Goal: Information Seeking & Learning: Find specific fact

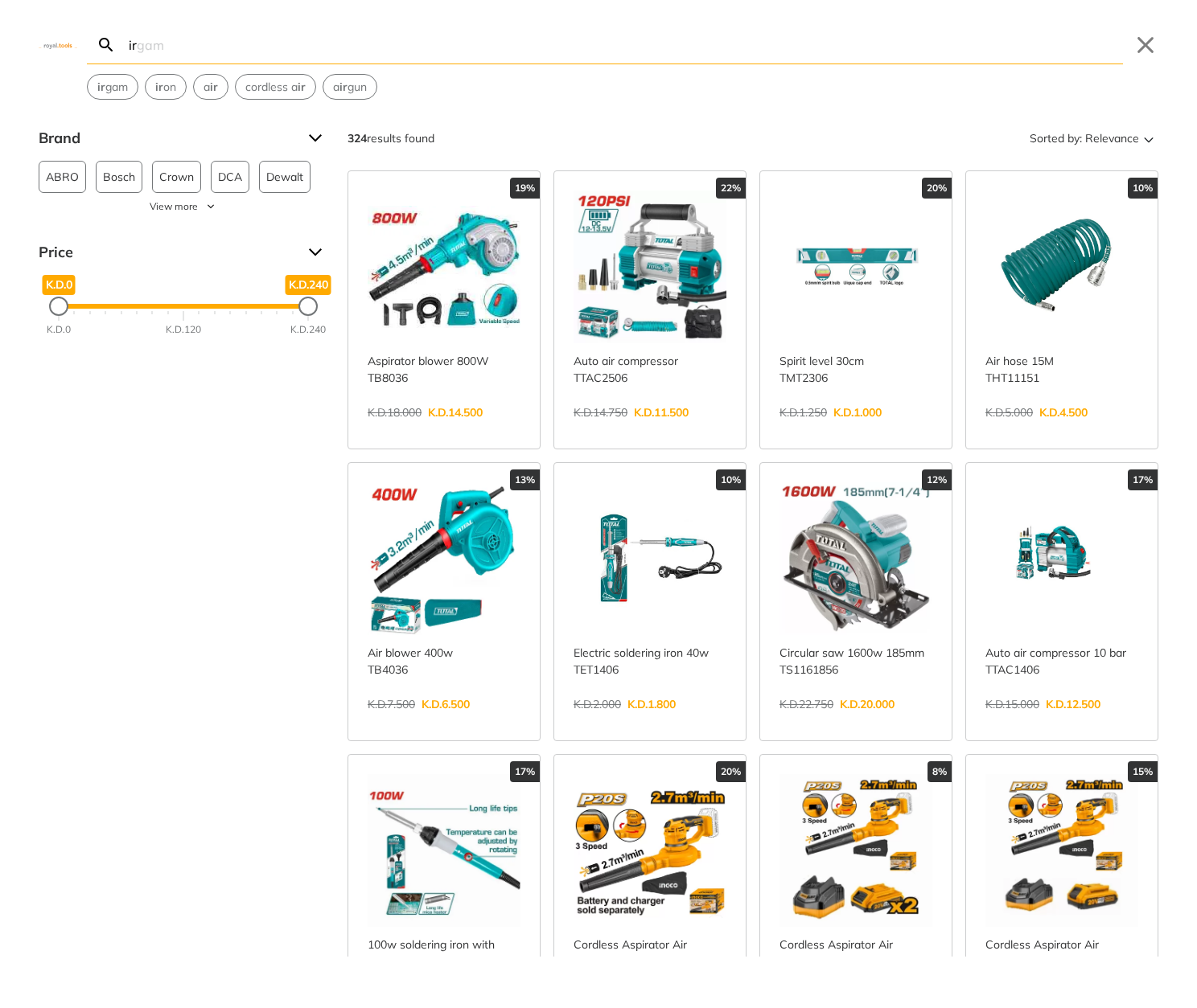
click at [587, 50] on body "0 ir" at bounding box center [598, 504] width 1197 height 1008
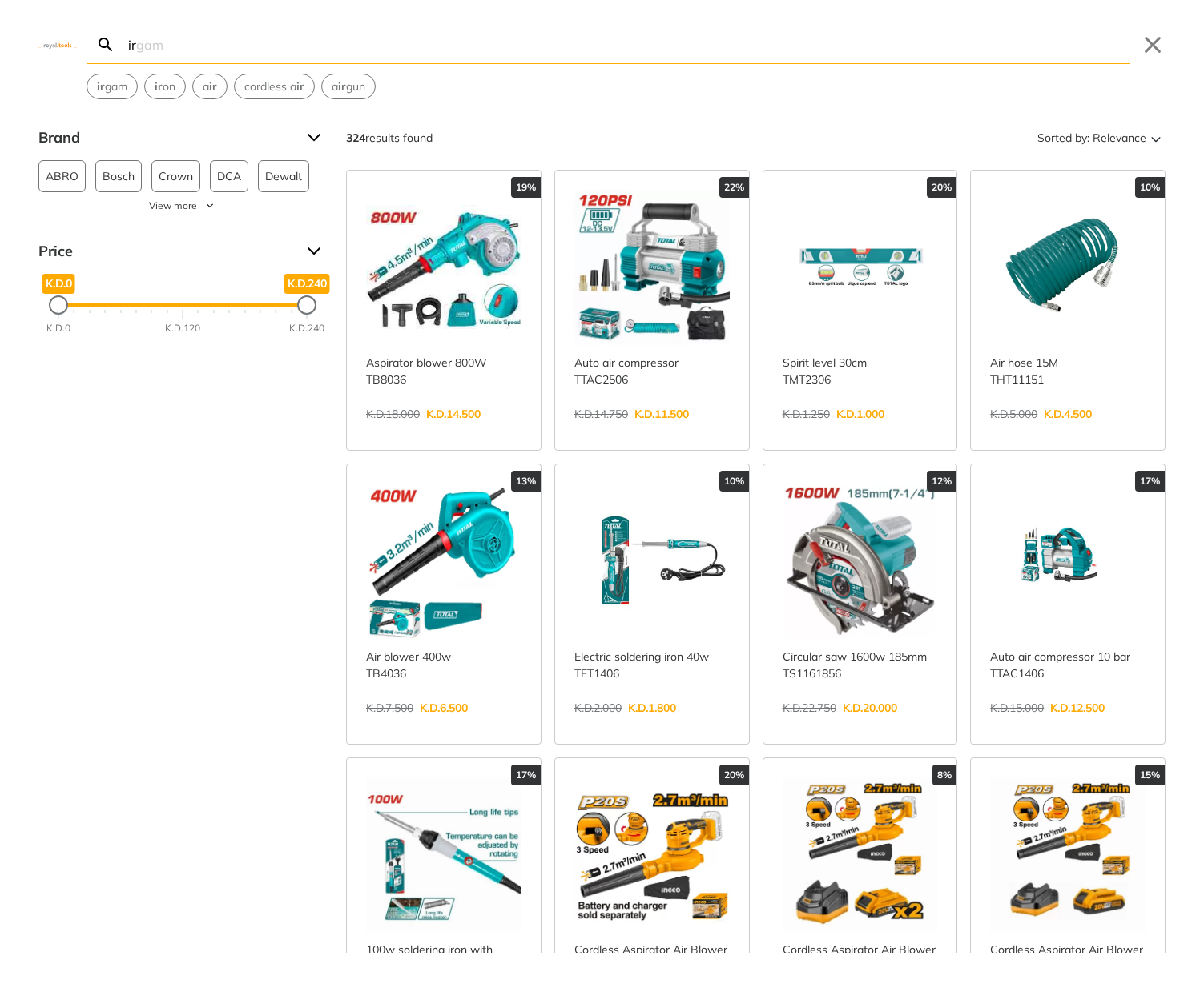
click at [546, 39] on input "ir" at bounding box center [627, 44] width 1005 height 38
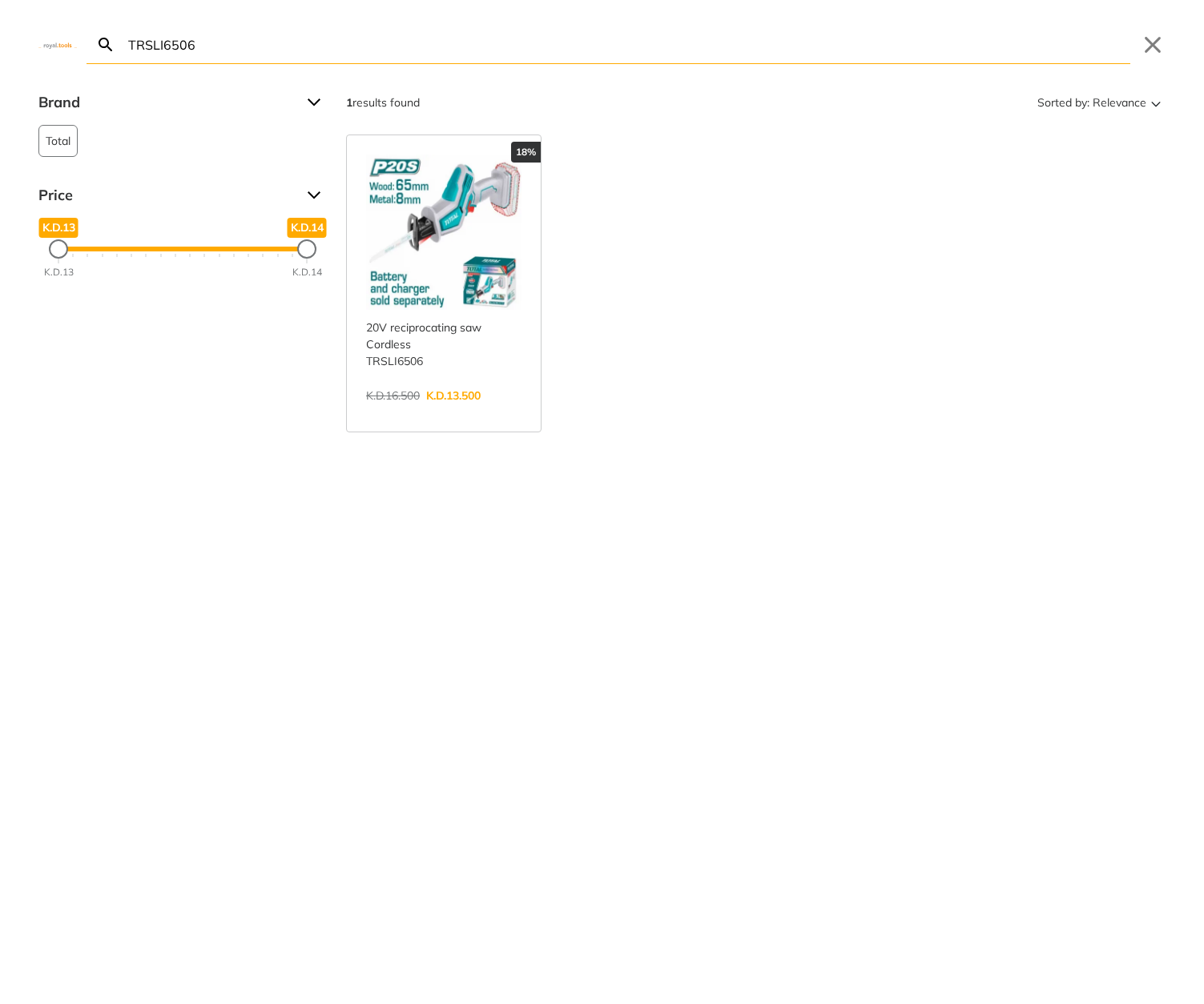
type input "TRSLI6506"
click at [469, 412] on link "View more →" at bounding box center [444, 412] width 156 height 0
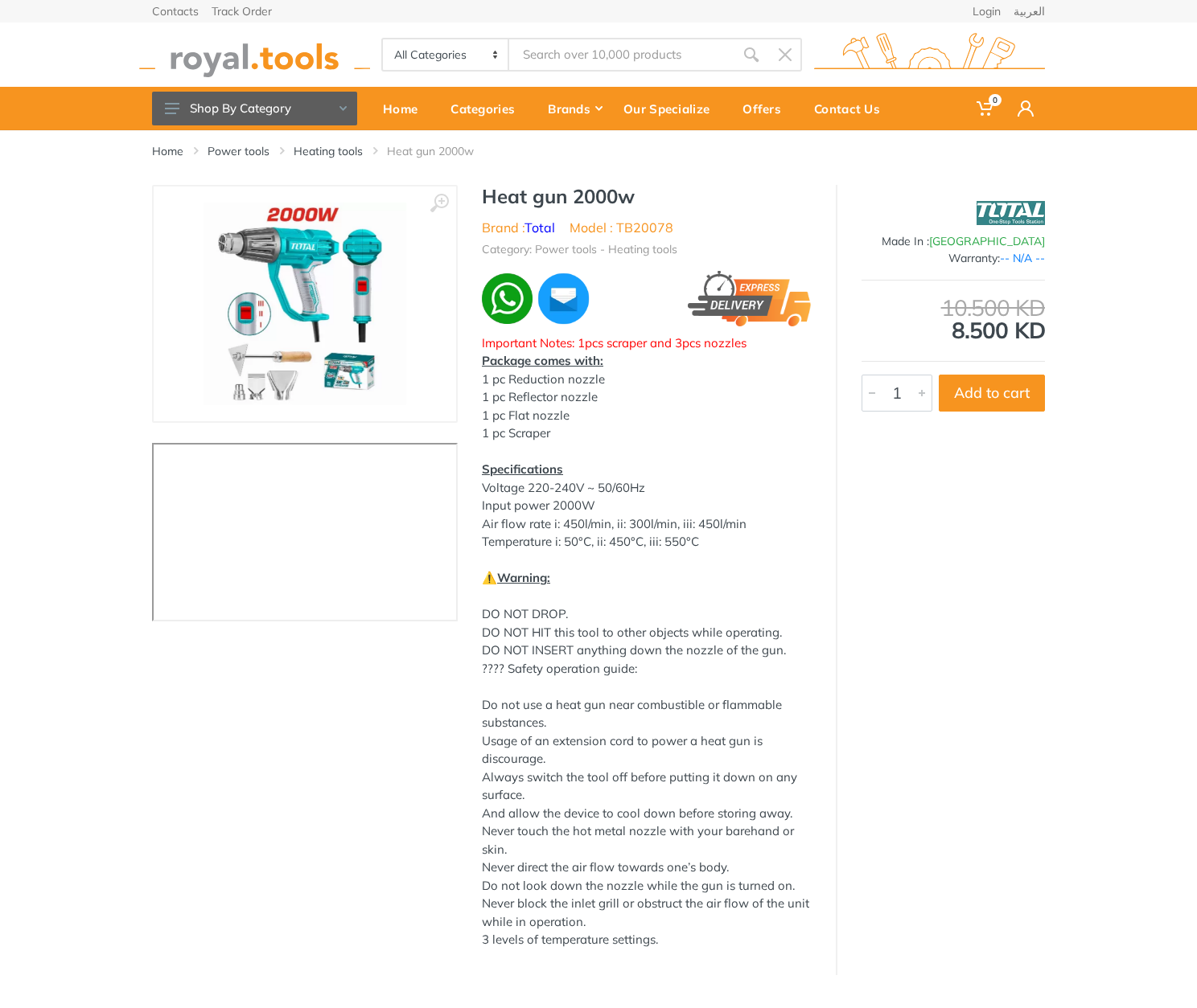
click at [512, 196] on h1 "Heat gun 2000w" at bounding box center [646, 196] width 330 height 23
drag, startPoint x: 512, startPoint y: 196, endPoint x: 663, endPoint y: 205, distance: 151.3
click at [663, 205] on h1 "Heat gun 2000w" at bounding box center [646, 196] width 330 height 23
copy div "Heat gun 2000w"
click at [765, 216] on div "Heat gun 2000w Brand : Total Model : TB20078 Category: Power tools - Heating to…" at bounding box center [646, 572] width 378 height 775
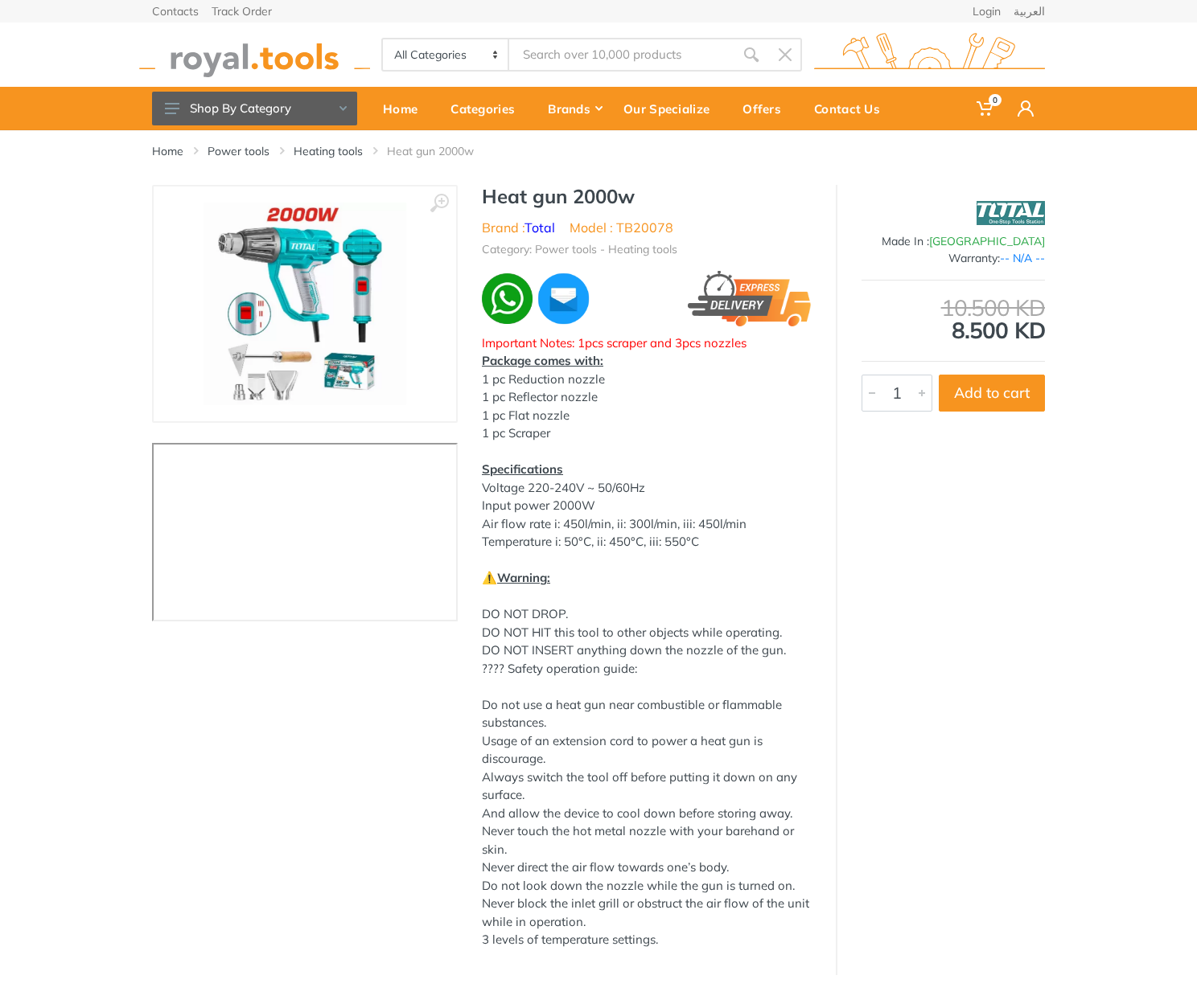
click at [649, 219] on li "Model : TB20078" at bounding box center [621, 227] width 104 height 20
copy li "TB20078"
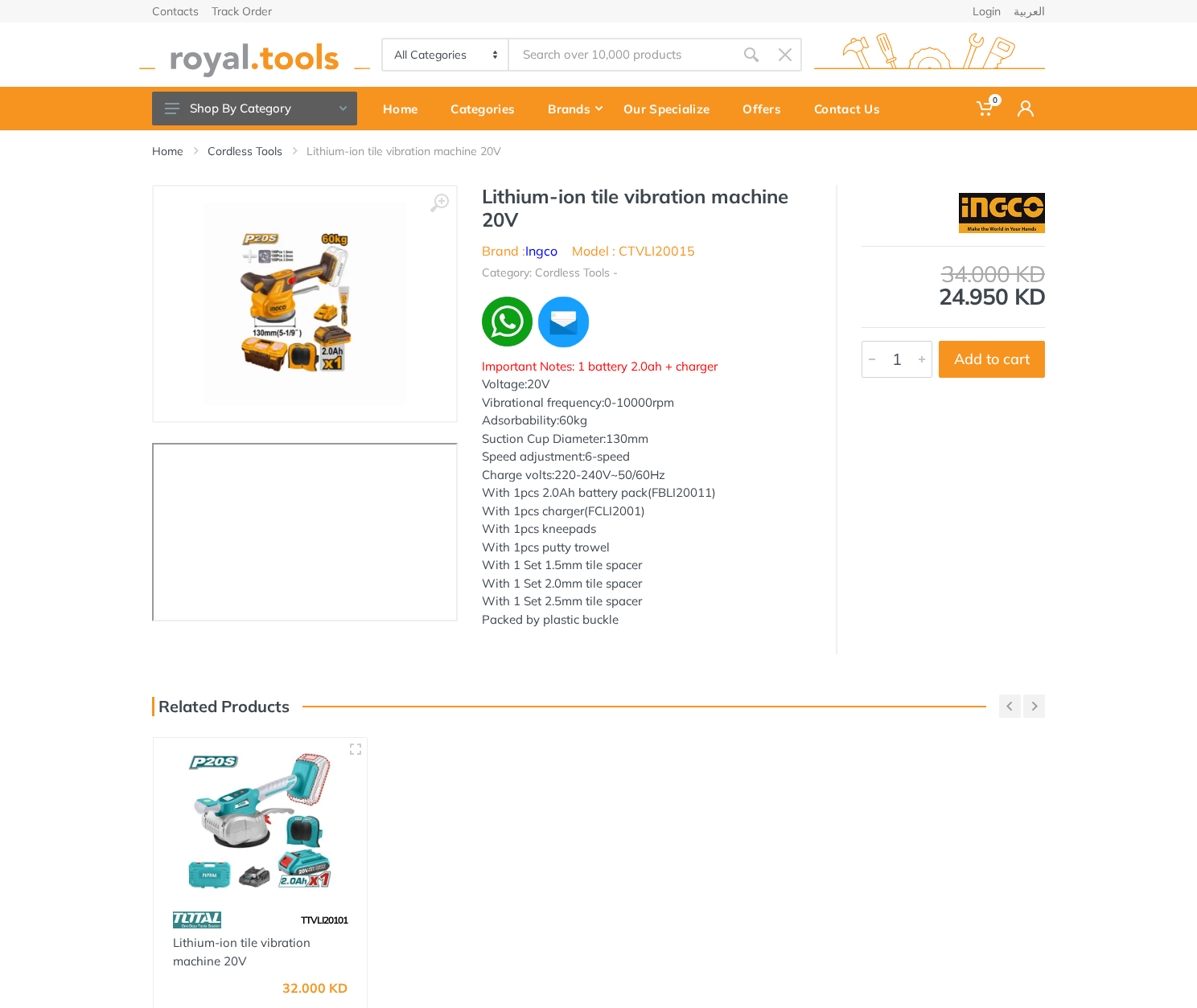
click at [507, 198] on h1 "Lithium-ion tile vibration machine 20V" at bounding box center [646, 208] width 330 height 46
drag, startPoint x: 507, startPoint y: 198, endPoint x: 523, endPoint y: 221, distance: 28.0
click at [523, 221] on h1 "Lithium-ion tile vibration machine 20V" at bounding box center [646, 208] width 330 height 46
copy div "Lithium-ion tile vibration machine 20V"
click at [715, 228] on h1 "Lithium-ion tile vibration machine 20V" at bounding box center [646, 208] width 330 height 46
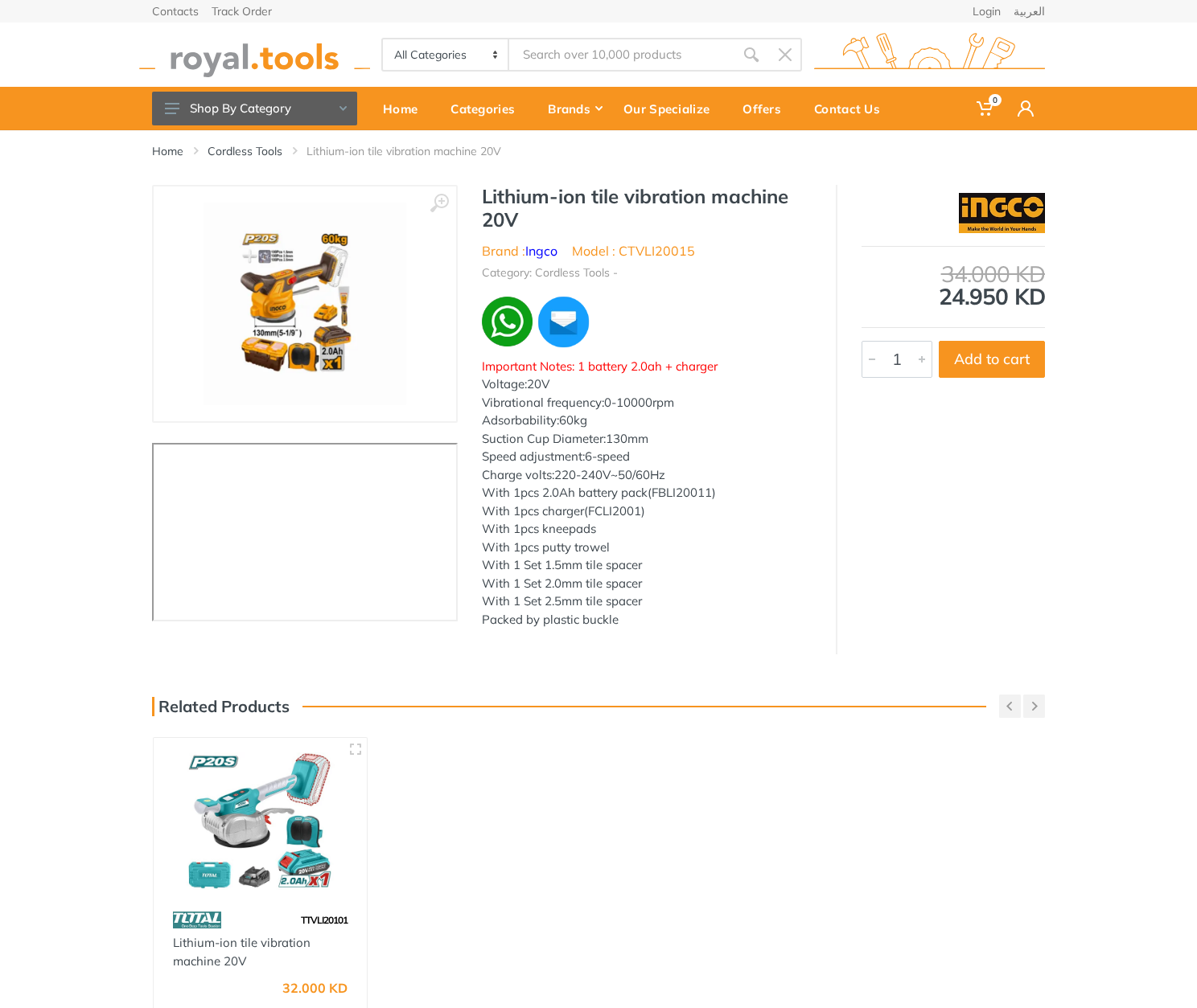
click at [646, 241] on li "Model : CTVLI20015" at bounding box center [633, 250] width 123 height 20
copy li "CTVLI20015"
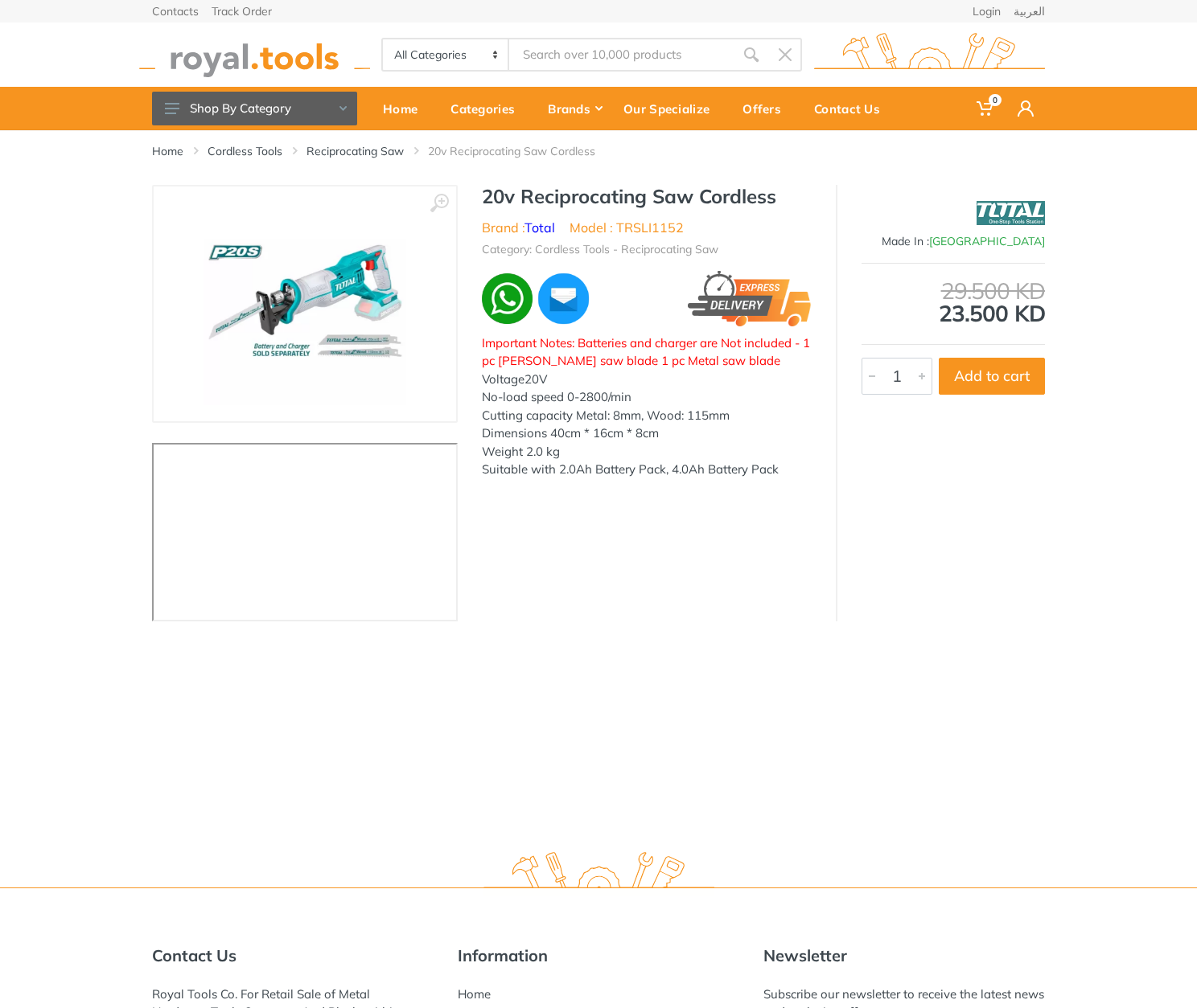
click at [498, 190] on h1 "20v Reciprocating Saw Cordless" at bounding box center [646, 196] width 330 height 23
drag, startPoint x: 498, startPoint y: 190, endPoint x: 749, endPoint y: 194, distance: 251.0
click at [749, 194] on h1 "20v Reciprocating Saw Cordless" at bounding box center [646, 196] width 330 height 23
copy h1 "20v Reciprocating Saw Cordless"
click at [757, 221] on ul "Brand : Total Model : TRSLI1152" at bounding box center [646, 227] width 330 height 20
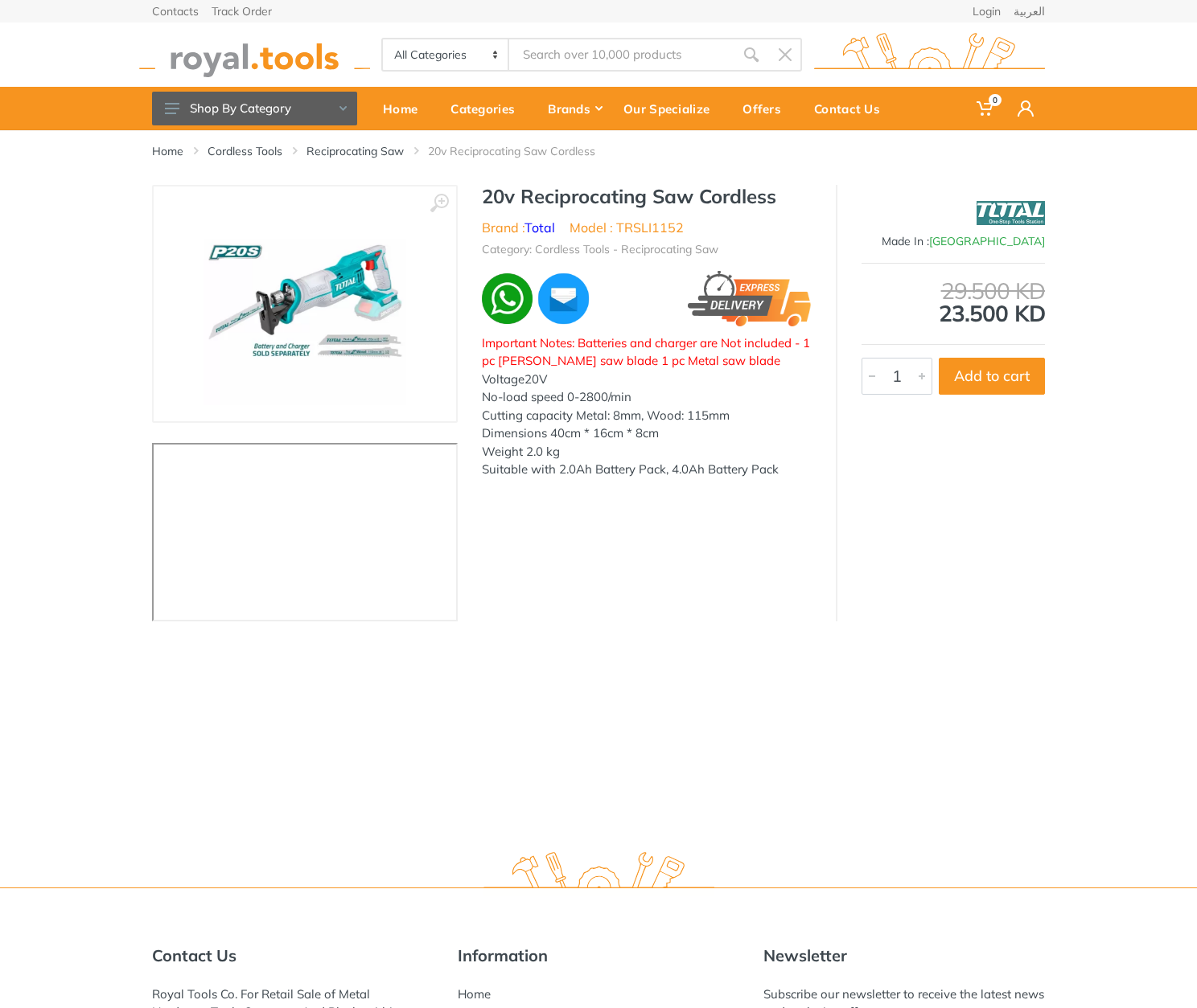
click at [677, 224] on li "Model : TRSLI1152" at bounding box center [626, 227] width 114 height 20
copy li "TRSLI1152"
click at [504, 191] on h1 "20v Reciprocating Saw Cordless" at bounding box center [646, 196] width 330 height 23
drag, startPoint x: 504, startPoint y: 191, endPoint x: 721, endPoint y: 194, distance: 217.0
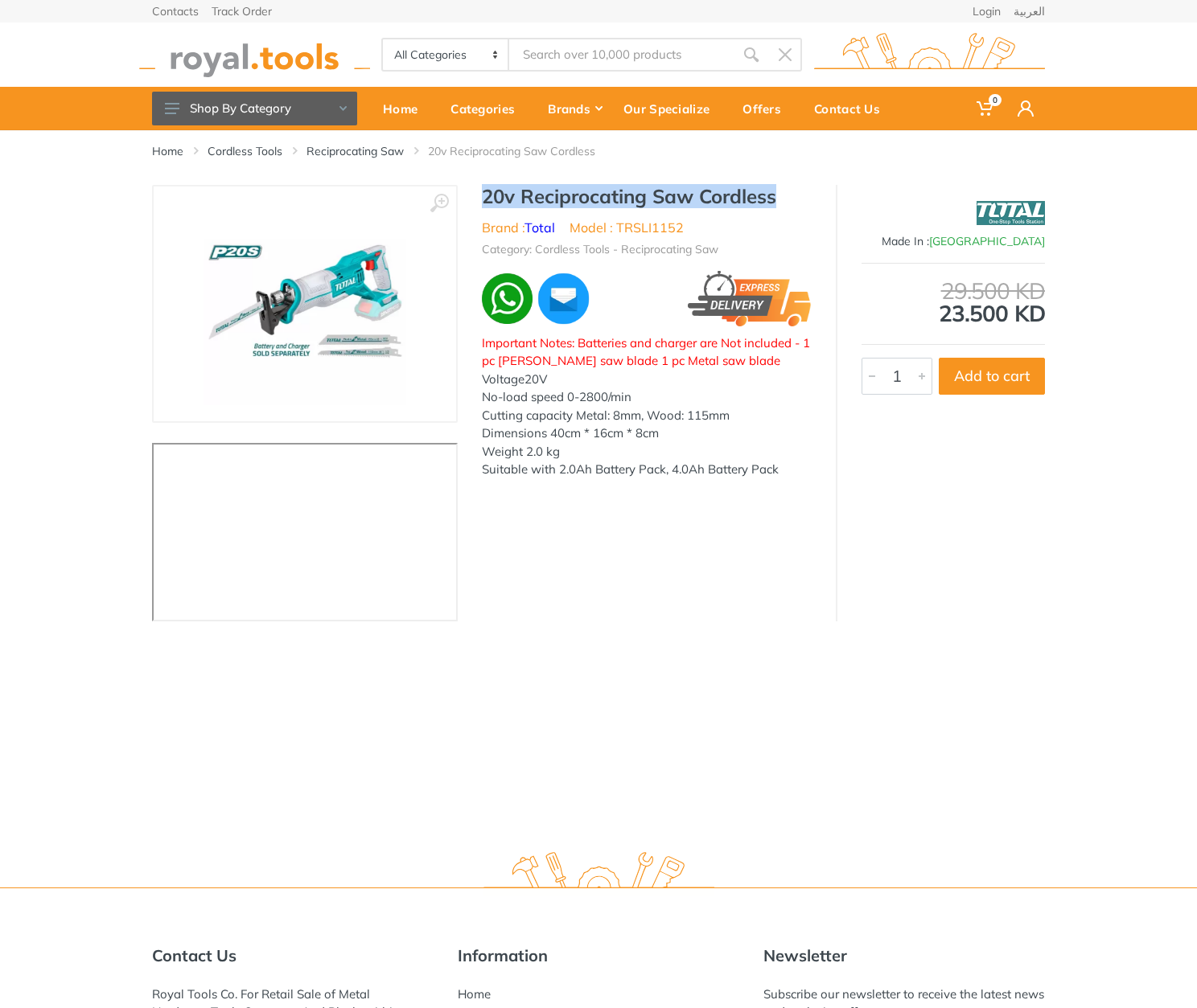
click at [721, 194] on h1 "20v Reciprocating Saw Cordless" at bounding box center [646, 196] width 330 height 23
copy h1 "20v Reciprocating Saw Cordless"
drag, startPoint x: 609, startPoint y: 553, endPoint x: 604, endPoint y: 524, distance: 29.4
click at [609, 552] on div "20v Reciprocating Saw Cordless Brand : Total Model : TRSLI1152 Category: Cordle…" at bounding box center [646, 373] width 378 height 377
click at [499, 194] on h1 "20v Reciprocating Saw Cordless" at bounding box center [646, 196] width 330 height 23
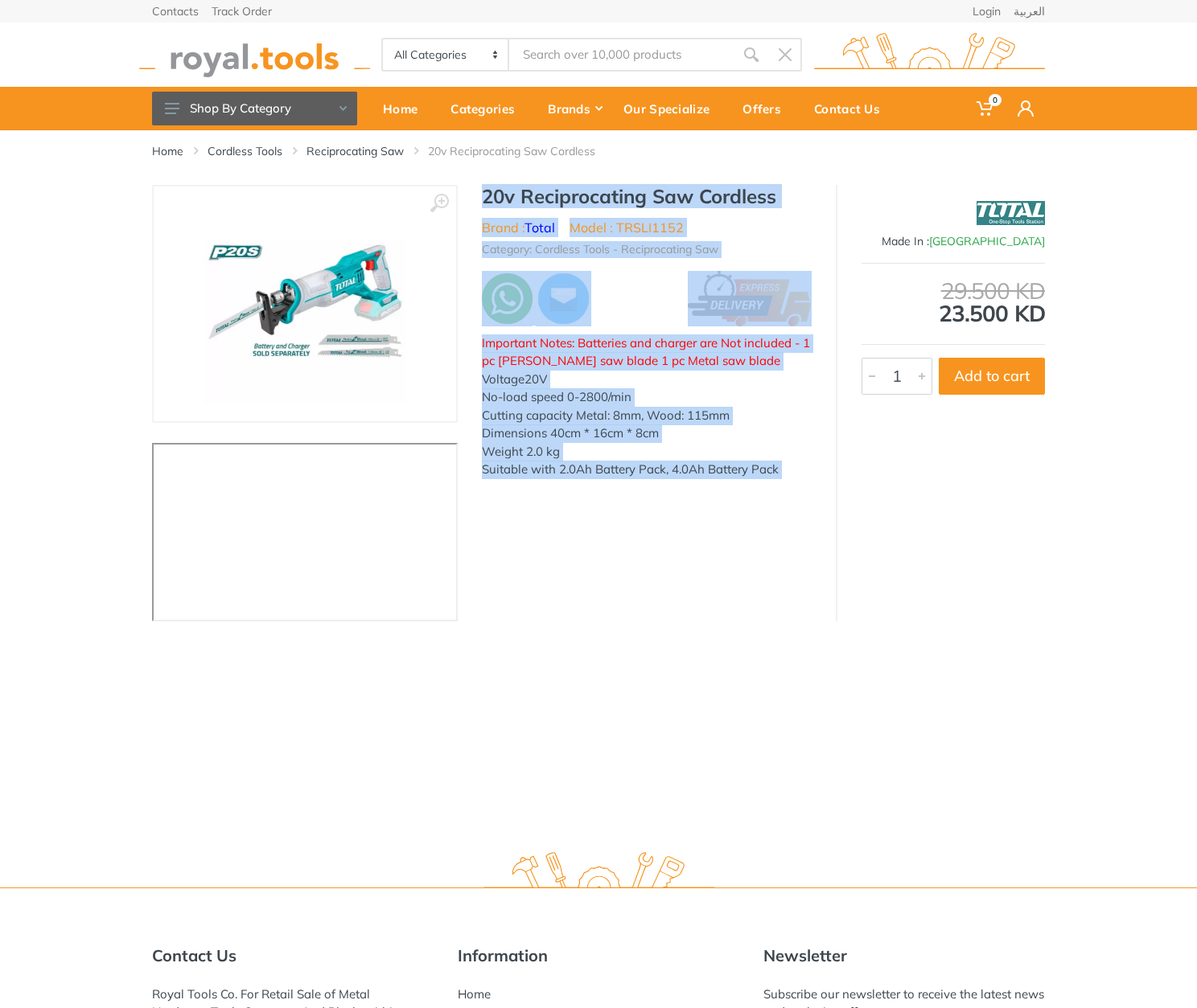
drag, startPoint x: 499, startPoint y: 194, endPoint x: 793, endPoint y: 470, distance: 403.3
click at [793, 470] on div "20v Reciprocating Saw Cordless Brand : Total Model : TRSLI1152 Category: Cordle…" at bounding box center [646, 373] width 378 height 377
copy div "20v Reciprocating Saw Cordless Brand : Total Model : TRSLI1152 Category: Cordle…"
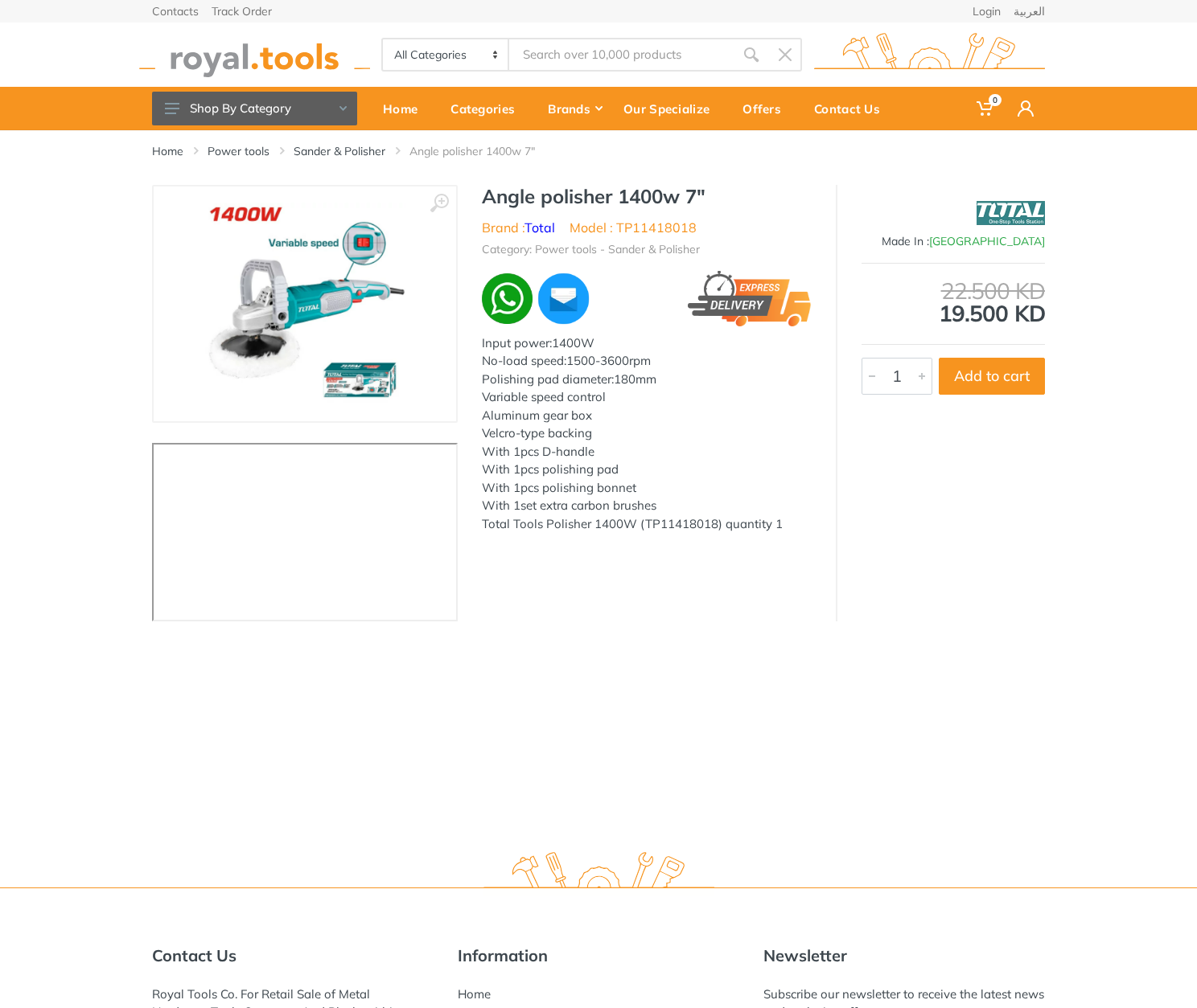
click at [510, 202] on h1 "Angle polisher 1400w 7"" at bounding box center [646, 196] width 330 height 23
drag, startPoint x: 510, startPoint y: 202, endPoint x: 708, endPoint y: 207, distance: 198.1
click at [708, 207] on div "Angle polisher 1400w 7" Brand : Total Model : TP11418018 Category: Power tools …" at bounding box center [646, 373] width 378 height 377
copy div "Angle polisher 1400w 7""
click at [669, 216] on div "Angle polisher 1400w 7" Brand : Total Model : TP11418018 Category: Power tools …" at bounding box center [646, 373] width 378 height 377
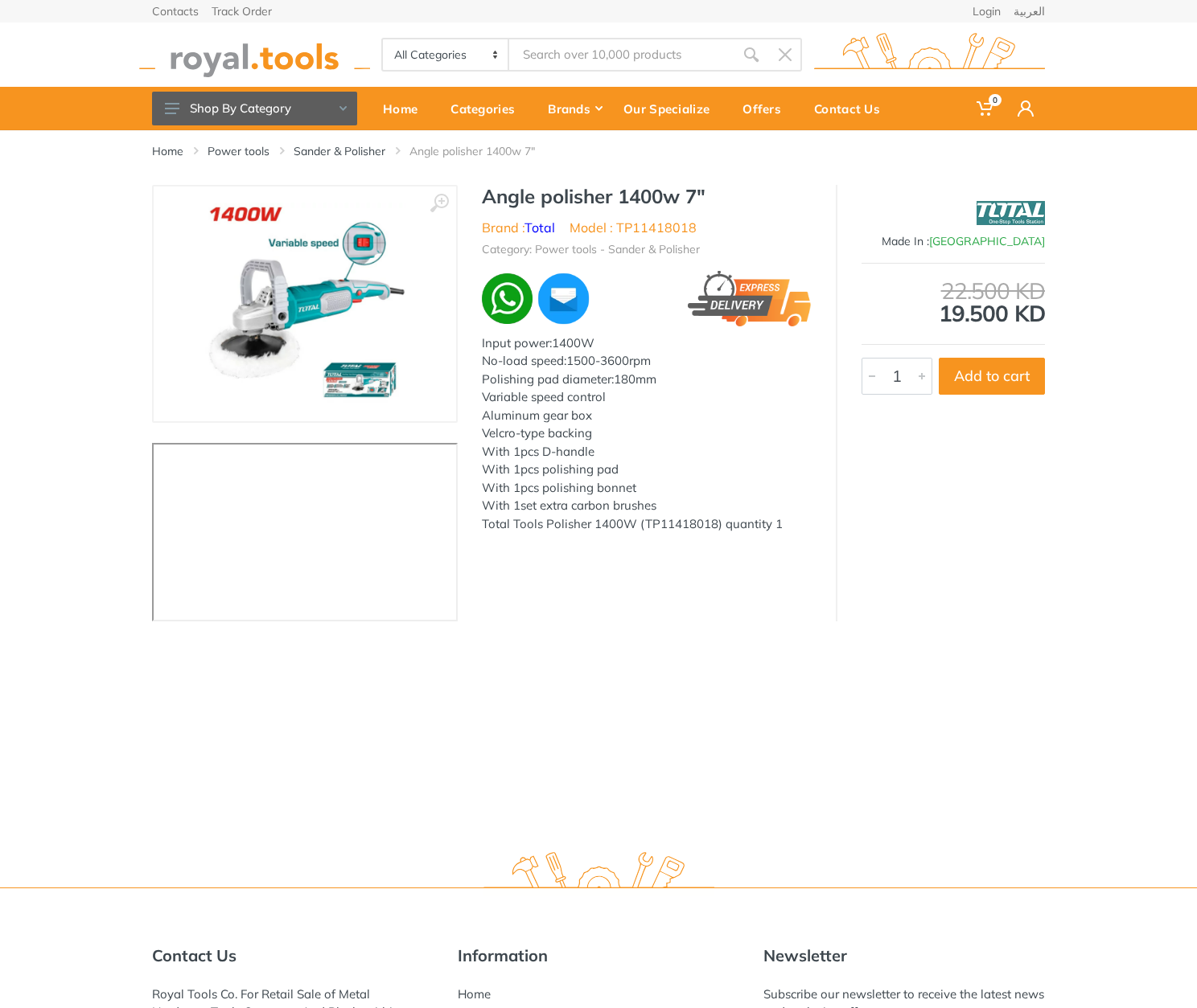
click at [666, 220] on li "Model : TP11418018" at bounding box center [632, 227] width 127 height 20
copy li "TP11418018"
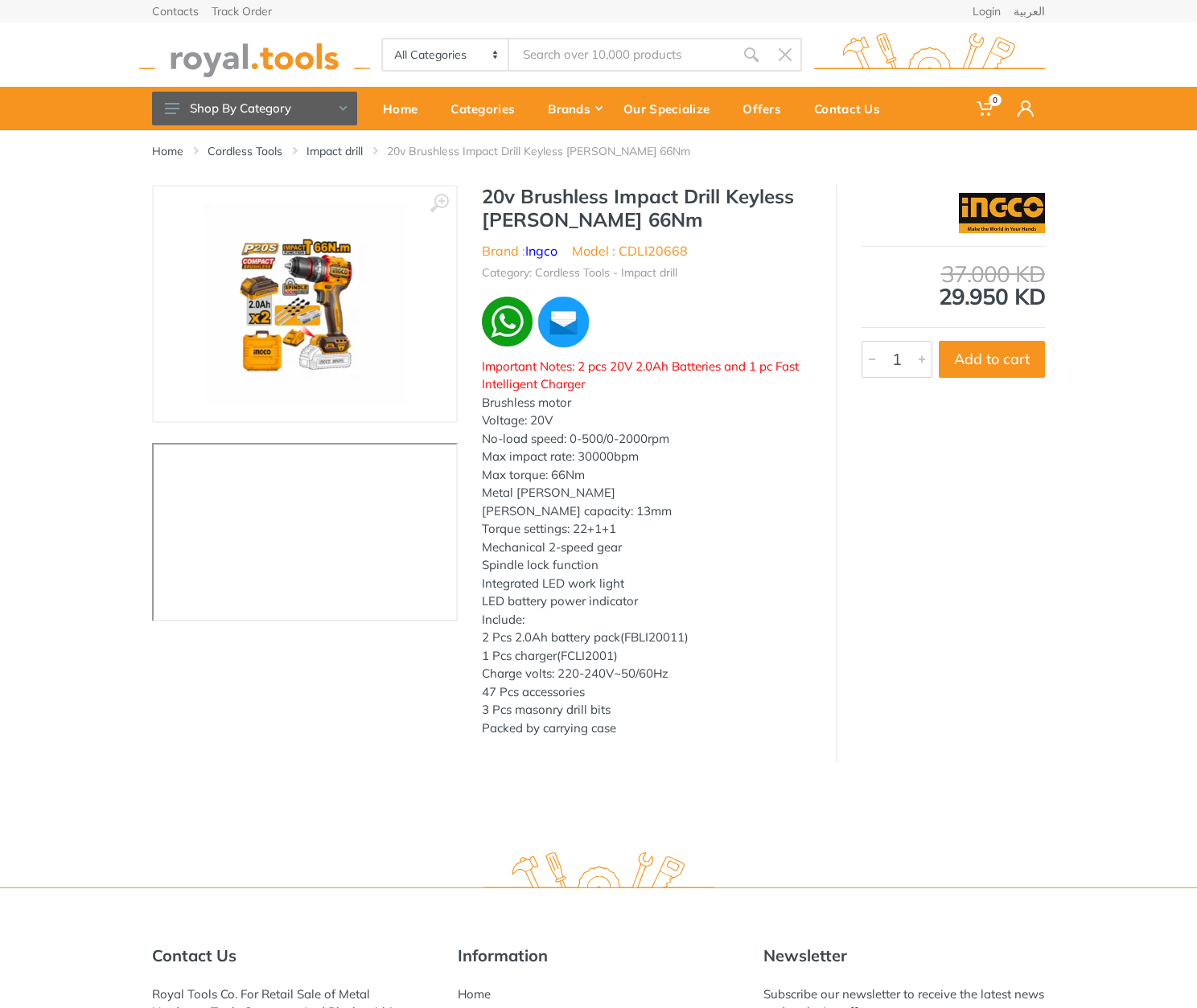
click at [489, 197] on h1 "20v Brushless Impact Drill Keyless [PERSON_NAME] 66Nm" at bounding box center [646, 208] width 330 height 46
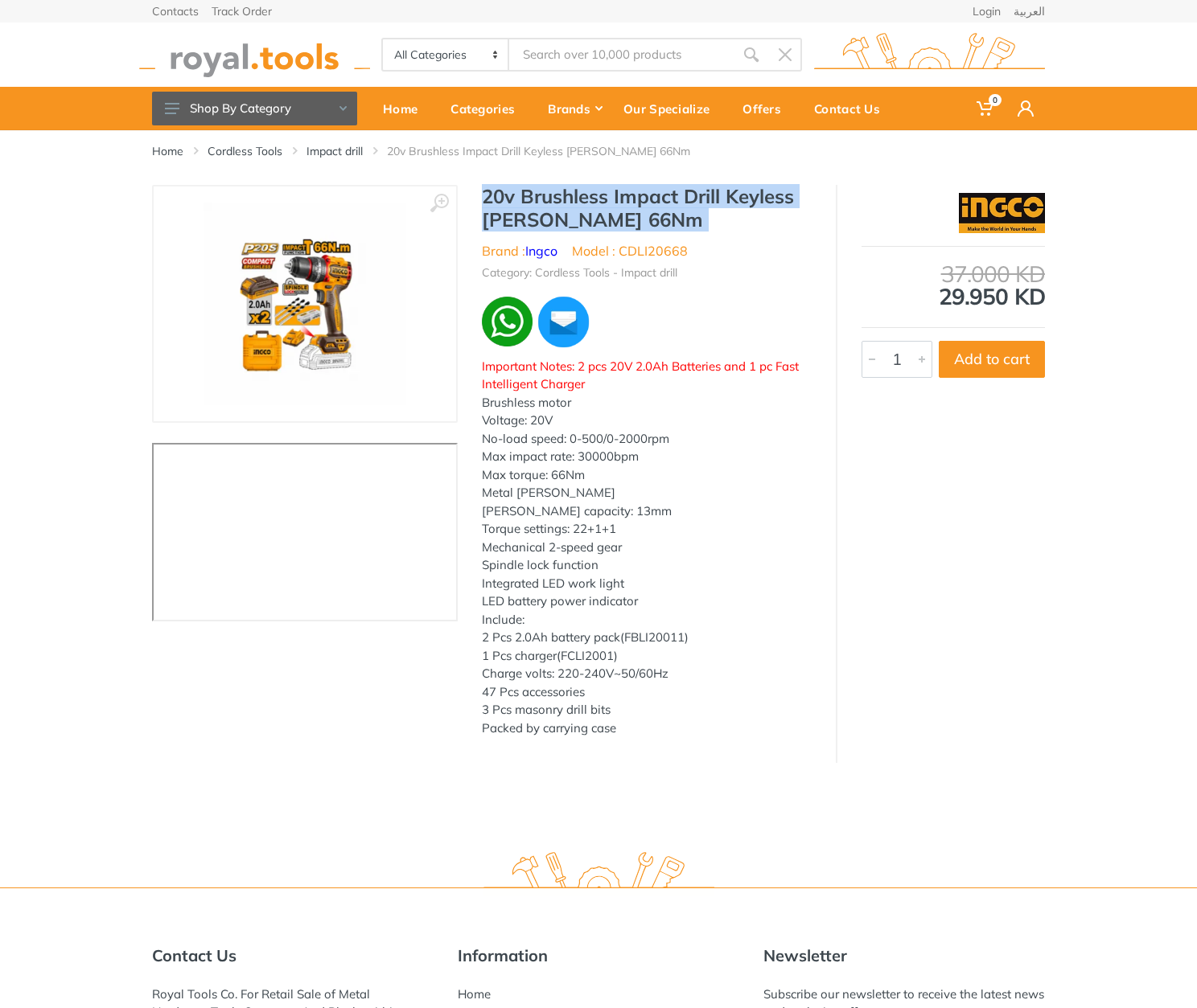
drag, startPoint x: 489, startPoint y: 197, endPoint x: 602, endPoint y: 224, distance: 116.2
click at [602, 224] on h1 "20v Brushless Impact Drill Keyless Chuck 66Nm" at bounding box center [646, 208] width 330 height 46
copy div "20v Brushless Impact Drill Keyless Chuck 66Nm"
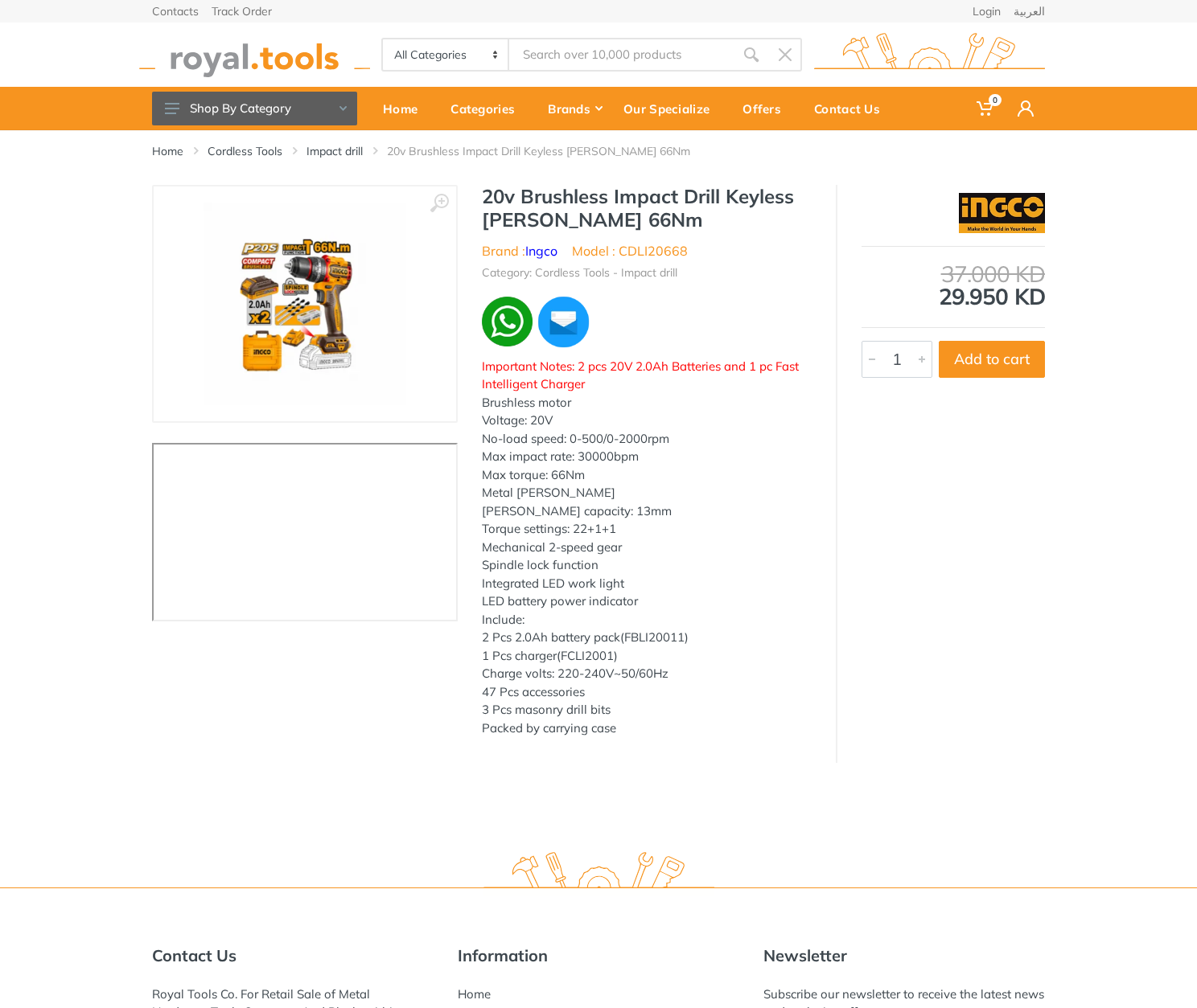
click at [668, 250] on li "Model : CDLI20668" at bounding box center [630, 250] width 116 height 20
copy li "CDLI20668"
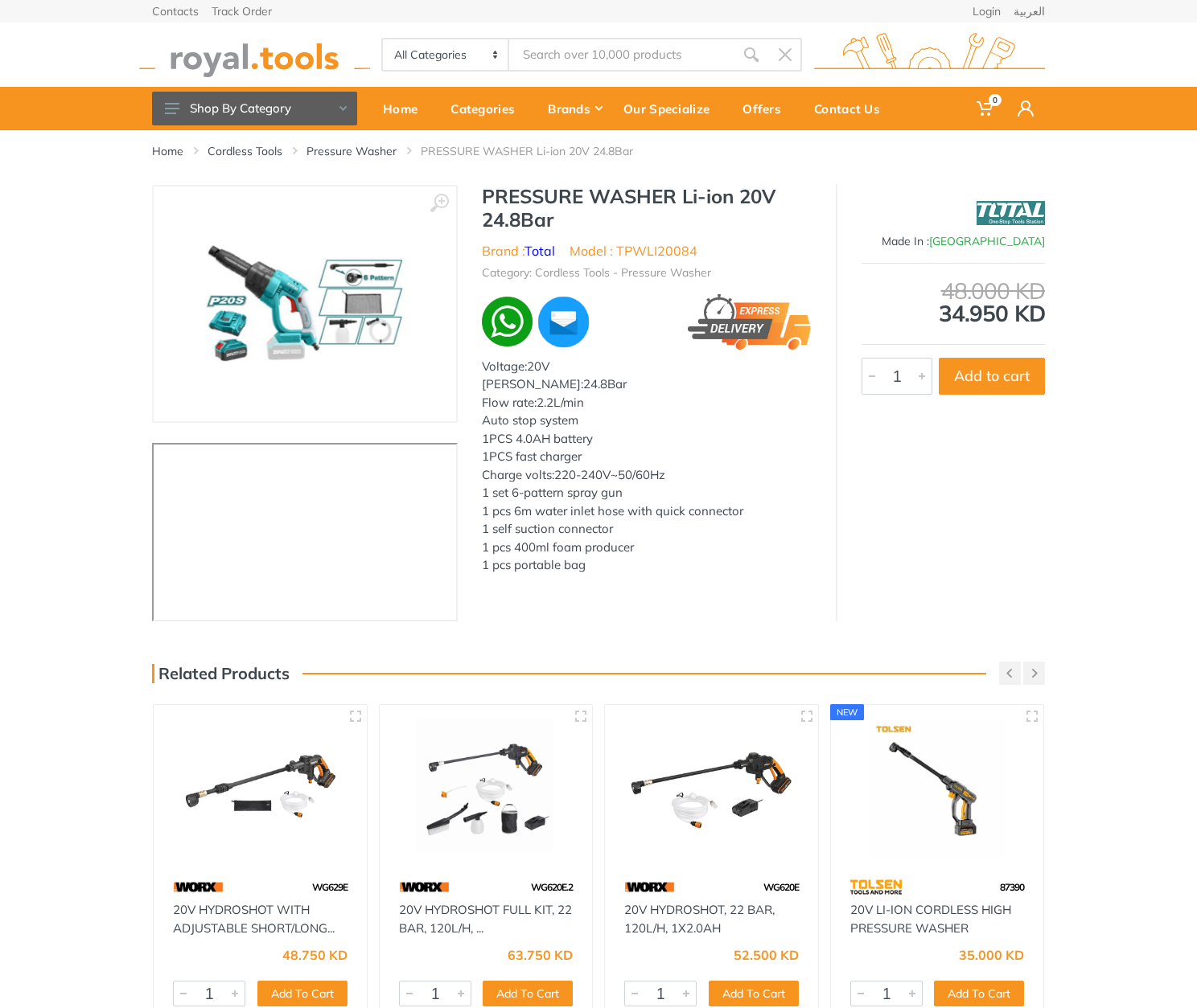
click at [499, 194] on h1 "PRESSURE WASHER Li-ion 20V 24.8Bar" at bounding box center [646, 208] width 330 height 46
drag, startPoint x: 499, startPoint y: 194, endPoint x: 571, endPoint y: 217, distance: 75.6
click at [571, 217] on h1 "PRESSURE WASHER Li-ion 20V 24.8Bar" at bounding box center [646, 208] width 330 height 46
copy div "PRESSURE WASHER Li-ion 20V 24.8Bar"
click at [621, 231] on h1 "PRESSURE WASHER Li-ion 20V 24.8Bar" at bounding box center [646, 208] width 330 height 46
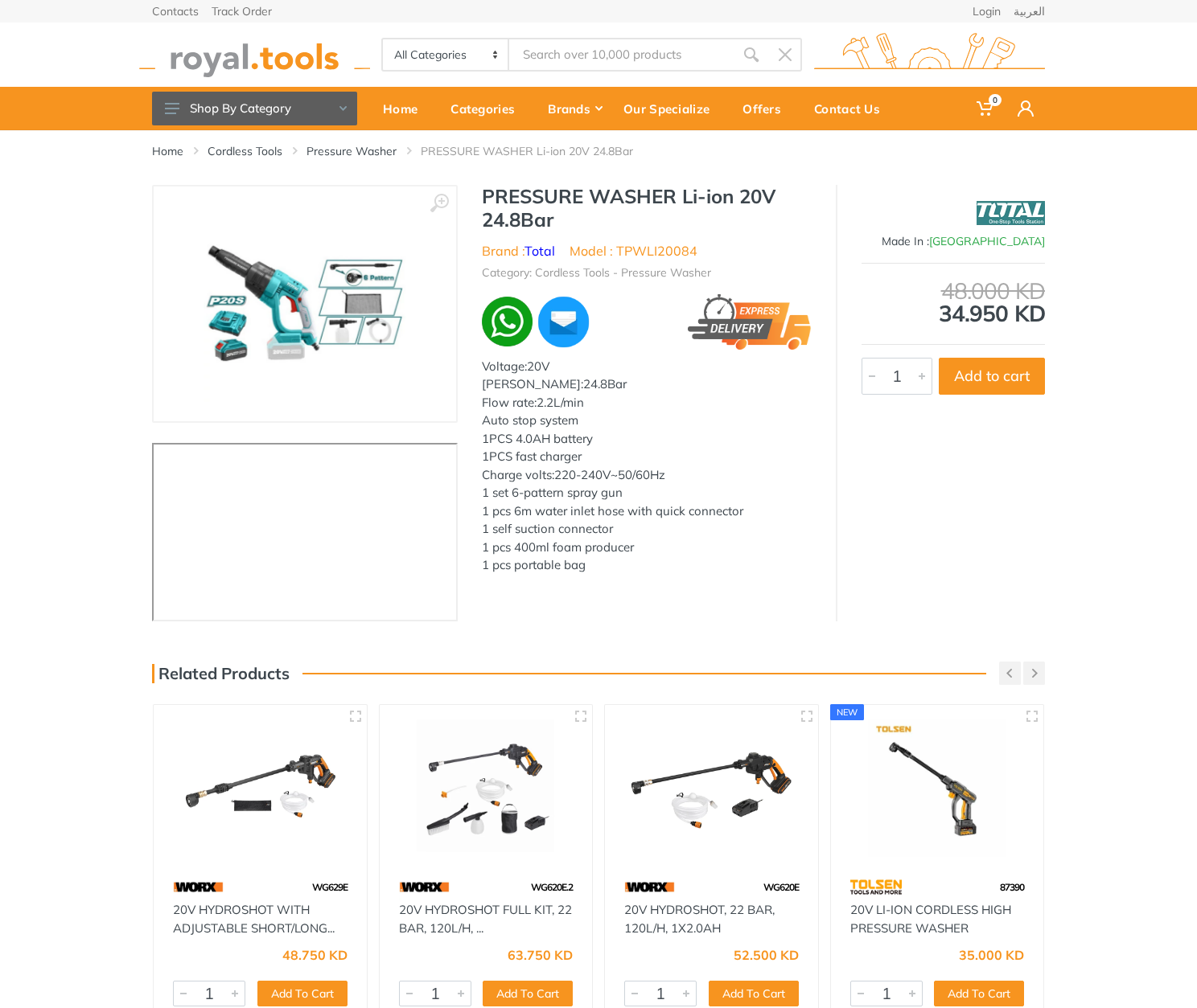
click at [639, 248] on li "Model : TPWLI20084" at bounding box center [632, 250] width 127 height 20
copy li "TPWLI20084"
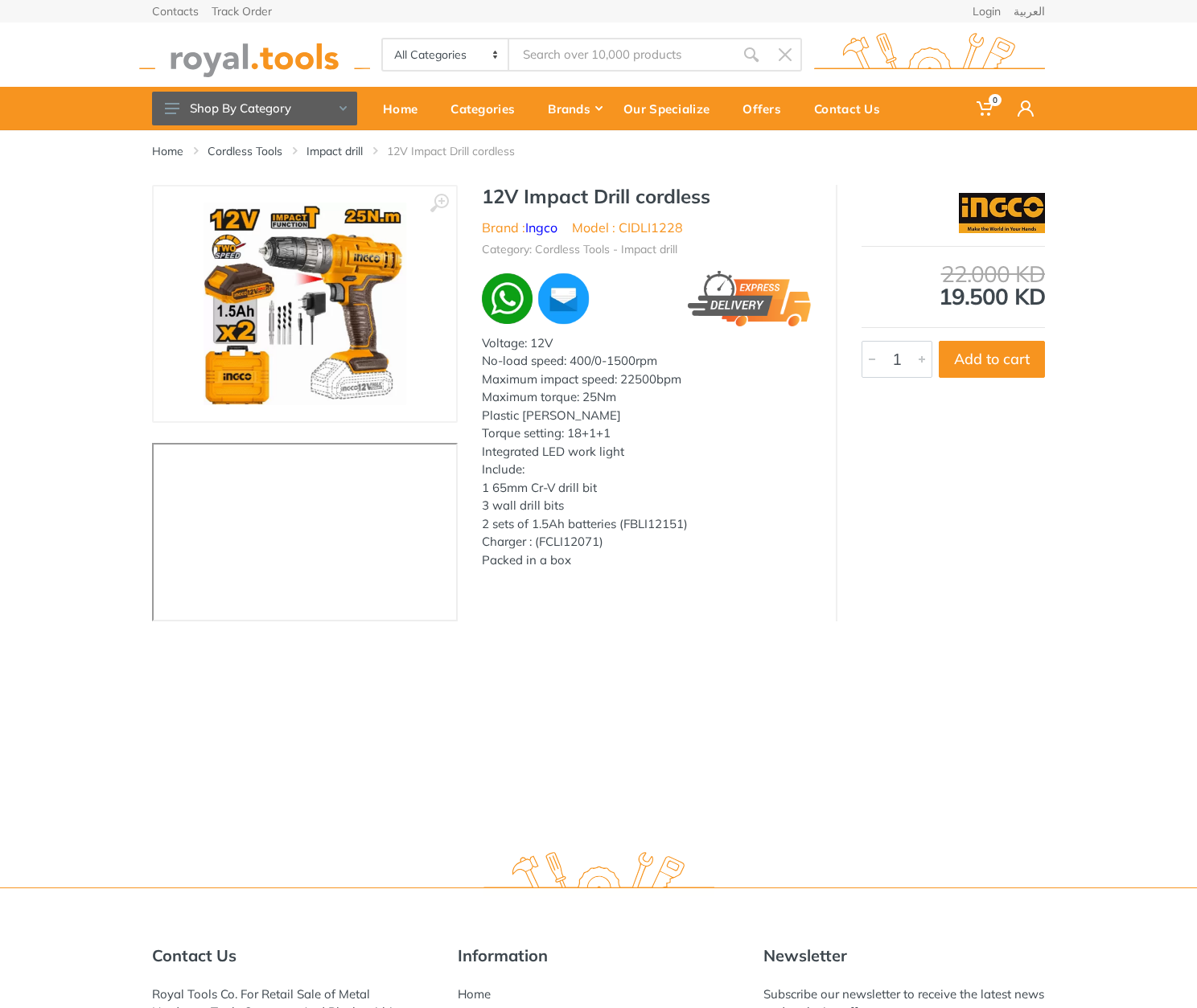
click at [494, 187] on h1 "12V Impact Drill cordless" at bounding box center [646, 196] width 330 height 23
drag, startPoint x: 494, startPoint y: 187, endPoint x: 683, endPoint y: 203, distance: 189.7
click at [683, 203] on h1 "12V Impact Drill cordless" at bounding box center [646, 196] width 330 height 23
copy h1 "12V Impact Drill cordless"
click at [660, 227] on li "Model : CIDLI1228" at bounding box center [627, 227] width 111 height 20
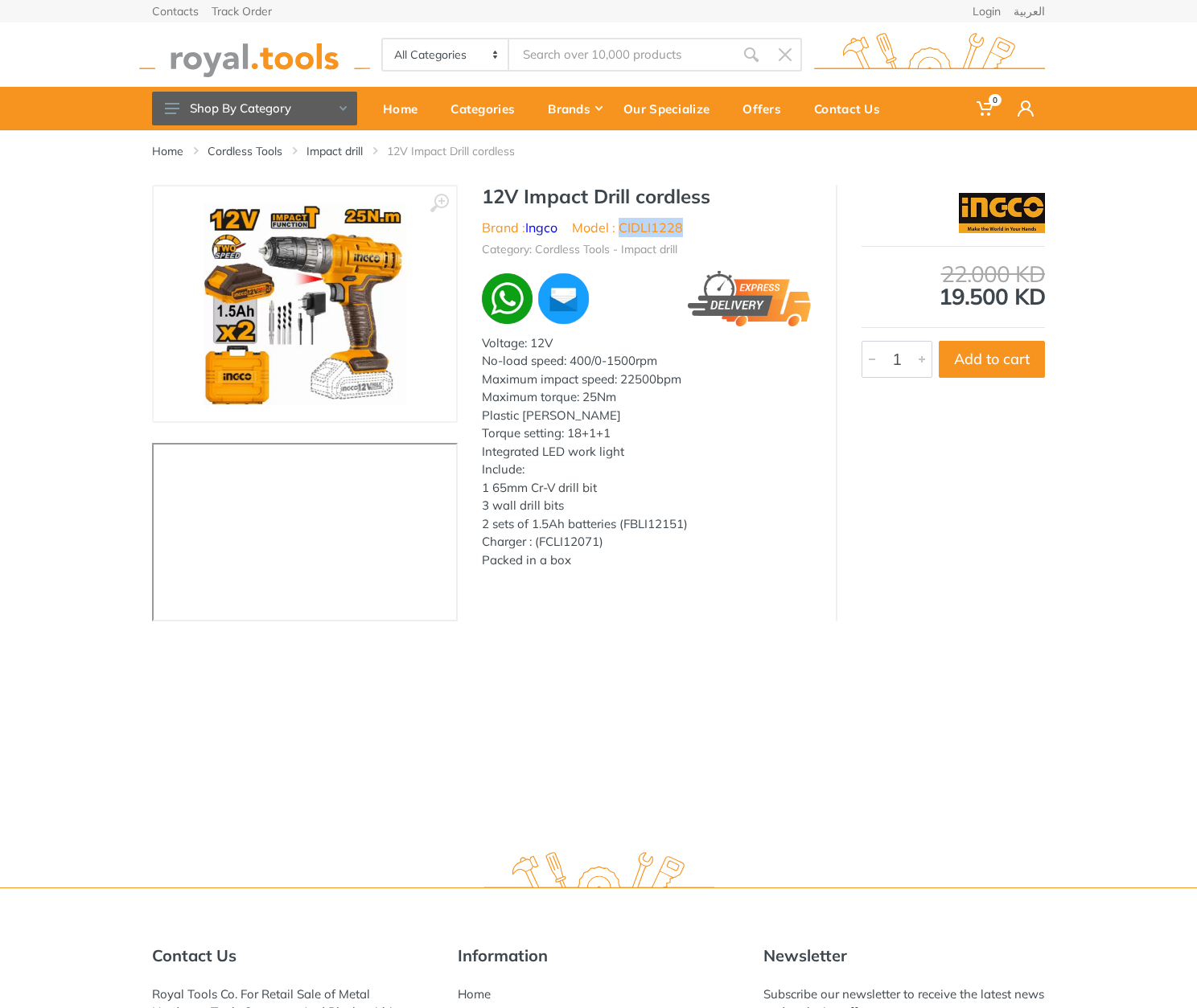
click at [660, 227] on li "Model : CIDLI1228" at bounding box center [627, 227] width 111 height 20
copy li "CIDLI1228"
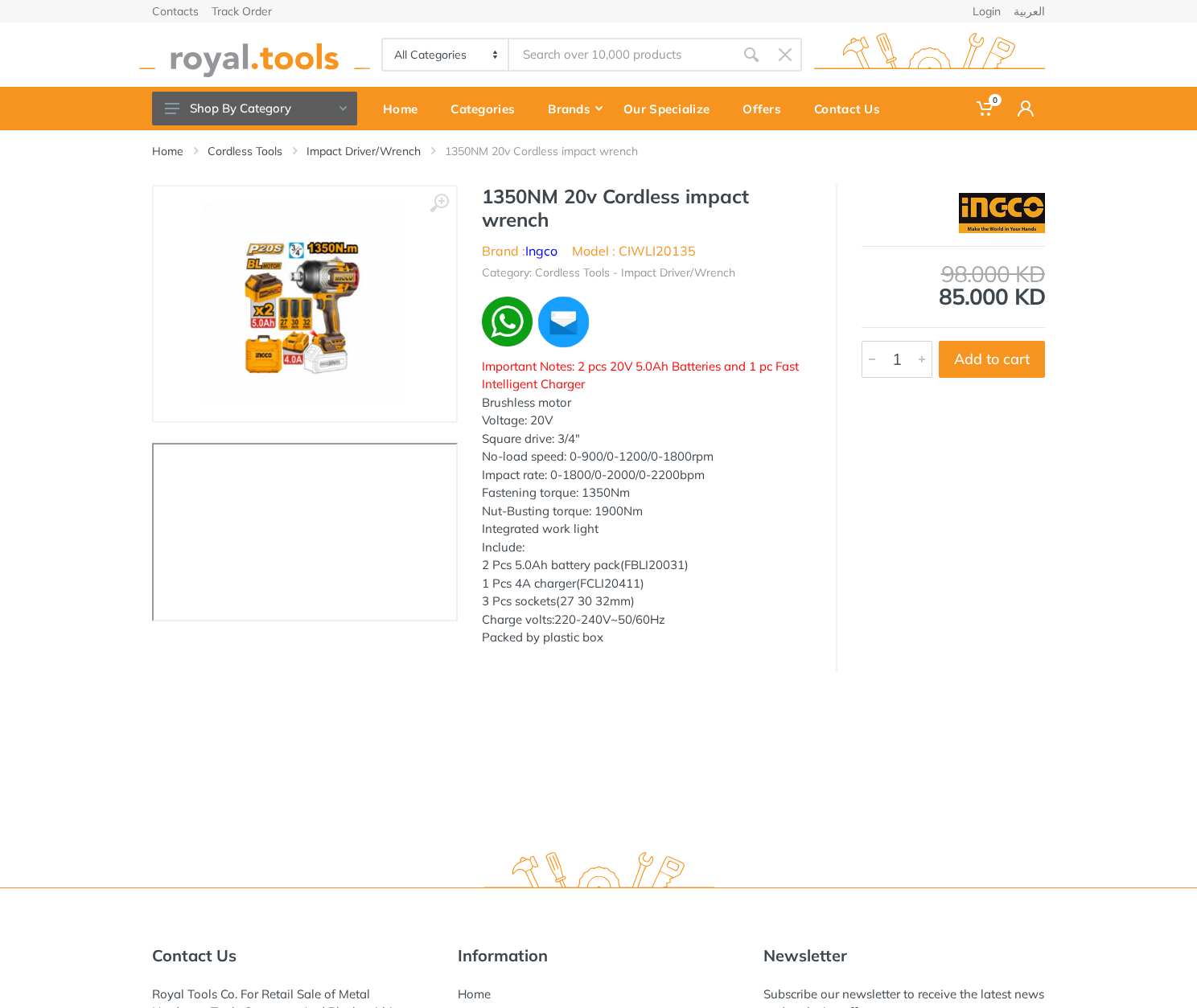
click at [485, 192] on h1 "1350NM 20v Cordless impact wrench" at bounding box center [646, 208] width 330 height 46
drag, startPoint x: 485, startPoint y: 192, endPoint x: 556, endPoint y: 228, distance: 79.6
click at [556, 228] on h1 "1350NM 20v Cordless impact wrench" at bounding box center [646, 208] width 330 height 46
copy div "1350NM 20v Cordless impact wrench"
click at [663, 253] on li "Model : CIWLI20135" at bounding box center [633, 250] width 124 height 20
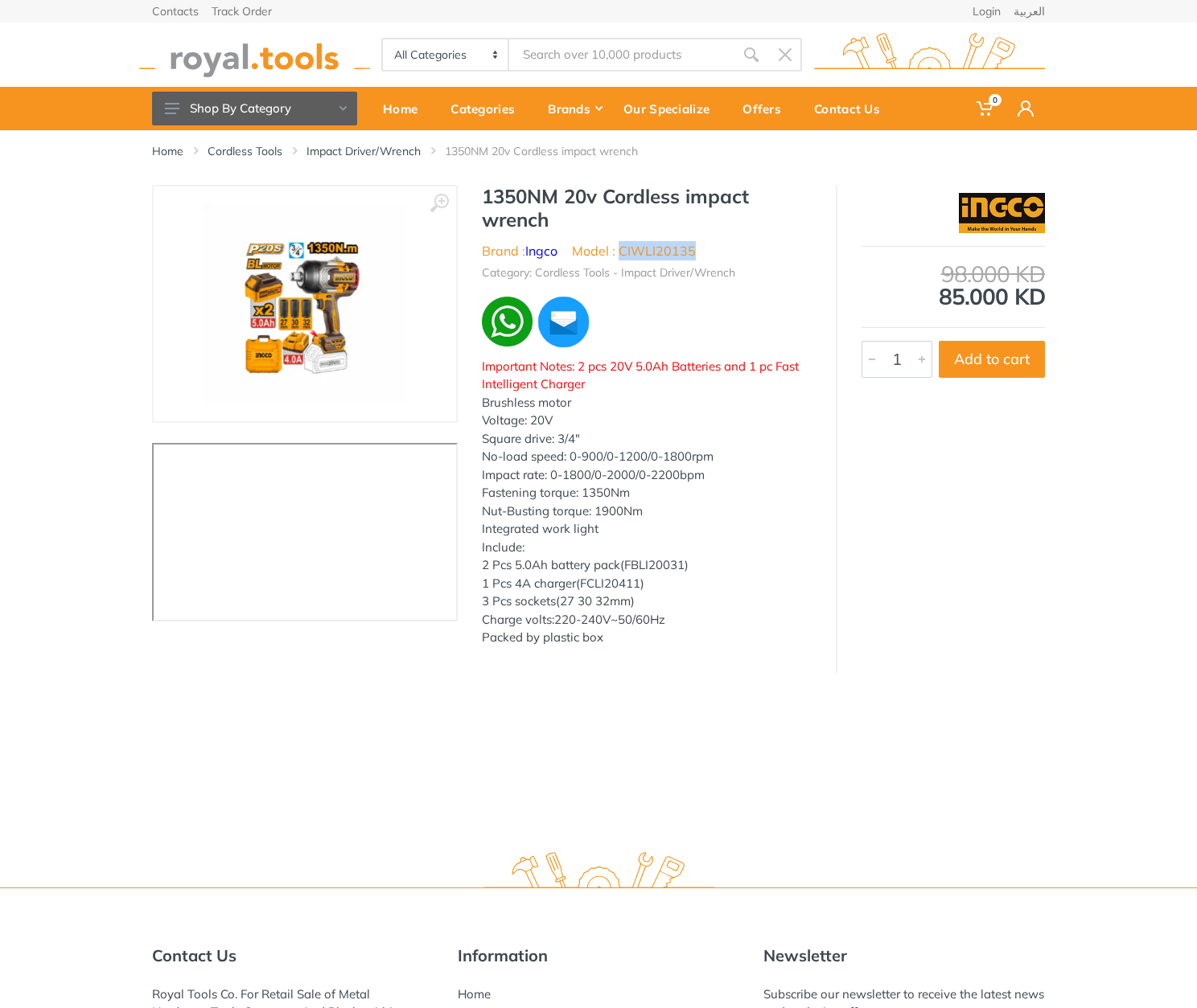
click at [663, 253] on li "Model : CIWLI20135" at bounding box center [633, 250] width 124 height 20
copy li "CIWLI20135"
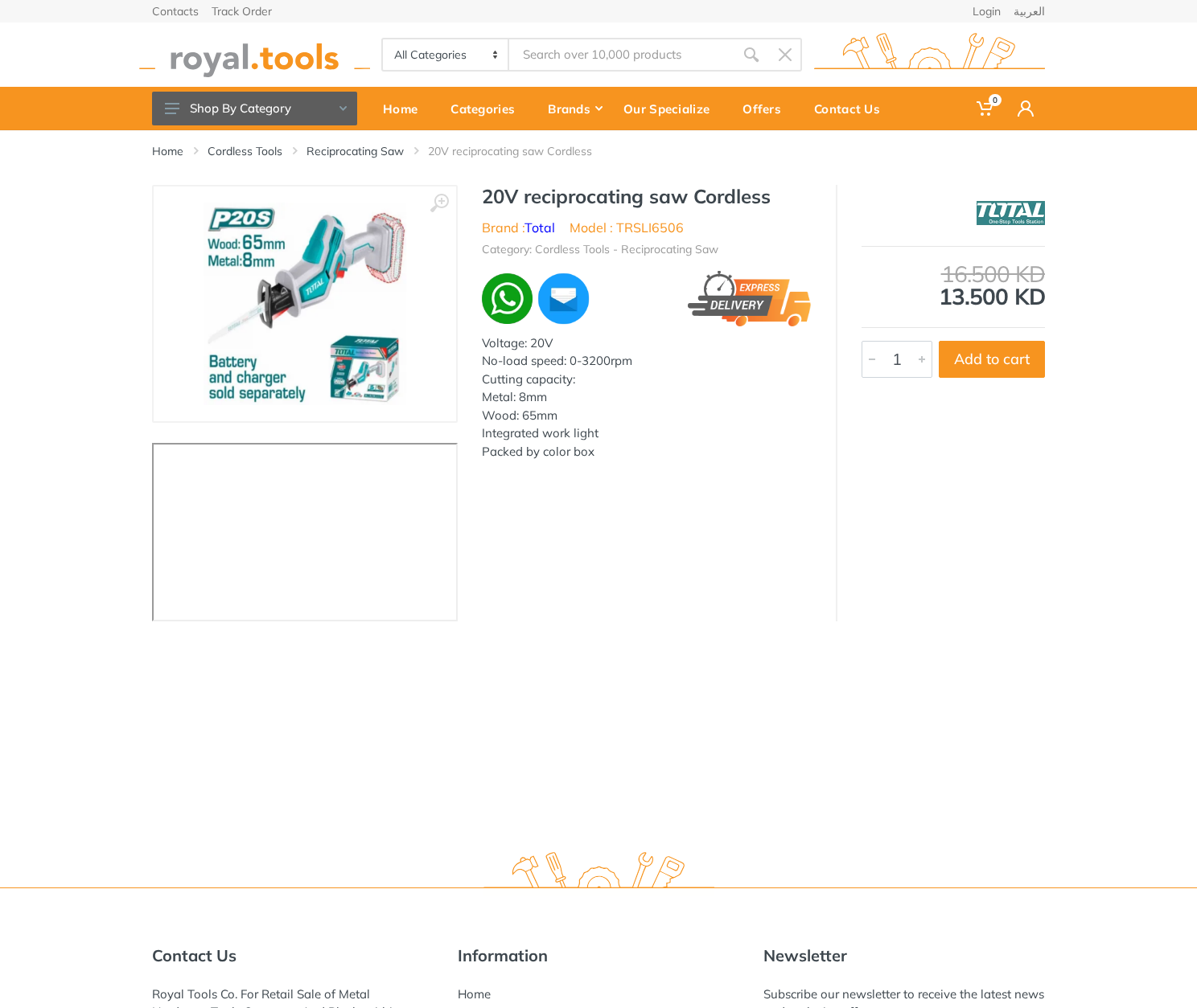
type input "TRSLI6506"
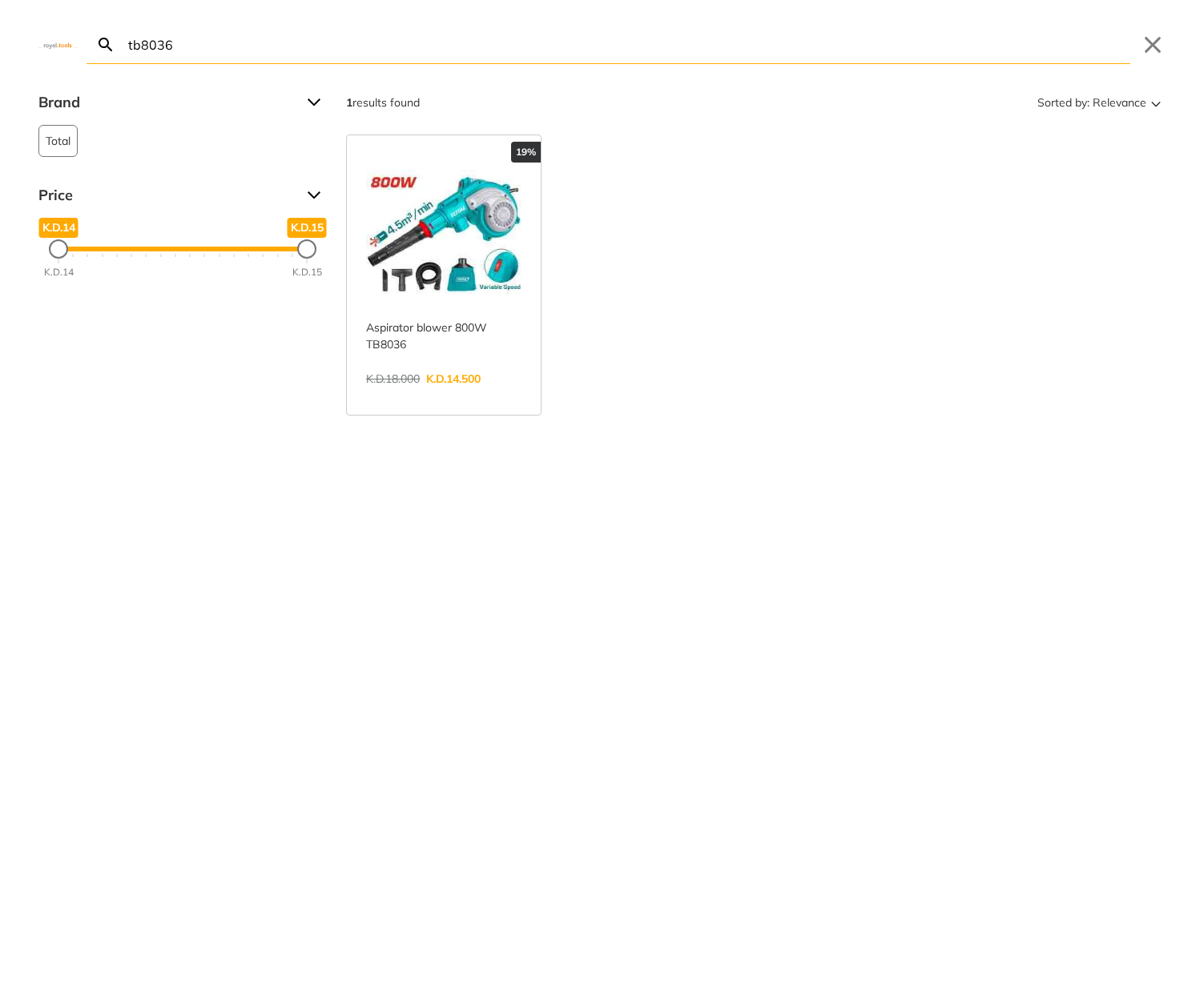
click at [262, 51] on input "tb8036" at bounding box center [627, 44] width 1005 height 38
click at [866, 56] on input "tb8036" at bounding box center [627, 44] width 1005 height 38
paste input "CGSLI20128"
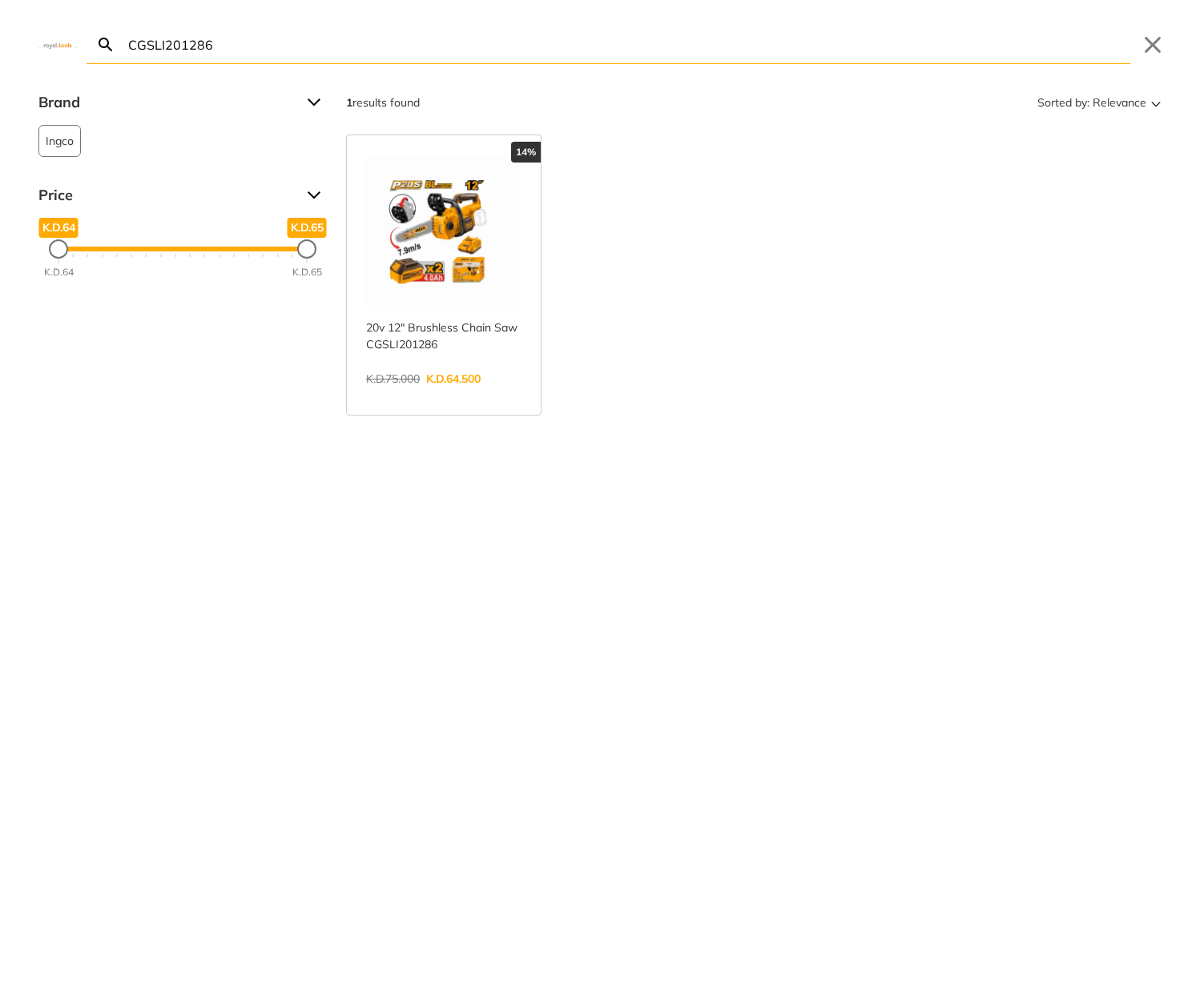
click at [968, 49] on input "CGSLI201286" at bounding box center [627, 44] width 1005 height 38
paste input "AGLI76012"
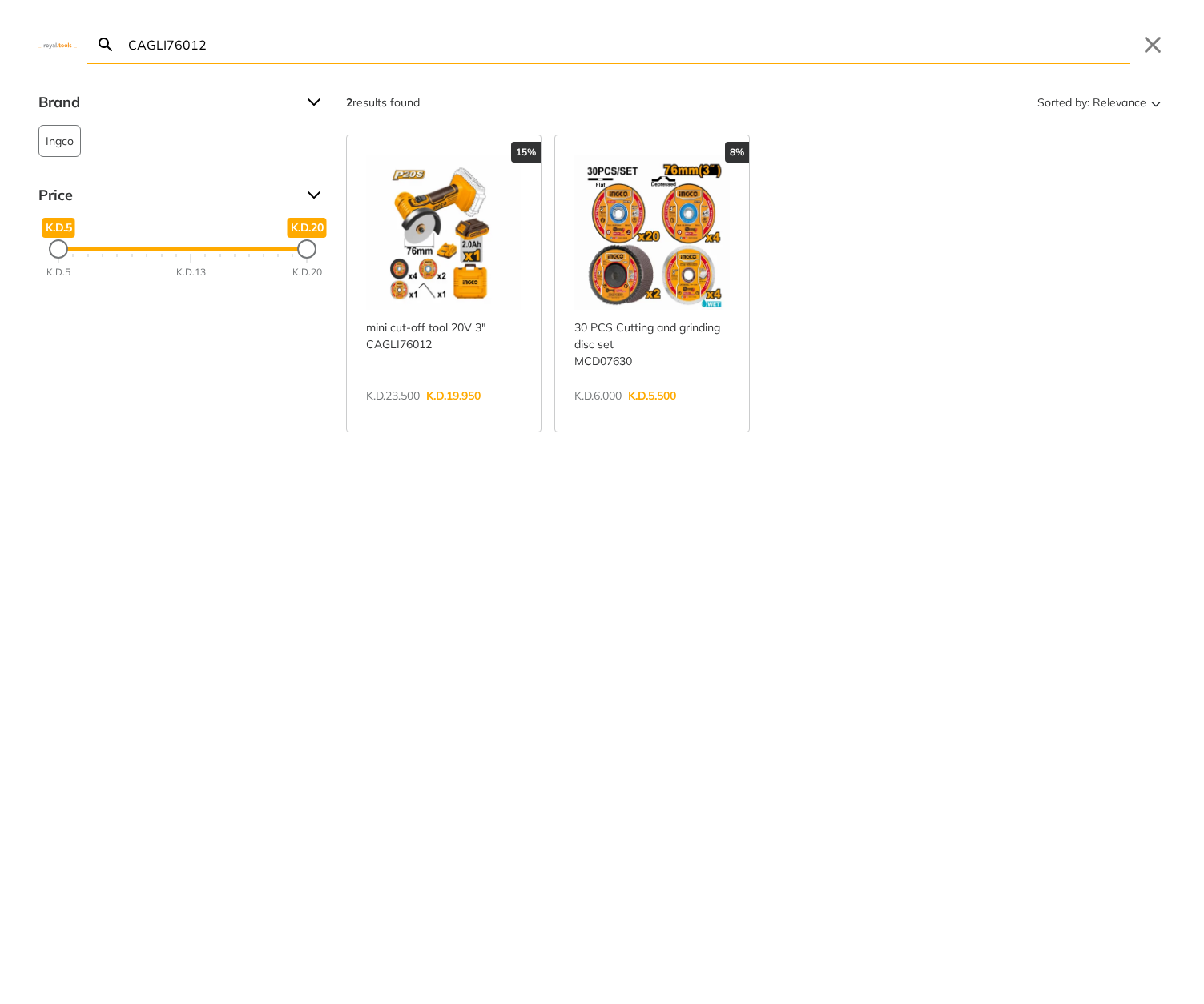
click at [660, 59] on input "CAGLI76012" at bounding box center [627, 44] width 1005 height 38
paste input "TDLI1220"
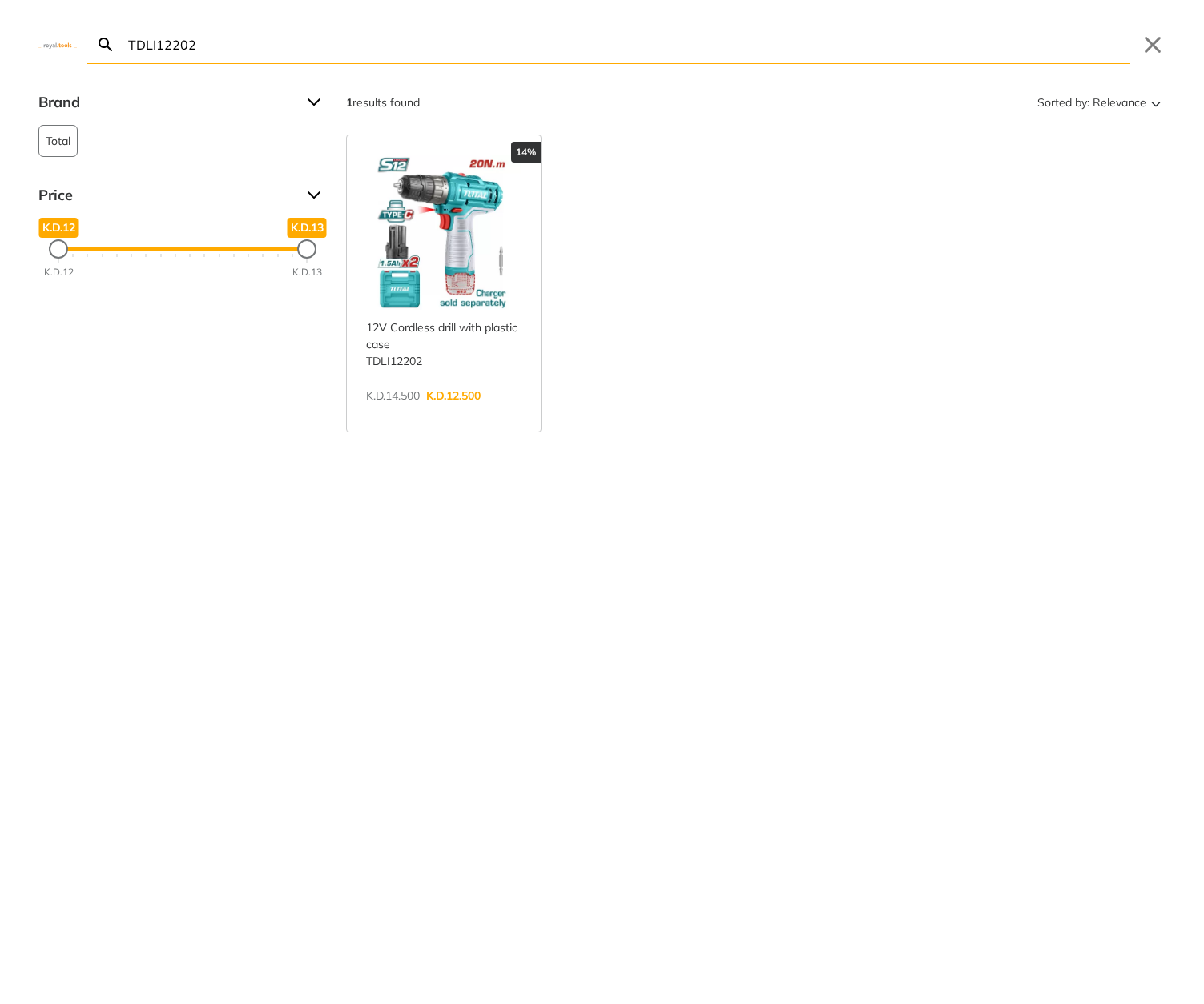
click at [853, 50] on input "TDLI12202" at bounding box center [627, 44] width 1005 height 38
paste input "RSLI115"
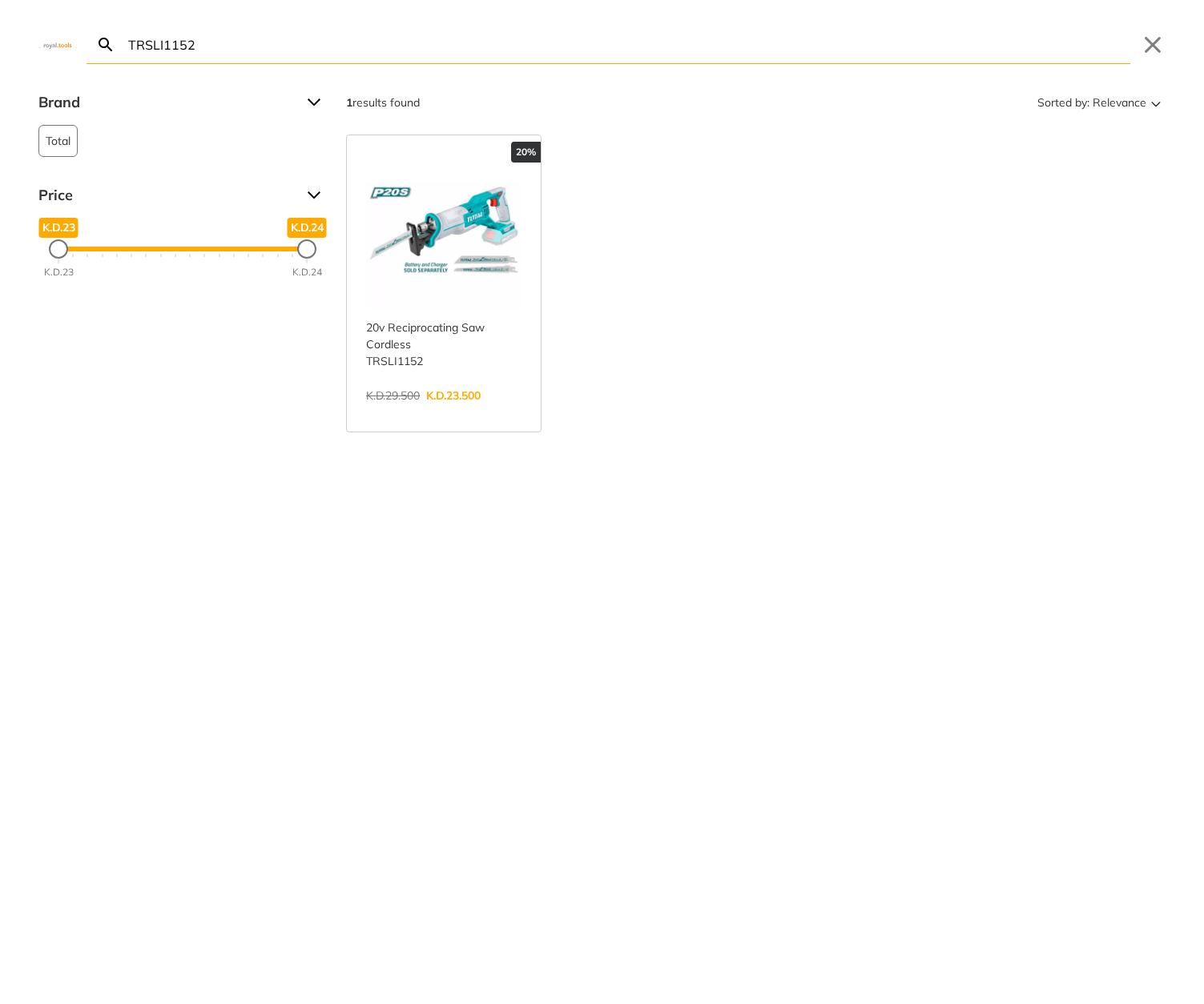
click at [600, 49] on input "TRSLI1152" at bounding box center [627, 44] width 1005 height 38
paste input "SFUF400"
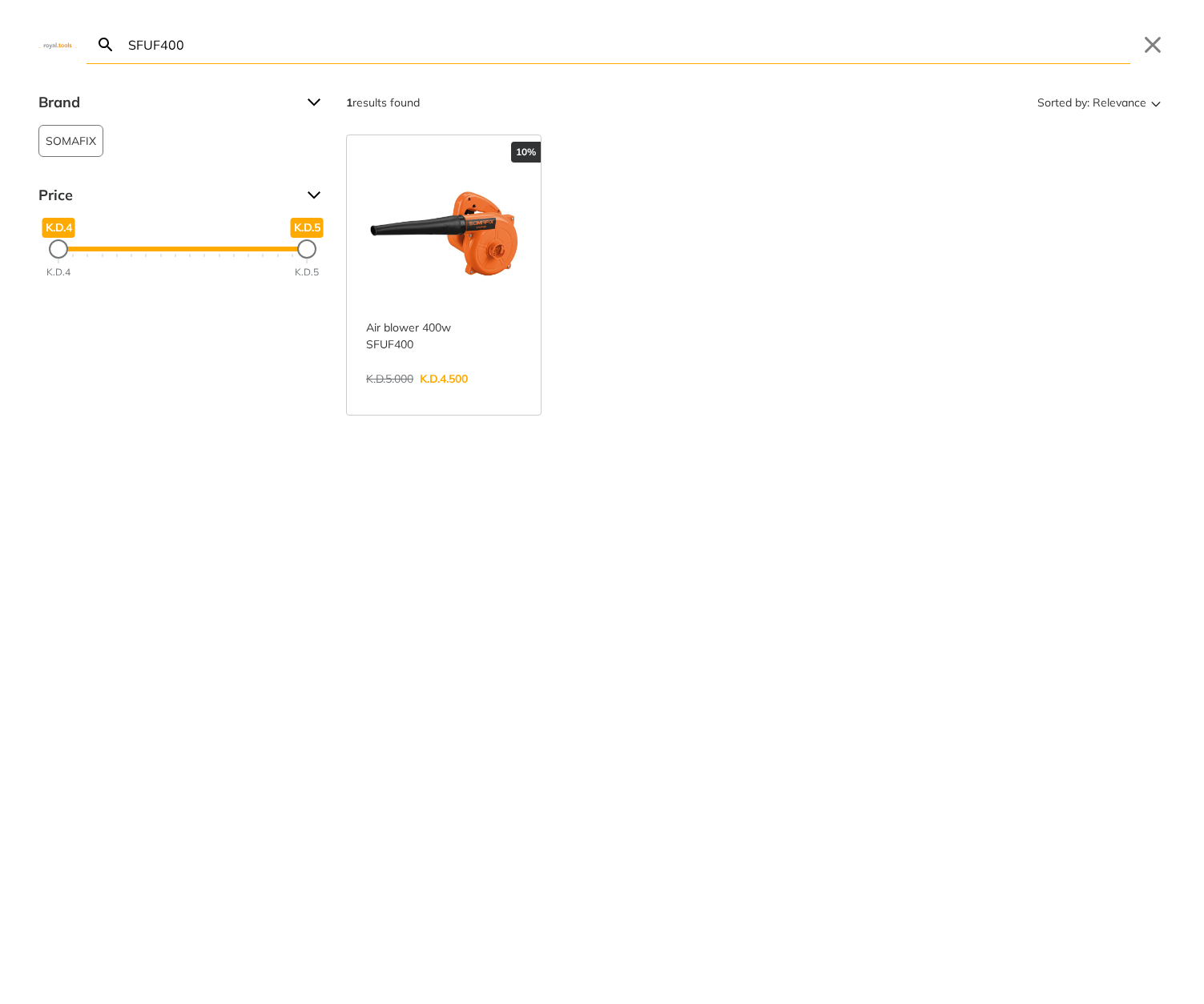
click at [817, 56] on input "SFUF400" at bounding box center [627, 44] width 1005 height 38
paste input "TIDLI12202"
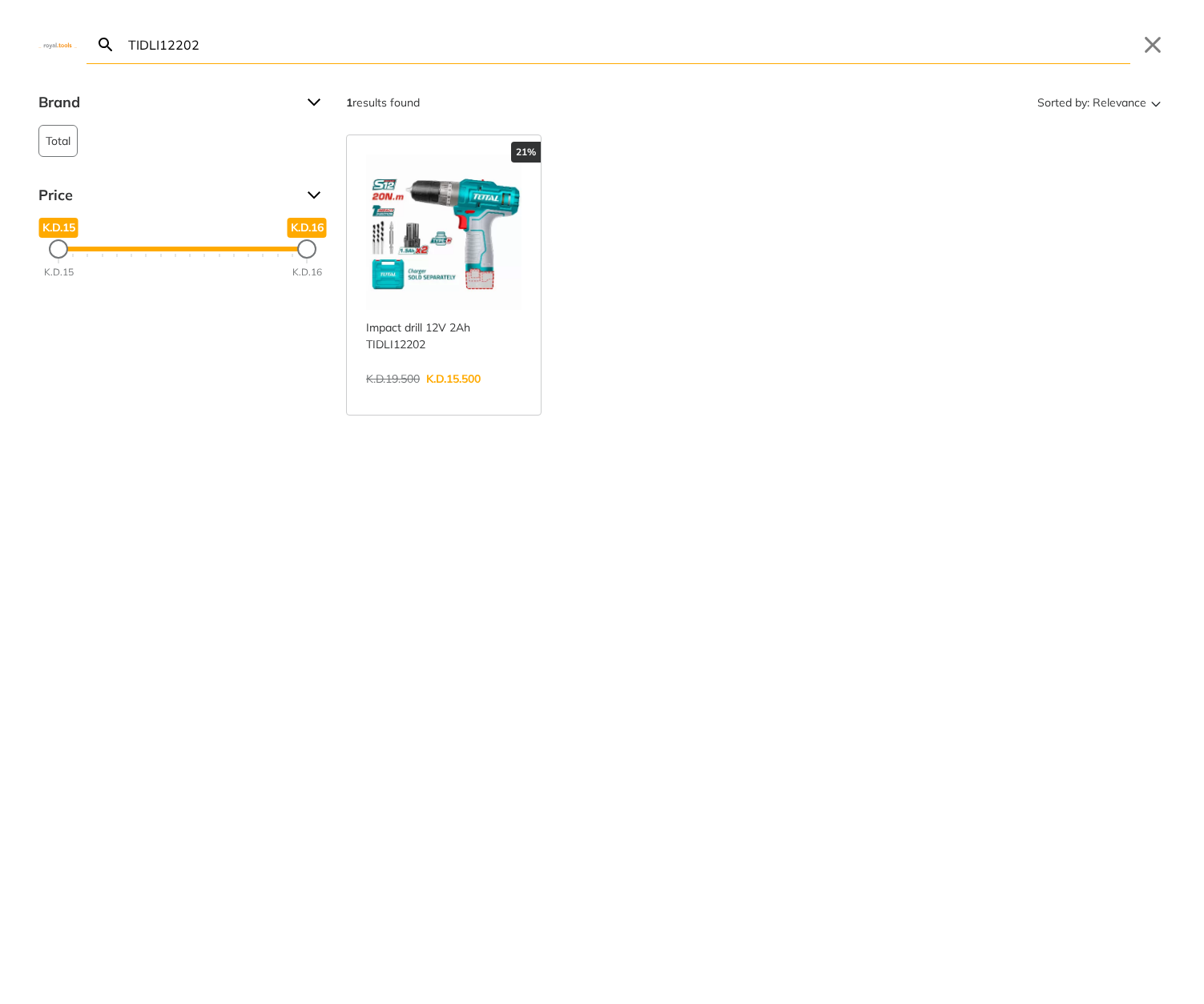
click at [678, 39] on input "TIDLI12202" at bounding box center [627, 44] width 1005 height 38
paste input "CSLI1651"
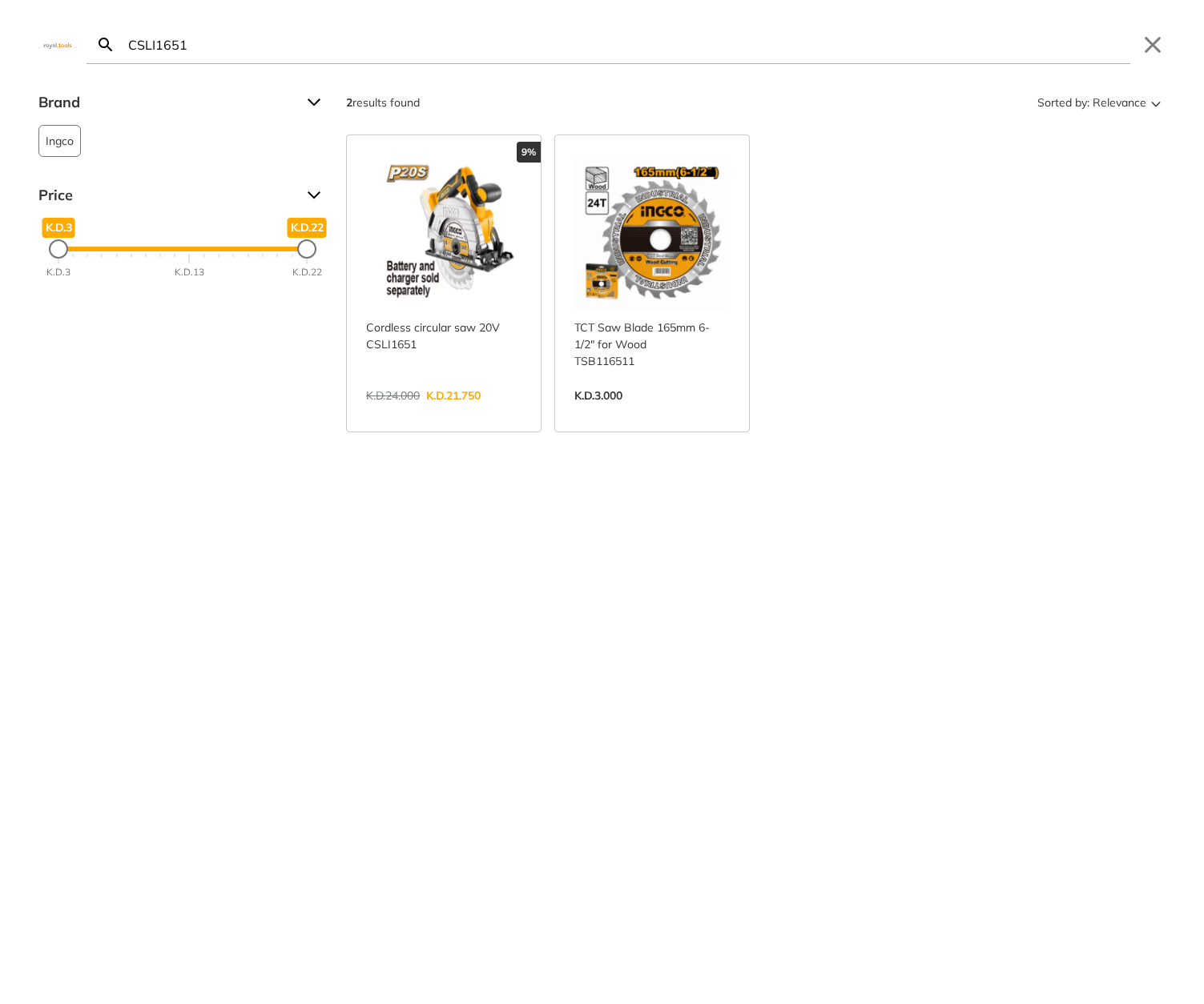
click at [666, 51] on input "CSLI1651" at bounding box center [627, 44] width 1005 height 38
paste input "TSDLI04062"
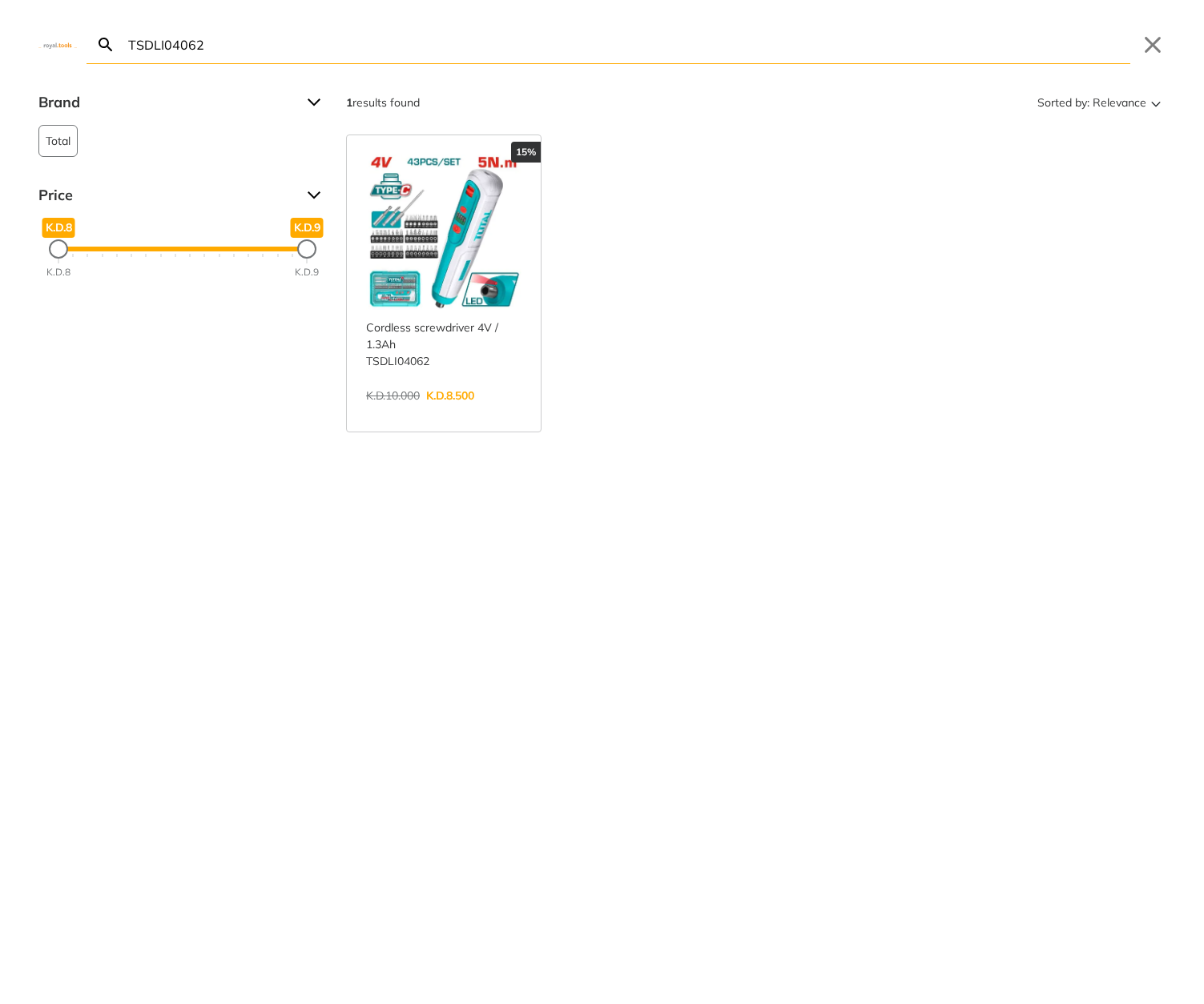
click at [646, 63] on form "TSDLI04062 Search Submit" at bounding box center [608, 45] width 1044 height 39
click at [651, 57] on input "TSDLI04062" at bounding box center [627, 44] width 1005 height 38
paste input "ASG1061"
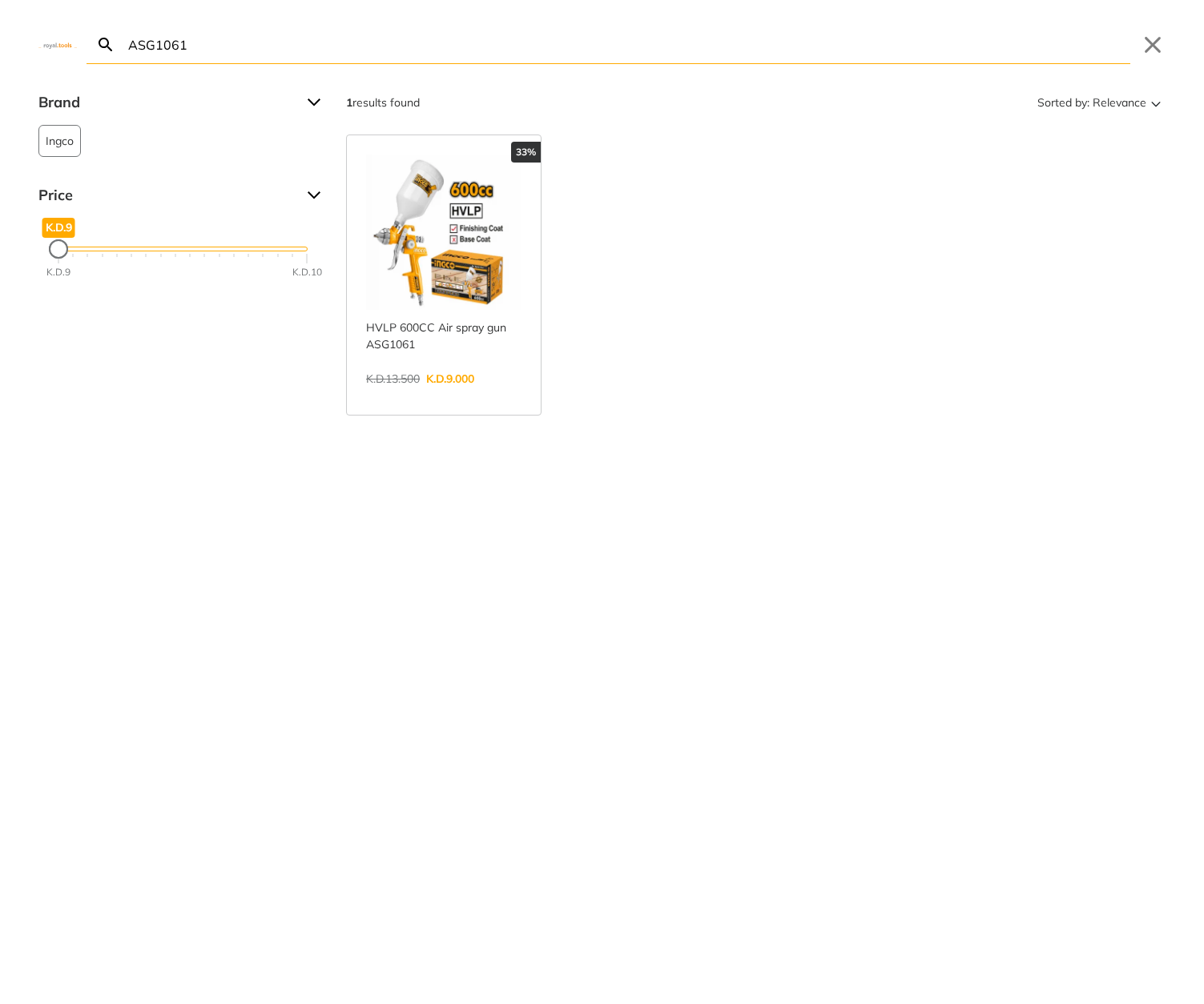
click at [892, 50] on input "ASG1061" at bounding box center [627, 44] width 1005 height 38
paste input "TP11418018"
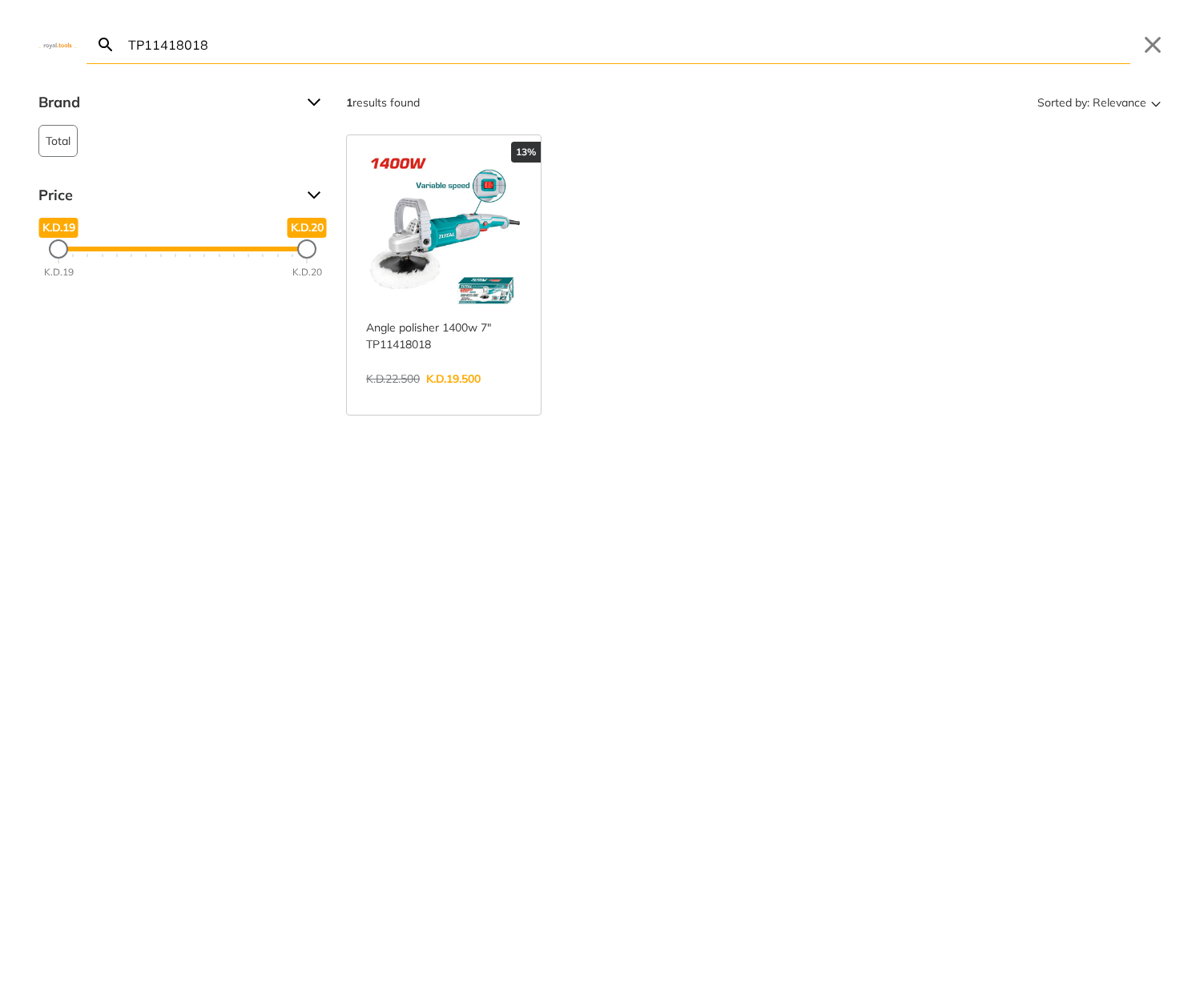
click at [506, 39] on input "TP11418018" at bounding box center [627, 44] width 1005 height 38
paste input "SPG350"
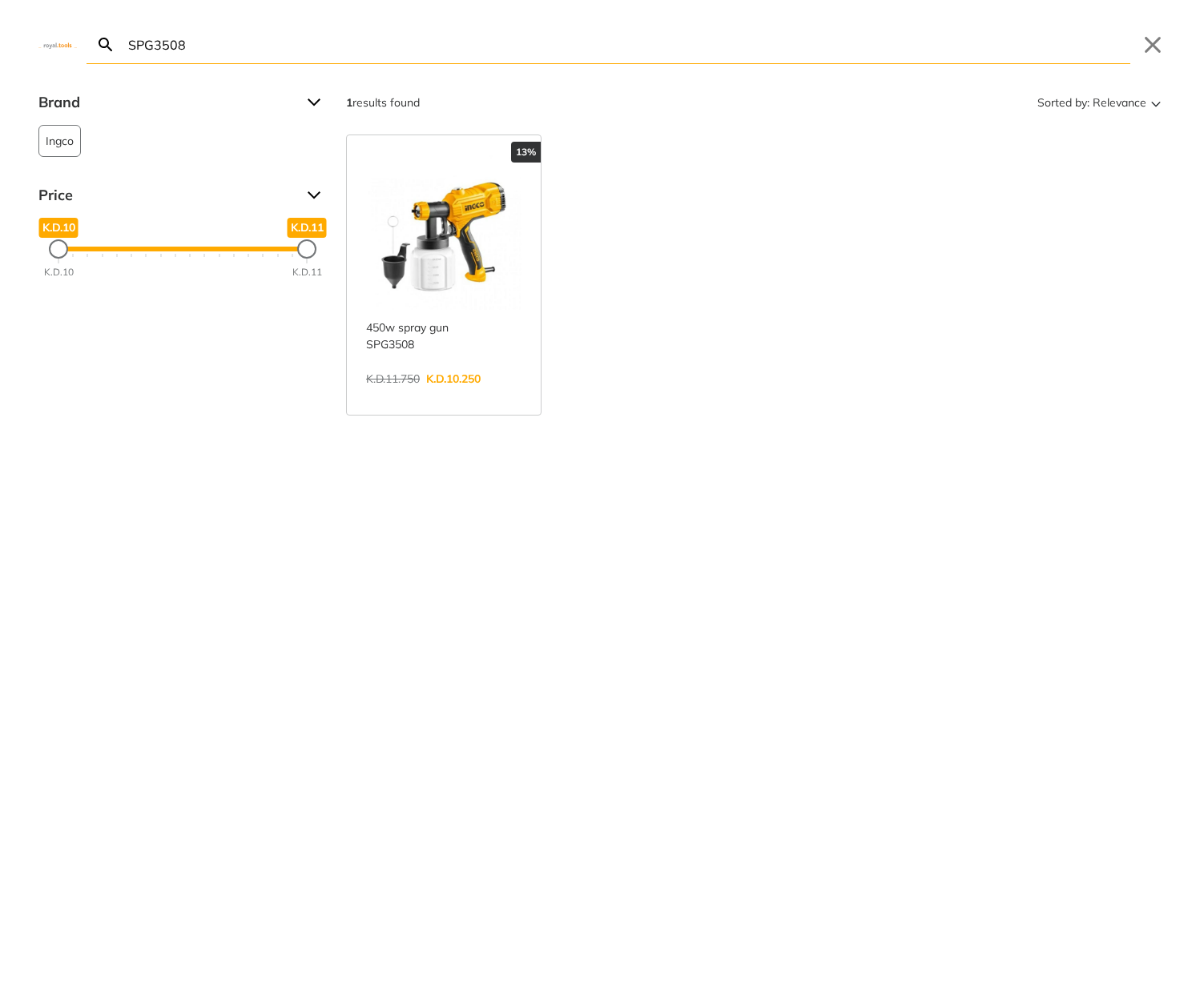
click at [900, 44] on input "SPG3508" at bounding box center [627, 44] width 1005 height 38
paste input "TPBXK0032"
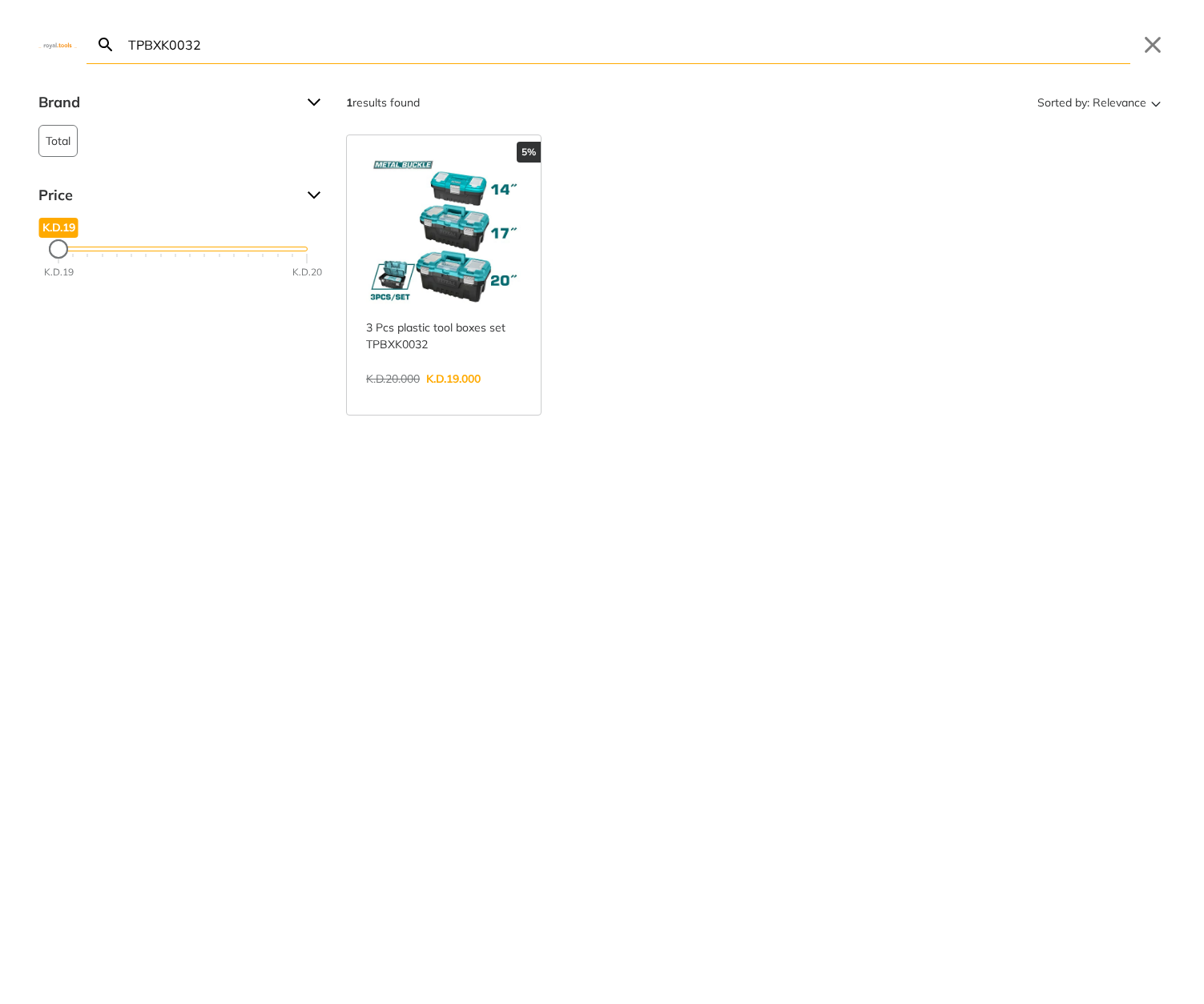
drag, startPoint x: 1043, startPoint y: 62, endPoint x: 1047, endPoint y: 54, distance: 8.9
click at [1043, 62] on input "TPBXK0032" at bounding box center [627, 44] width 1005 height 38
click at [1047, 52] on input "TPBXK0032" at bounding box center [627, 44] width 1005 height 38
paste input "CIWLI20135"
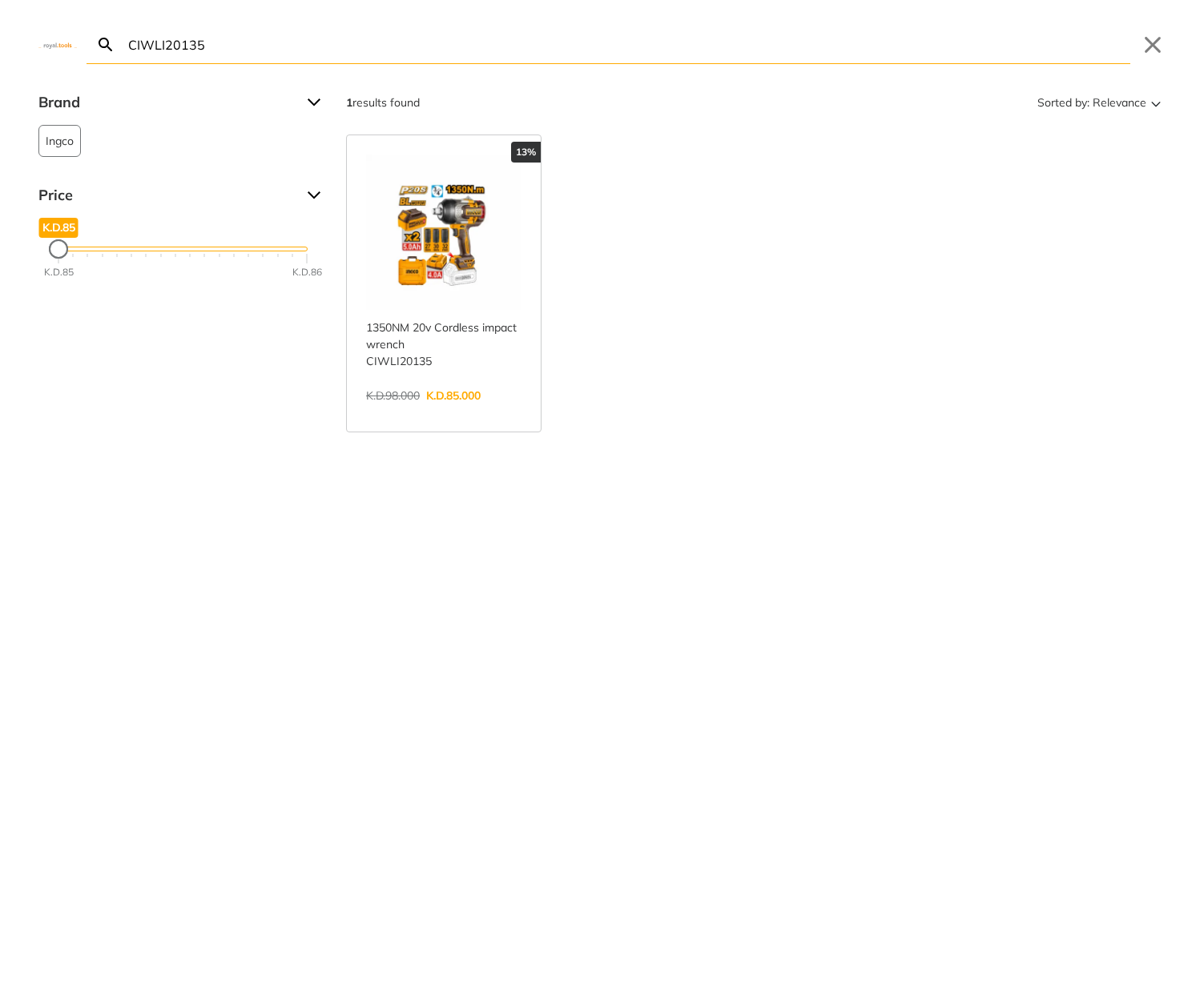
click at [312, 44] on input "CIWLI20135" at bounding box center [627, 44] width 1005 height 38
paste input "TIWLI2001"
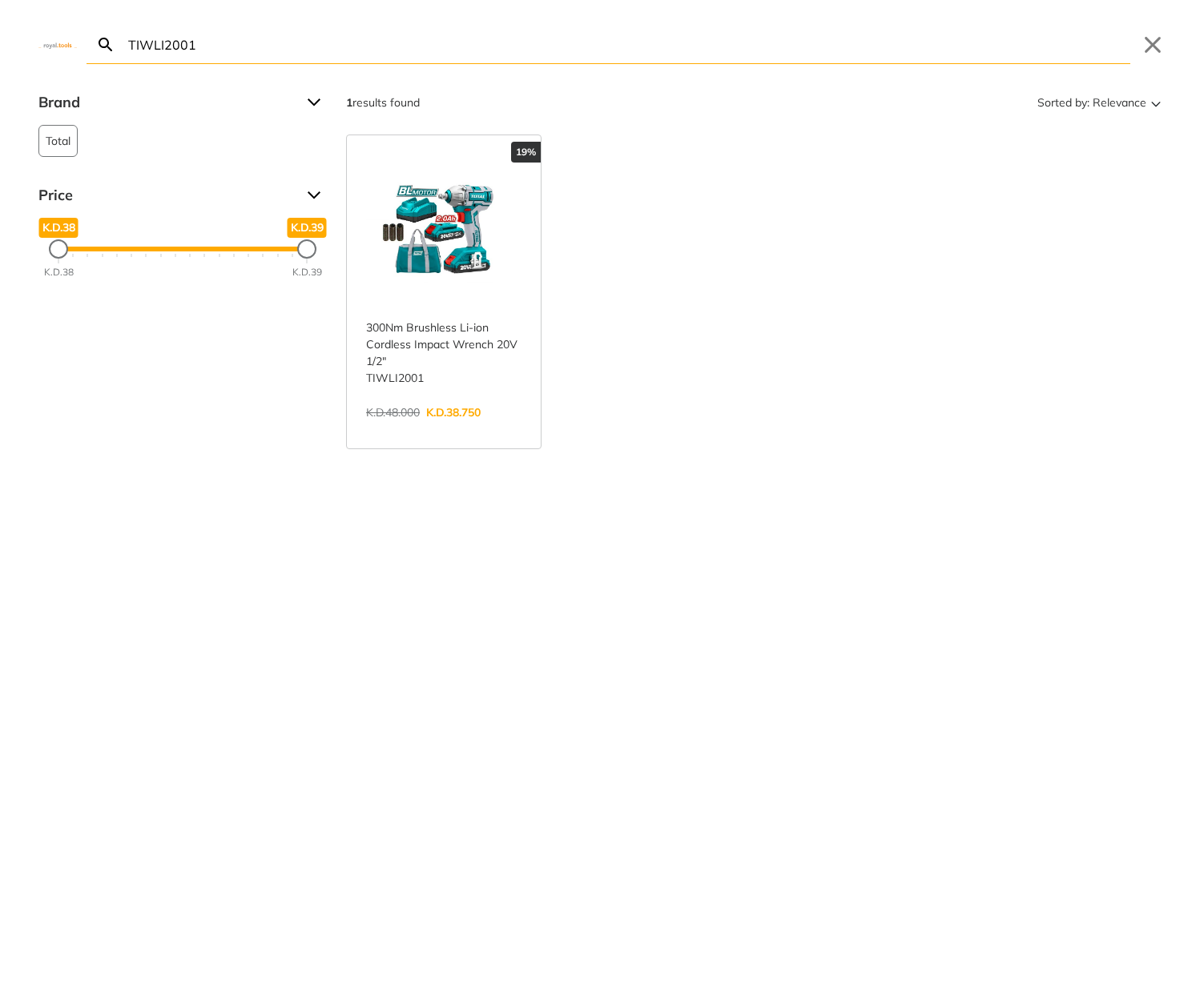
click at [272, 38] on input "TIWLI2001" at bounding box center [627, 44] width 1005 height 38
paste input "CIDLI1228"
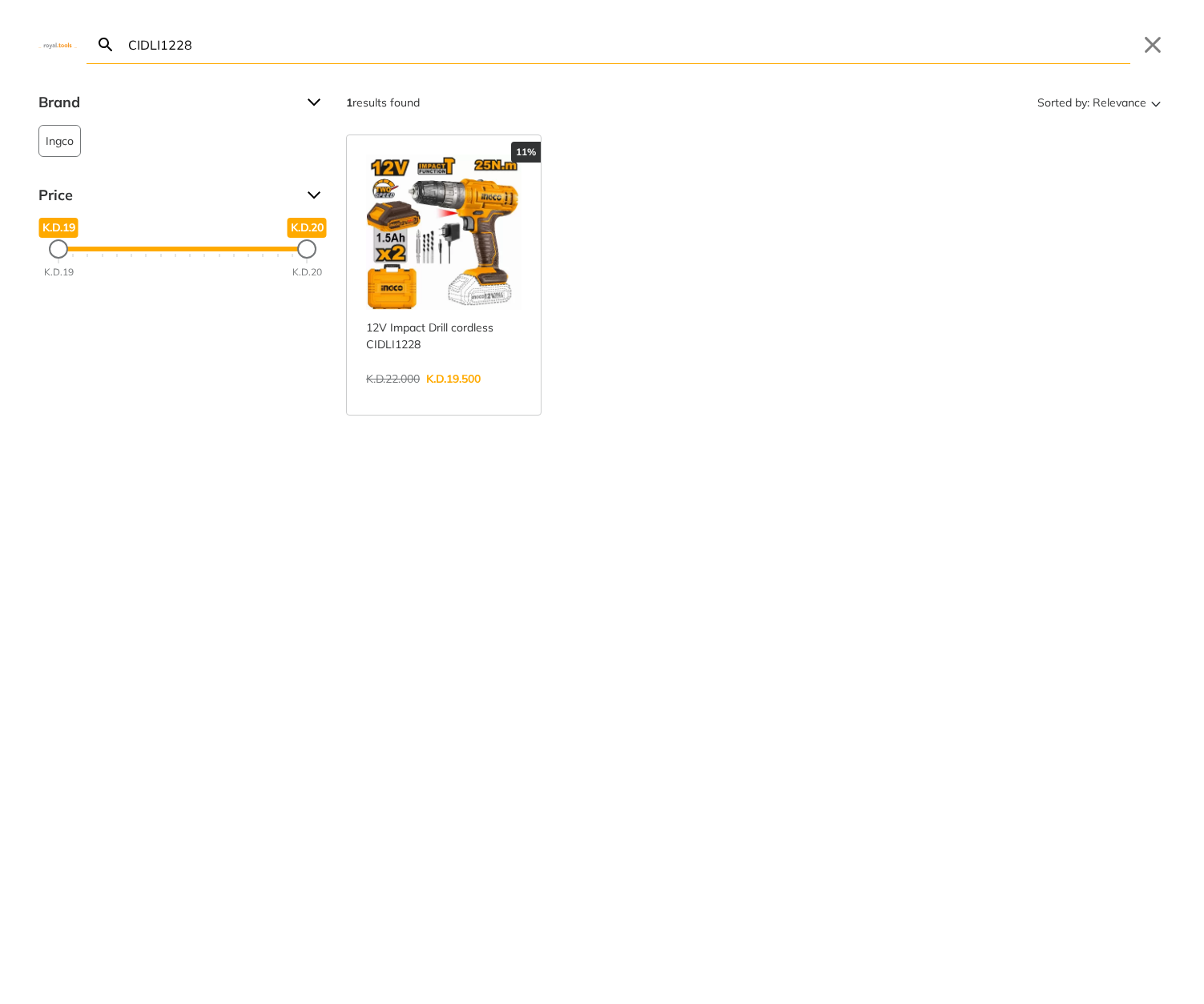
click at [829, 37] on input "CIDLI1228" at bounding box center [627, 44] width 1005 height 38
paste input "TB2007"
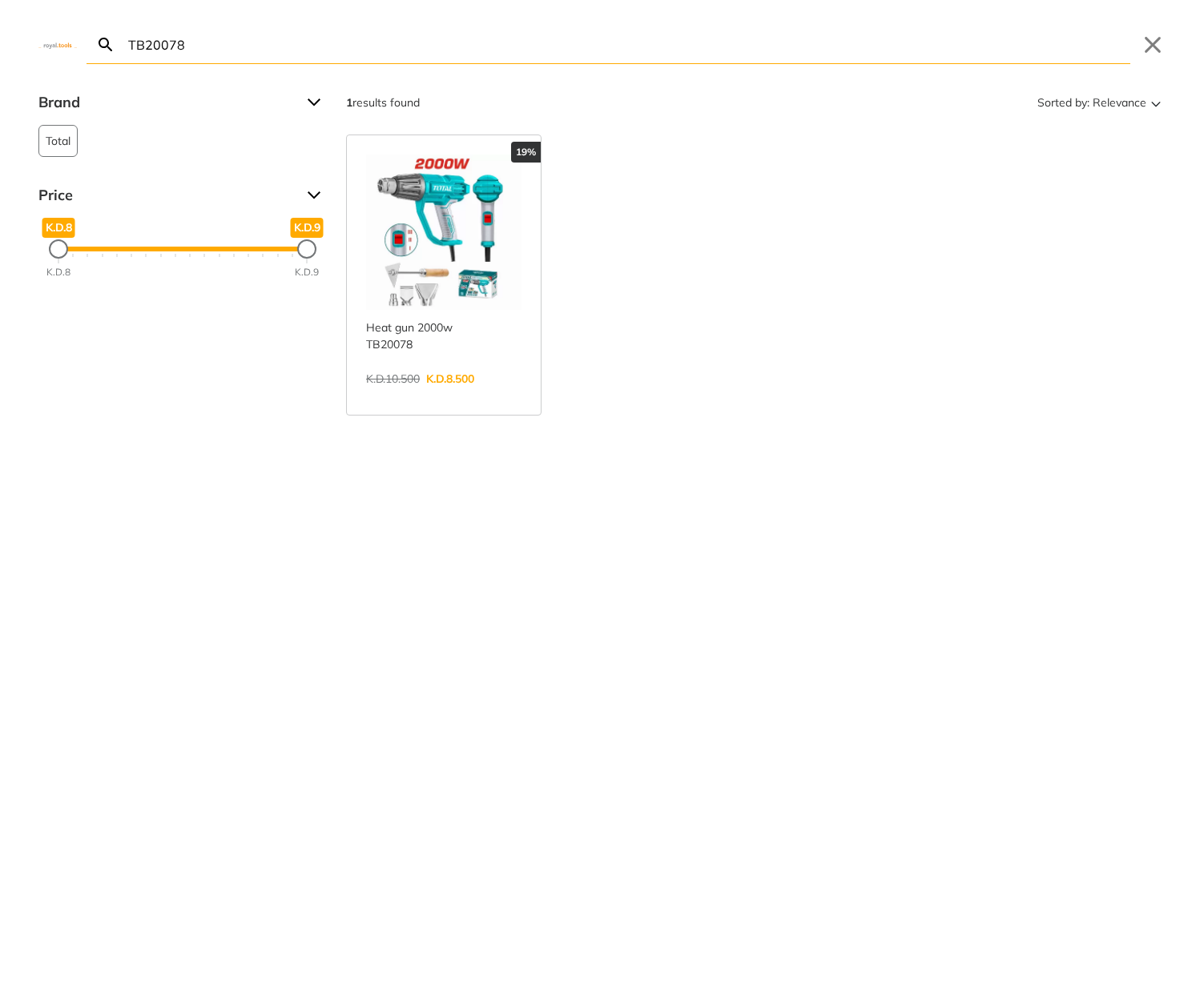
type input "TB20078"
click at [716, 53] on input "TB20078" at bounding box center [627, 44] width 1005 height 38
paste input "CDSLI2051"
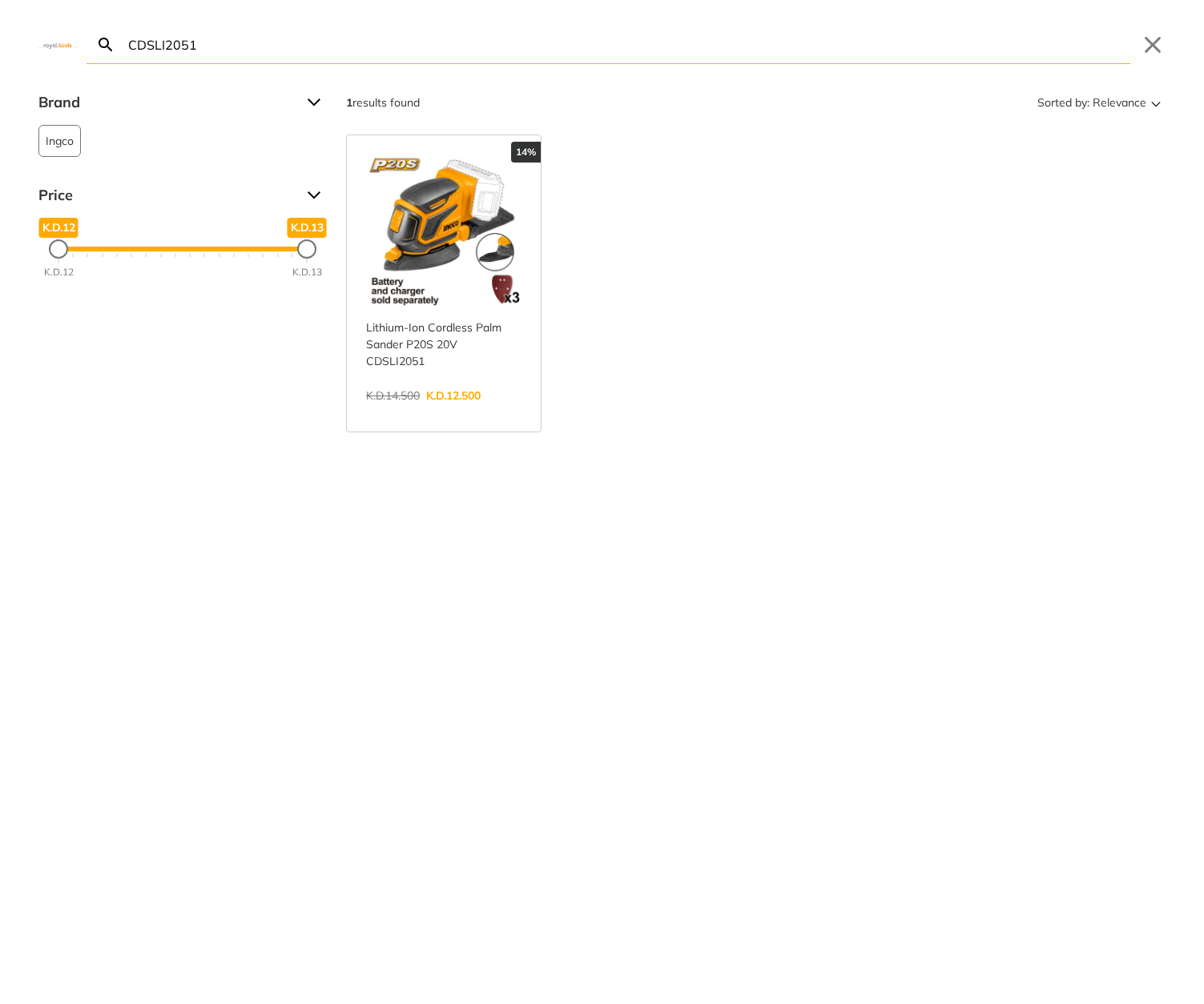
click at [446, 42] on input "CDSLI2051" at bounding box center [627, 44] width 1005 height 38
paste input "8050-35"
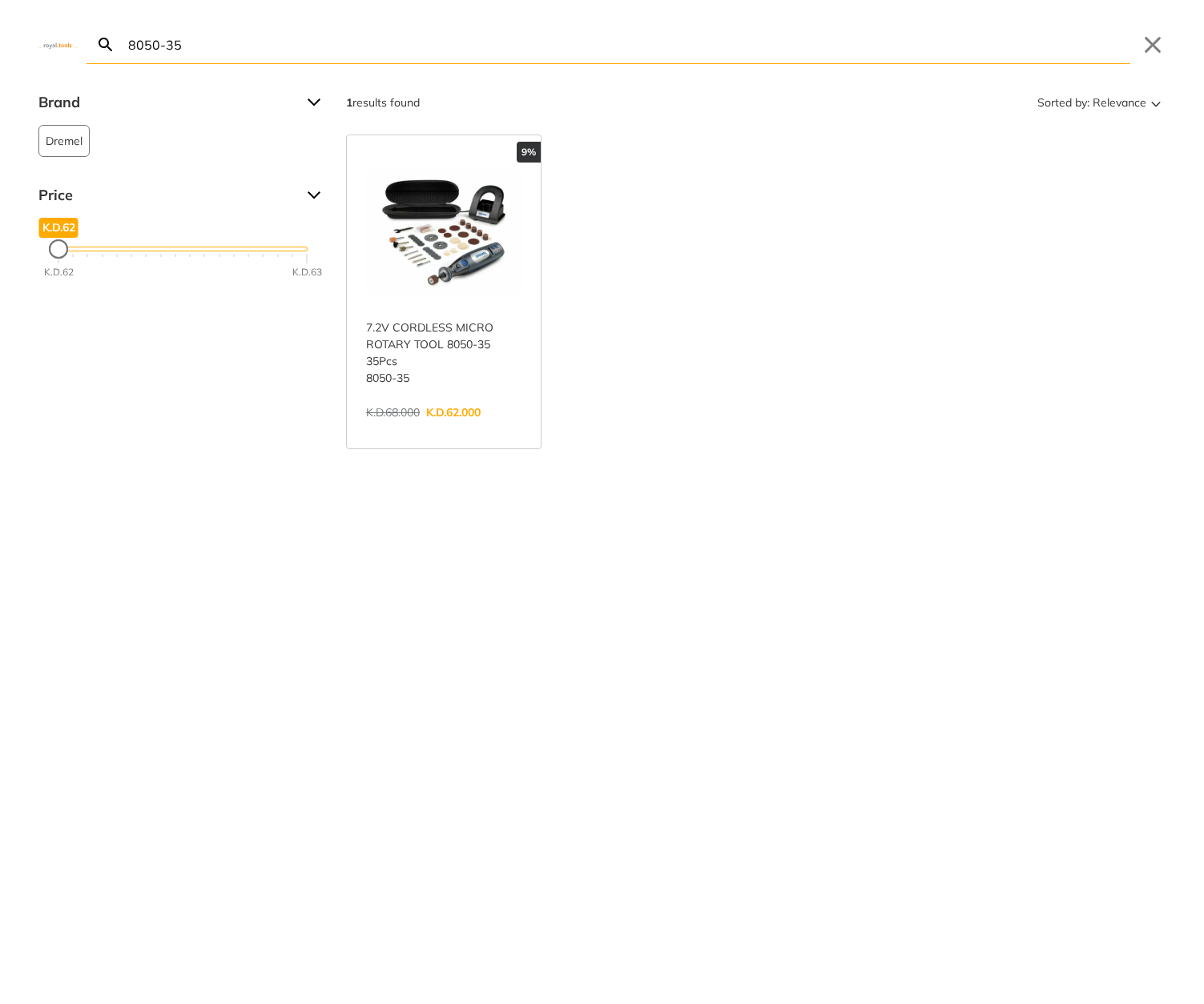
click at [784, 32] on input "8050-35" at bounding box center [627, 44] width 1005 height 38
paste input "RGH9028"
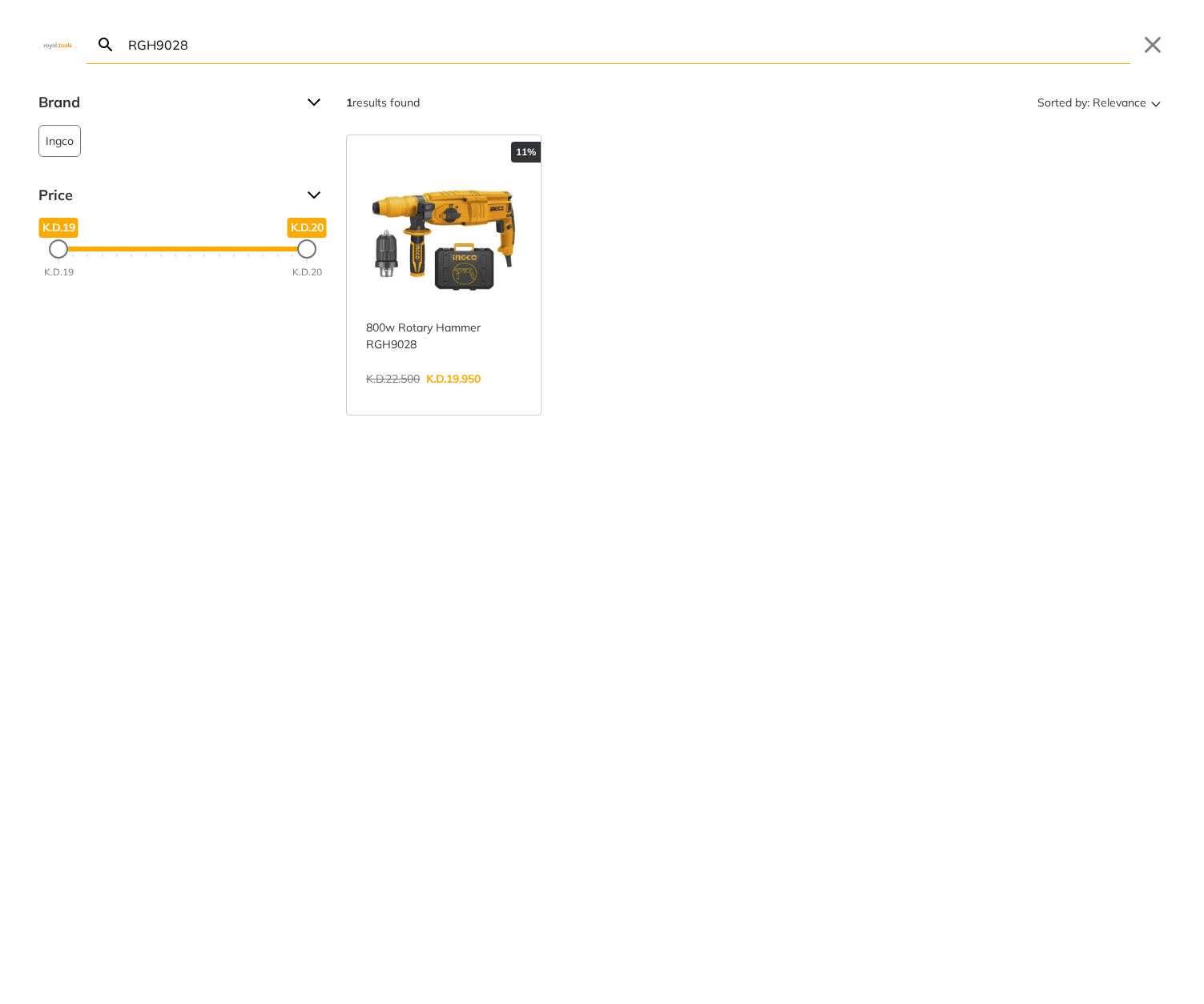
click at [241, 44] on input "RGH9028" at bounding box center [627, 44] width 1005 height 38
paste input "HPWR2001"
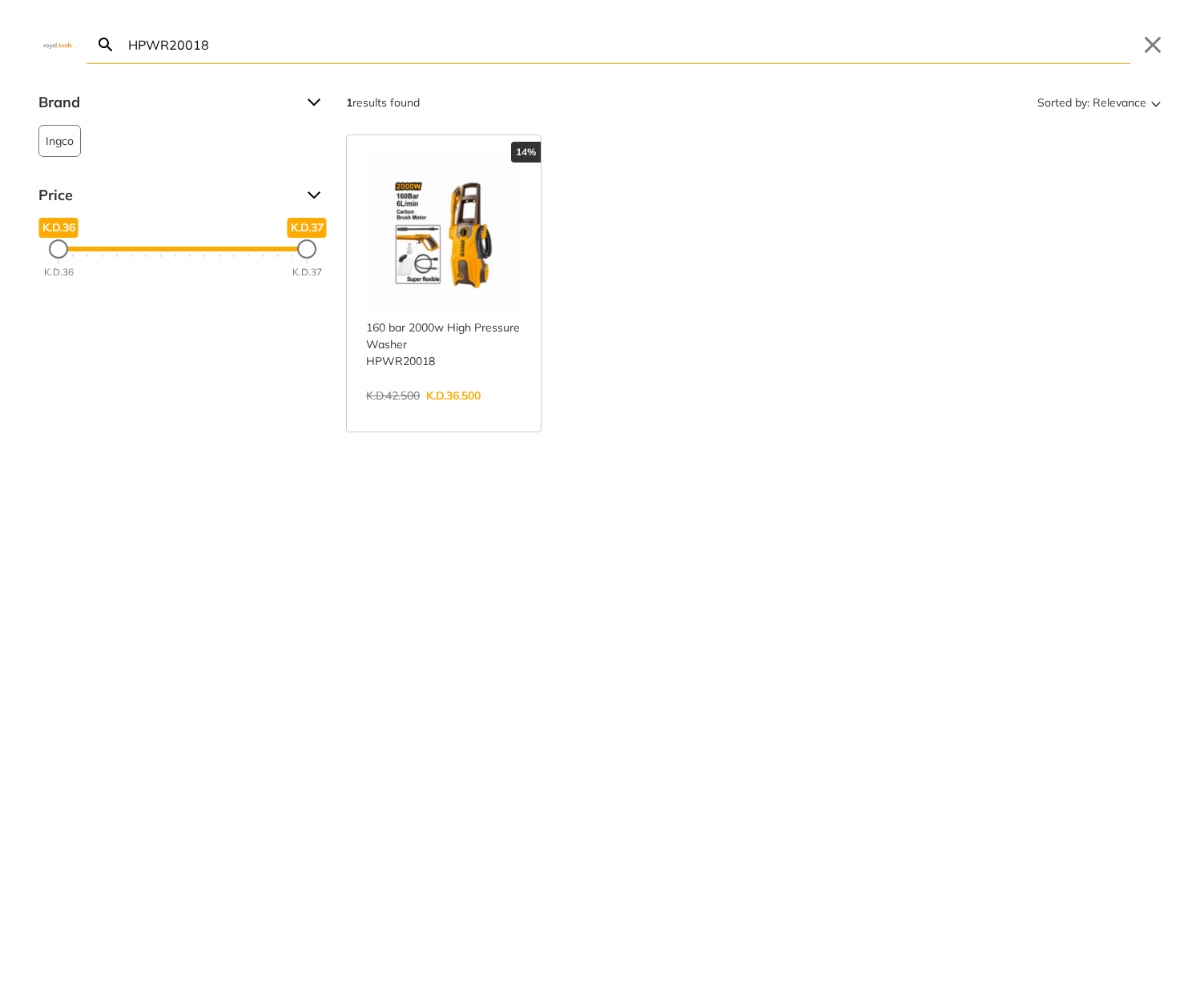
click at [688, 50] on input "HPWR20018" at bounding box center [627, 44] width 1005 height 38
paste input "TIWLI2001"
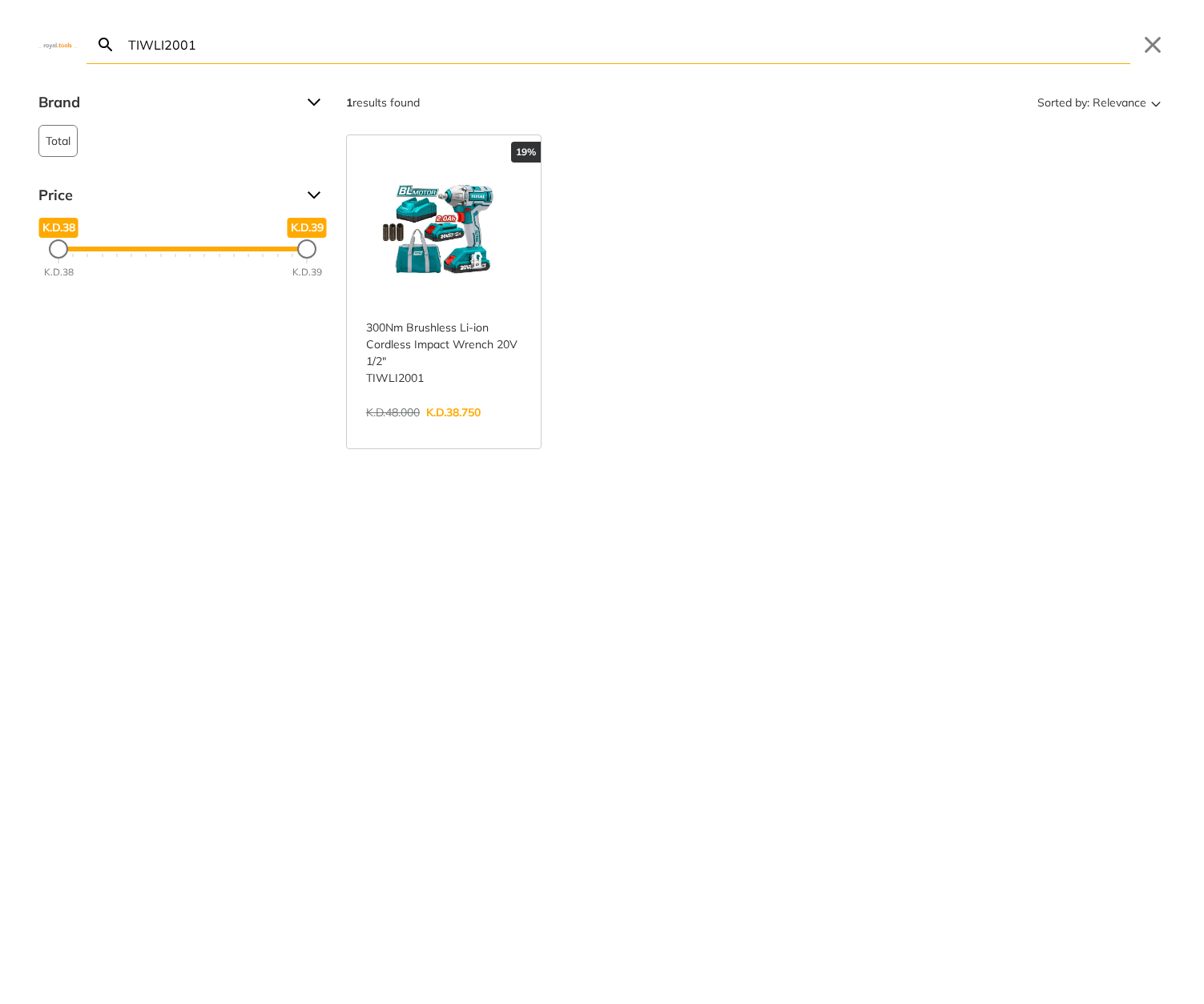
click at [930, 26] on input "TIWLI2001" at bounding box center [627, 44] width 1005 height 38
paste input "ID003-610"
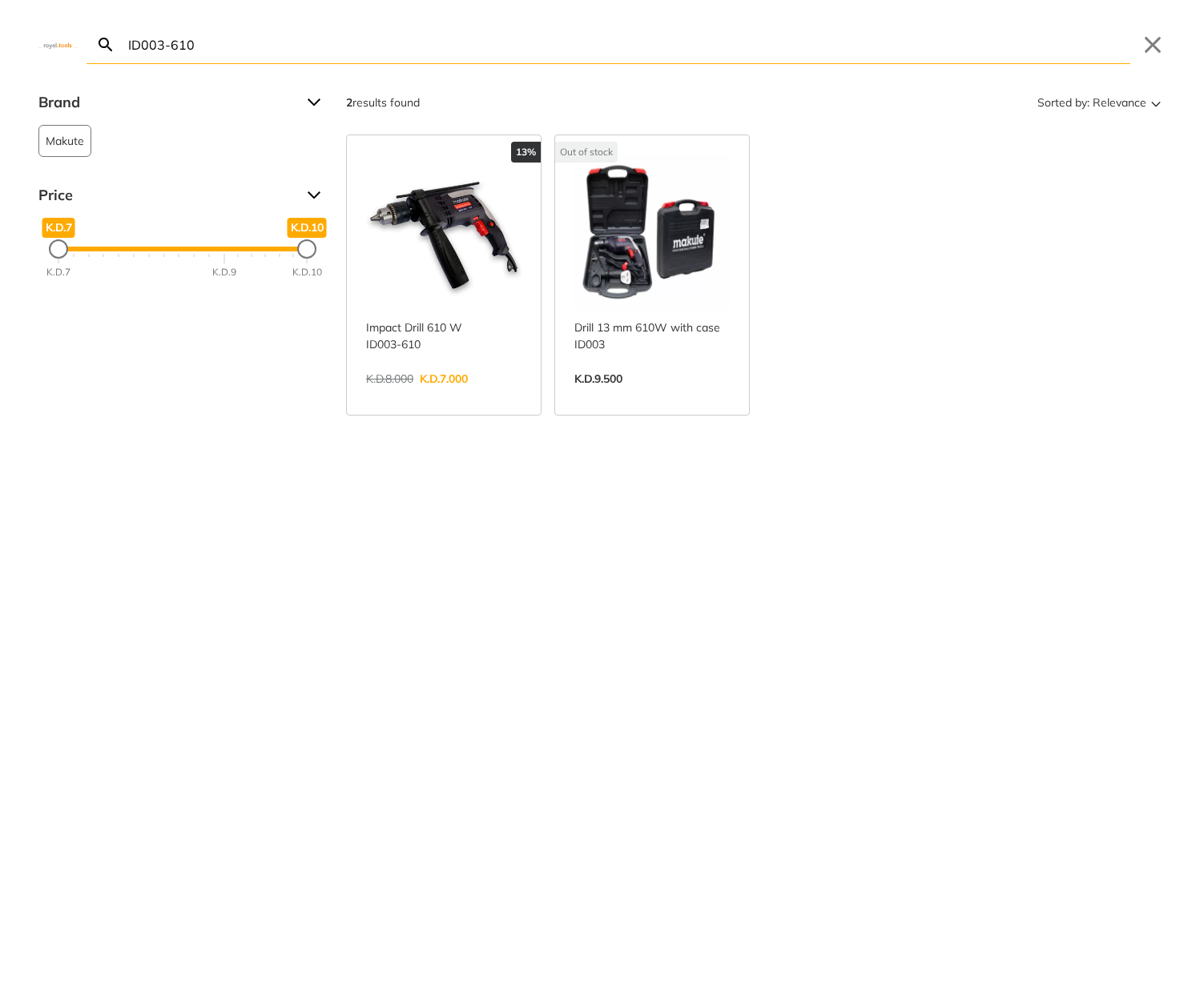
click at [792, 50] on input "ID003-610" at bounding box center [627, 44] width 1005 height 38
paste input "CAGLI271532"
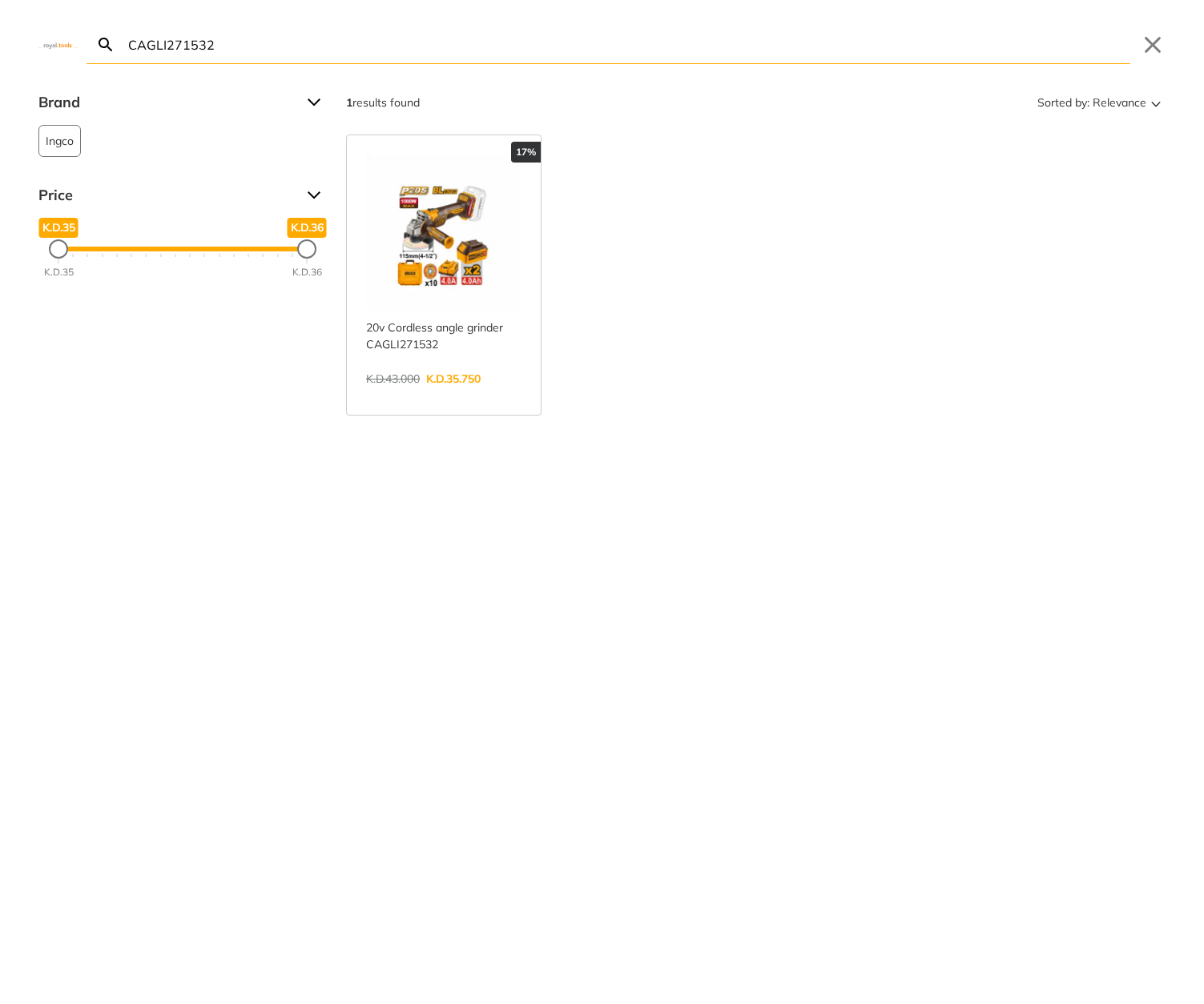
click at [593, 48] on input "CAGLI271532" at bounding box center [627, 44] width 1005 height 38
paste input "THKTHP11652.1"
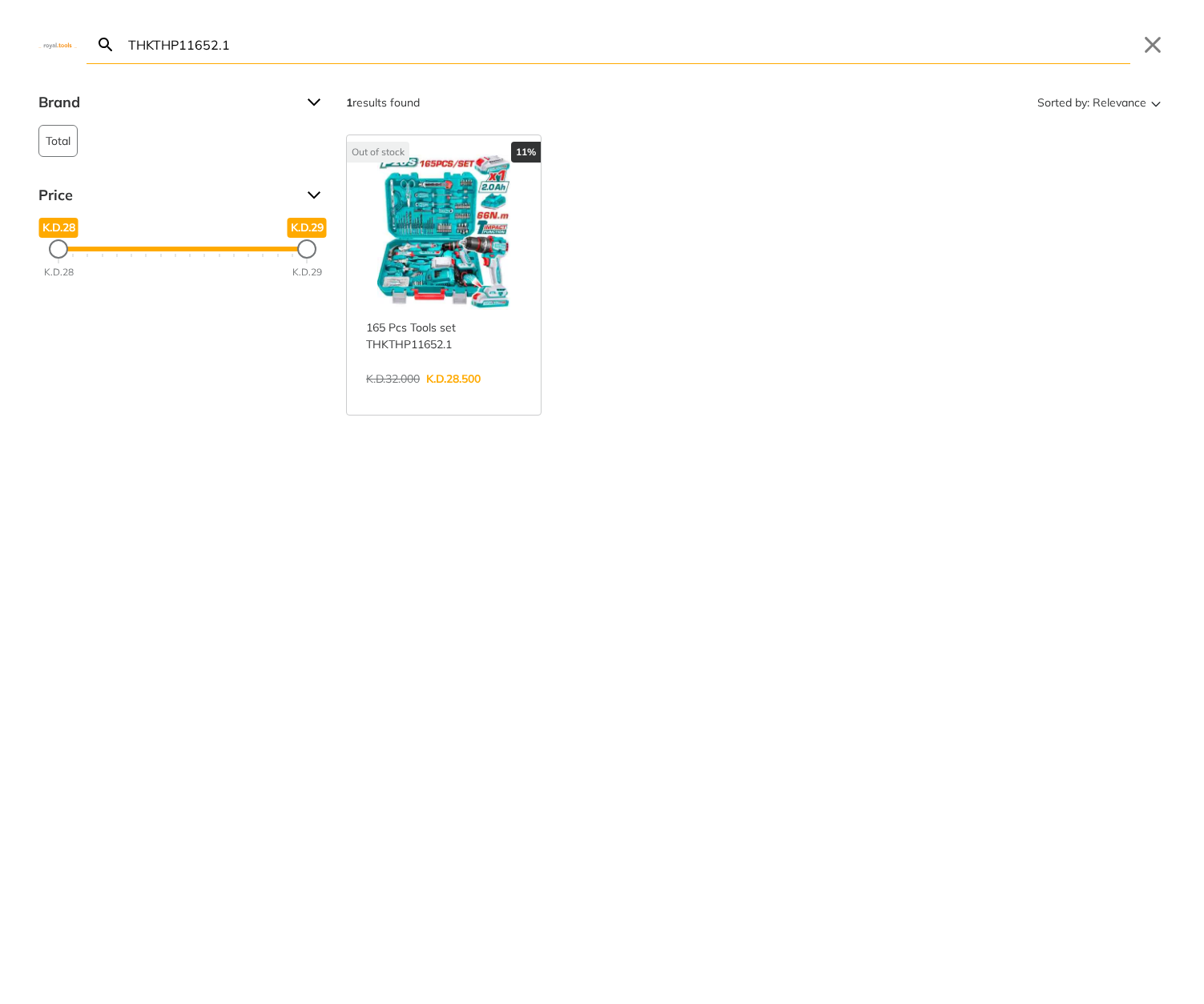
click at [702, 59] on input "THKTHP11652.1" at bounding box center [627, 44] width 1005 height 38
paste input "TAC2506"
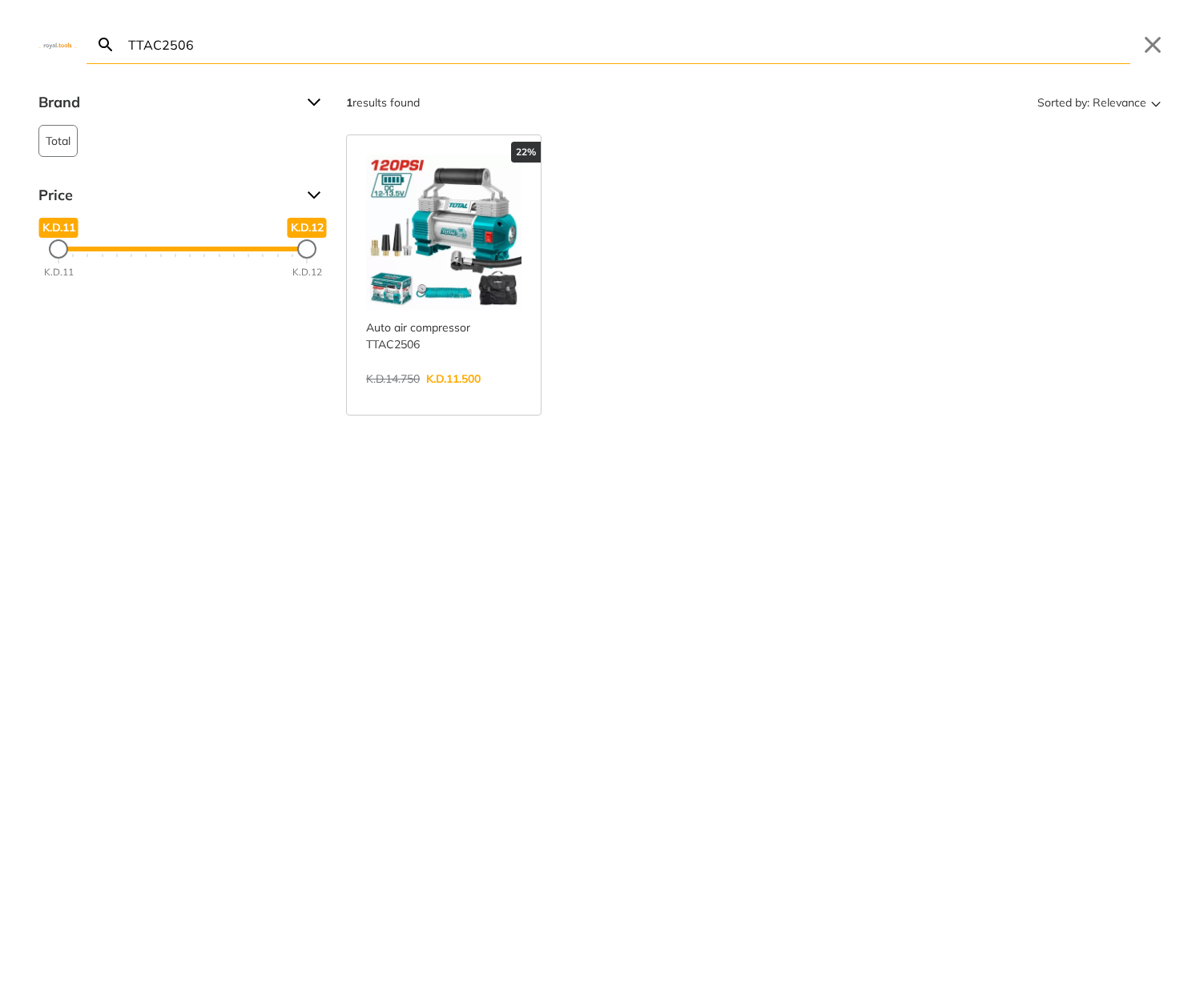
click at [571, 39] on input "TTAC2506" at bounding box center [627, 44] width 1005 height 38
paste input "CIWLI2050"
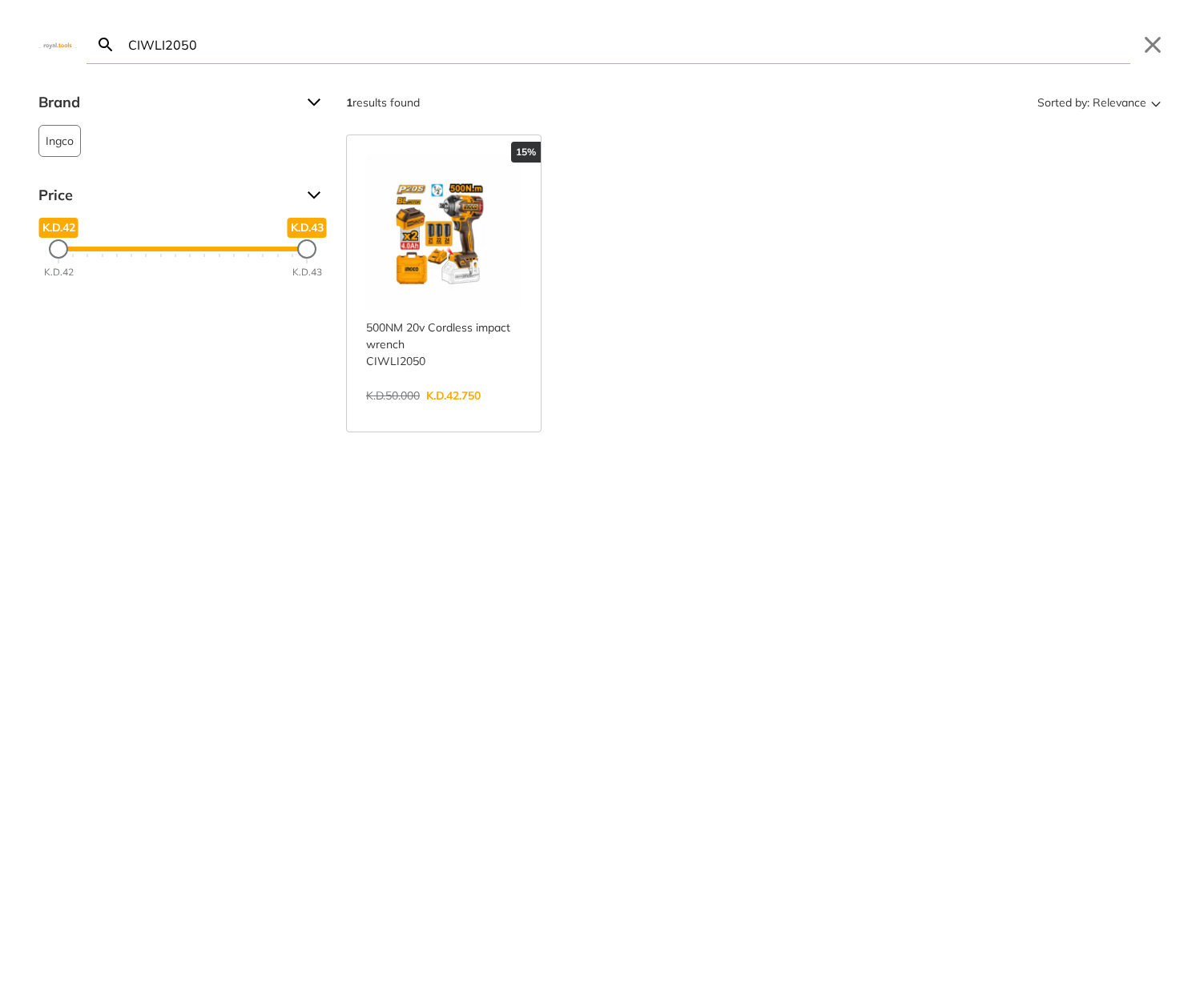
click at [807, 39] on input "CIWLI2050" at bounding box center [627, 44] width 1005 height 38
paste input "TAGLI76012"
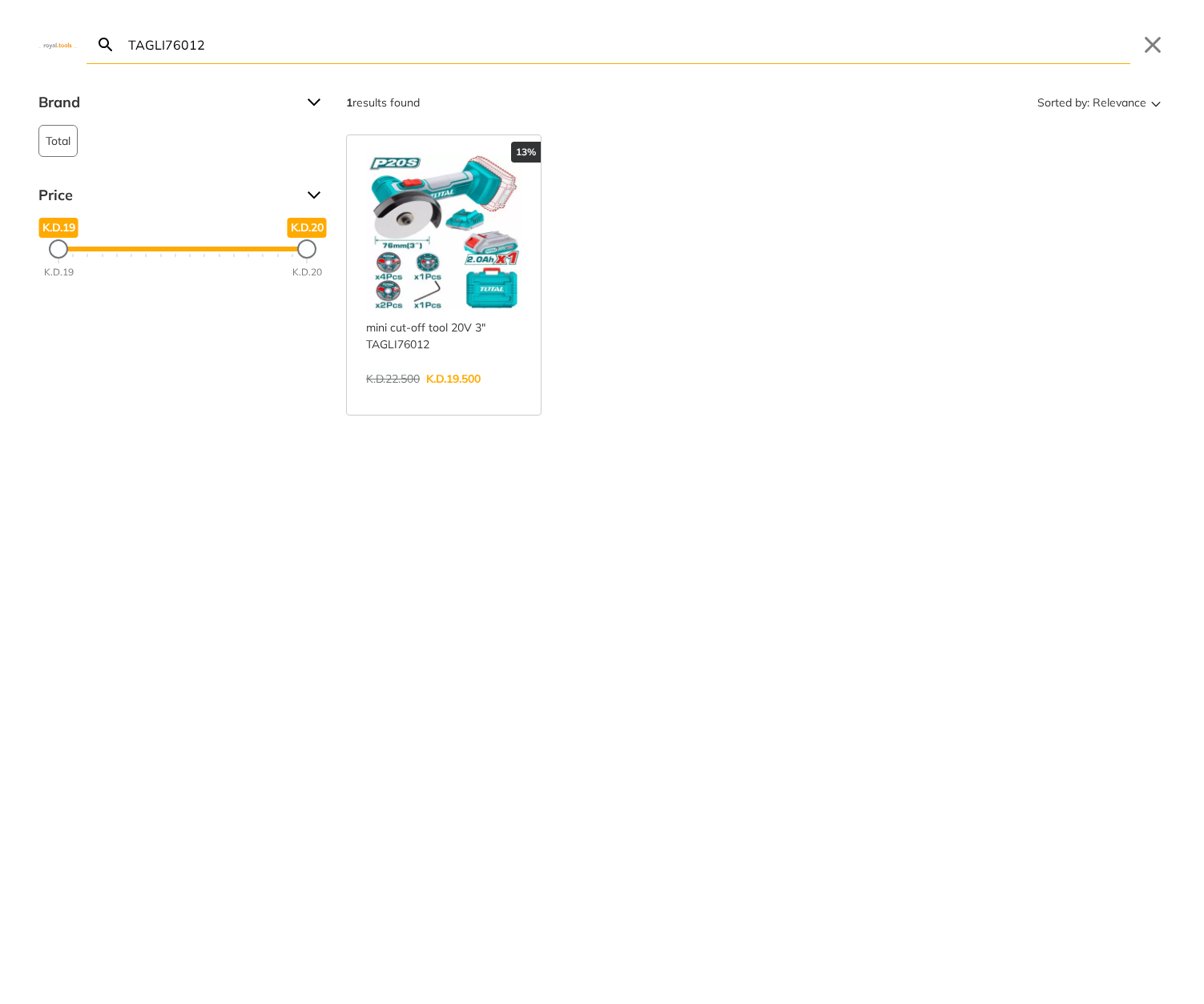
click at [639, 42] on input "TAGLI76012" at bounding box center [627, 44] width 1005 height 38
paste input "79558"
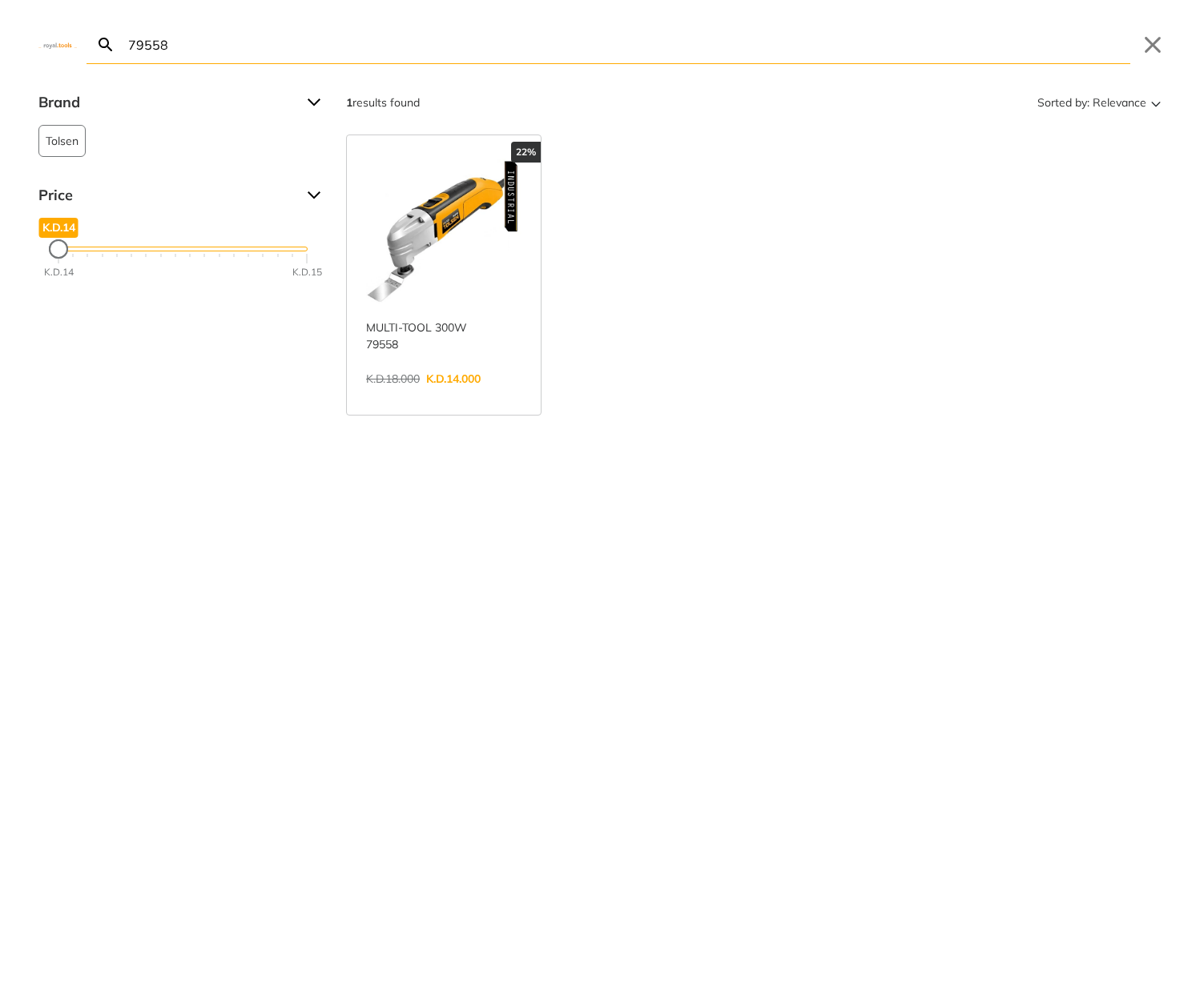
click at [876, 48] on input "79558" at bounding box center [627, 44] width 1005 height 38
paste input "TPWLI20084"
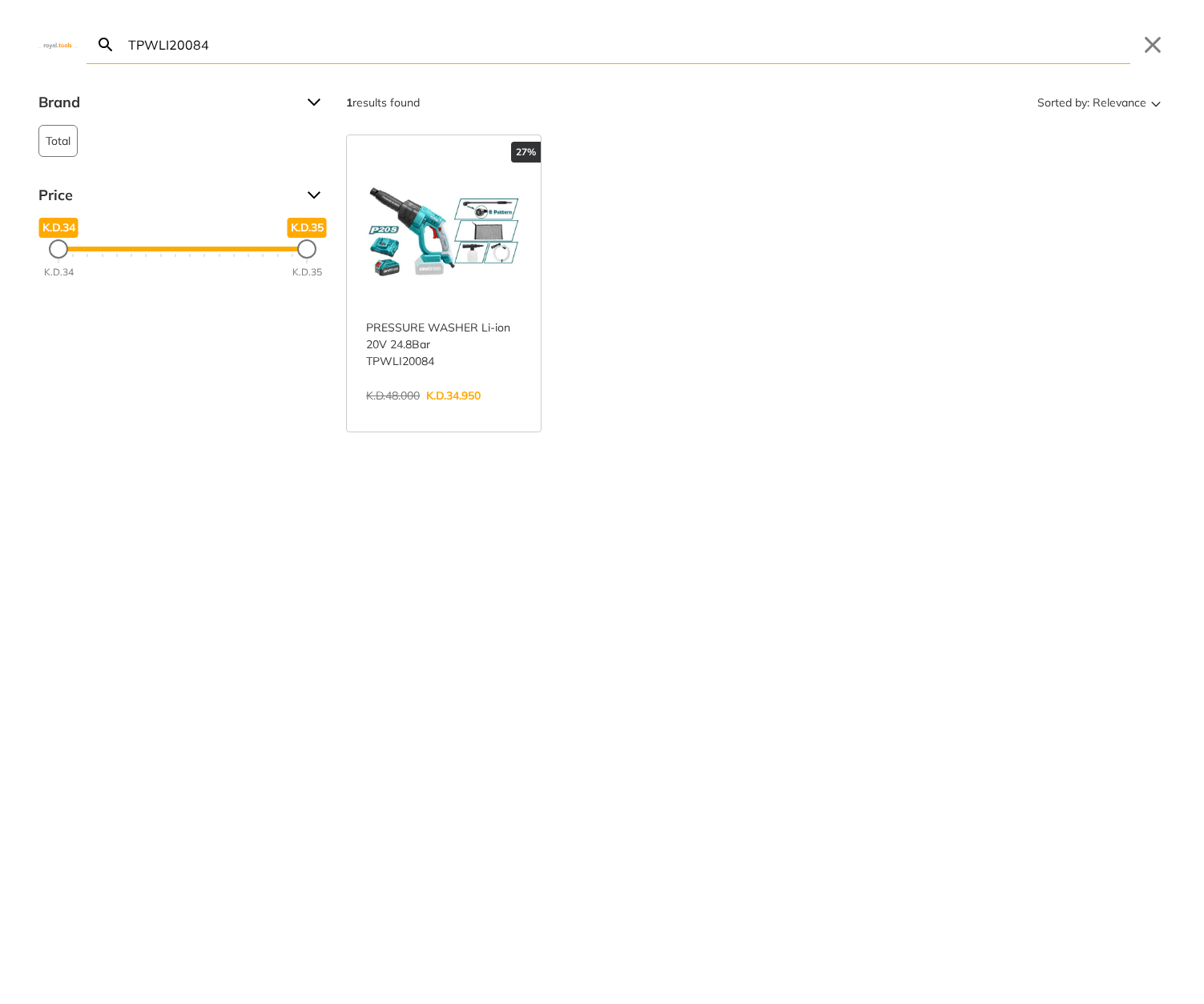
click at [453, 44] on input "TPWLI20084" at bounding box center [627, 44] width 1005 height 38
paste input "PKP-18E"
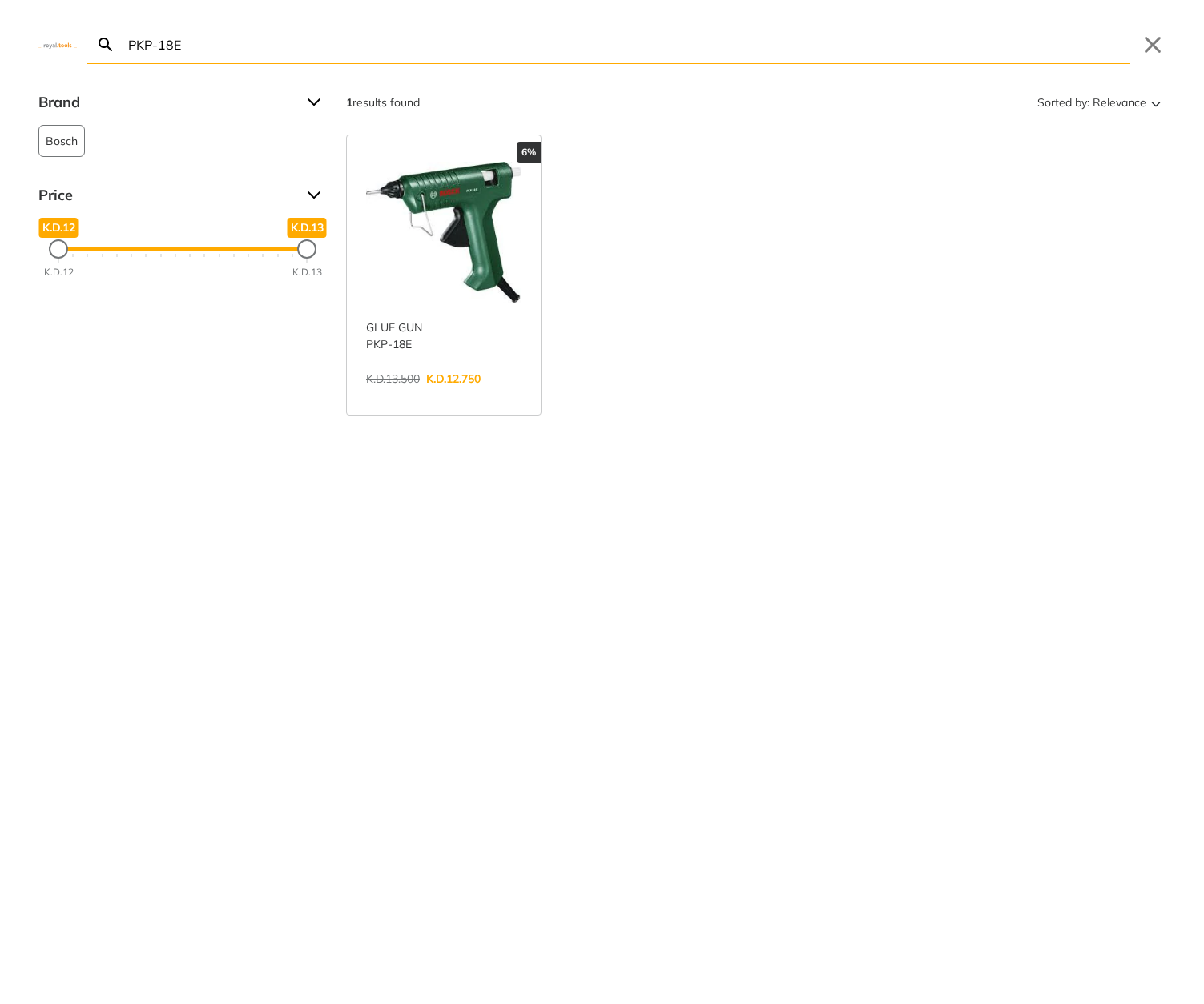
click at [704, 40] on input "PKP-18E" at bounding box center [627, 44] width 1005 height 38
paste input "HLL156508"
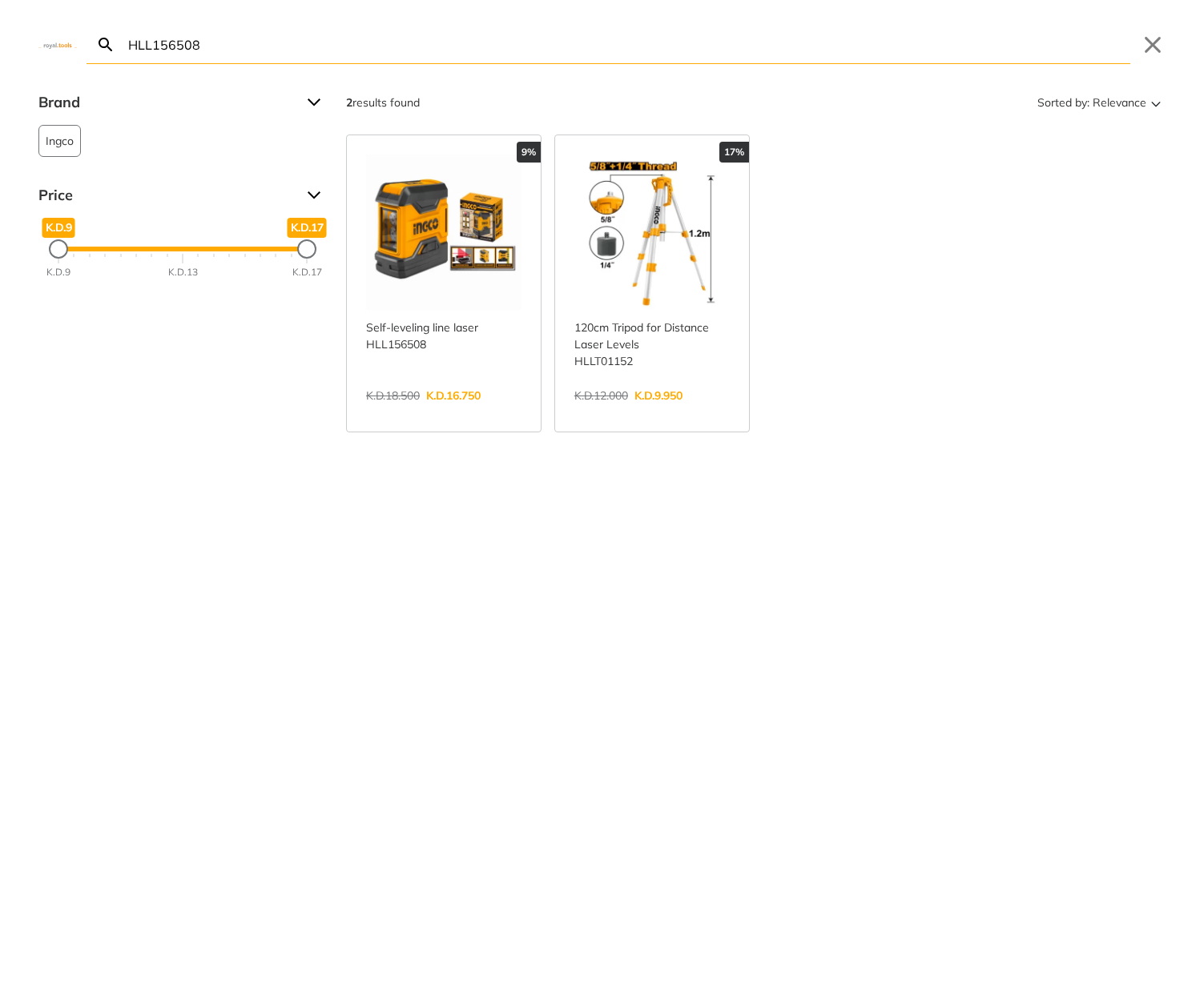
click at [725, 53] on input "HLL156508" at bounding box center [627, 44] width 1005 height 38
paste input "TRSLI6506"
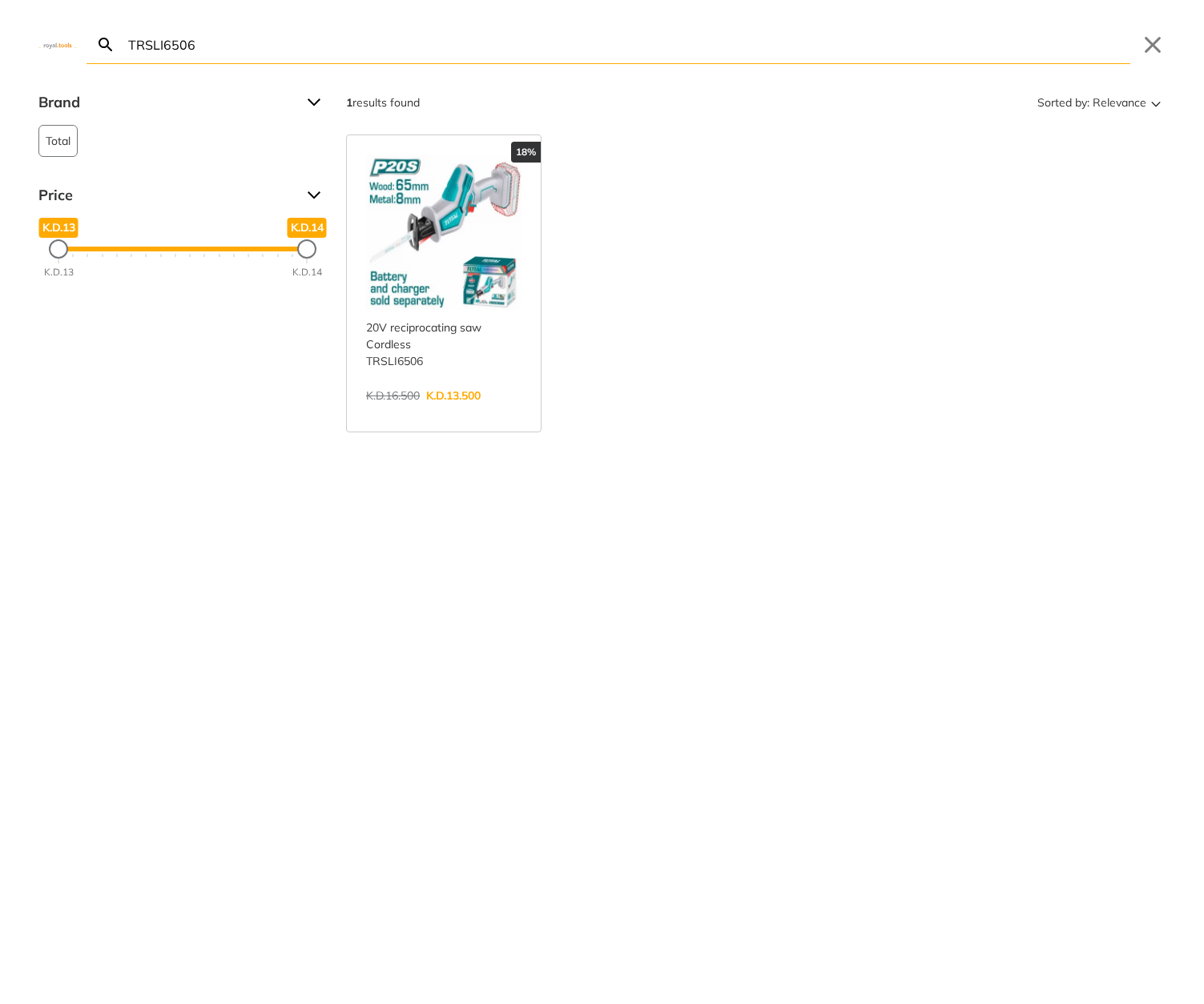
click at [716, 49] on input "TRSLI6506" at bounding box center [627, 44] width 1005 height 38
paste input "P-51910"
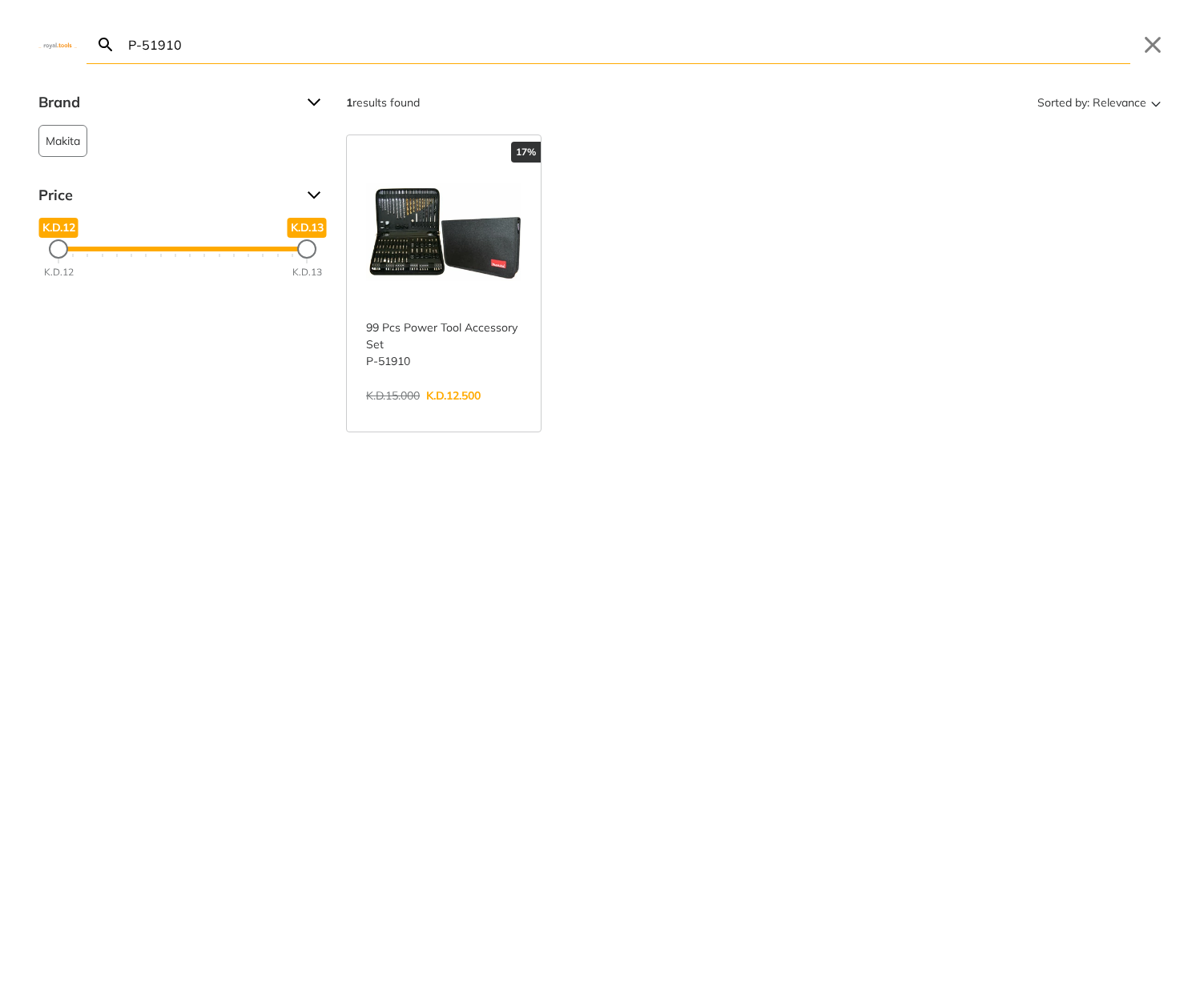
click at [772, 44] on input "P-51910" at bounding box center [627, 44] width 1005 height 38
paste input "HGLI2002"
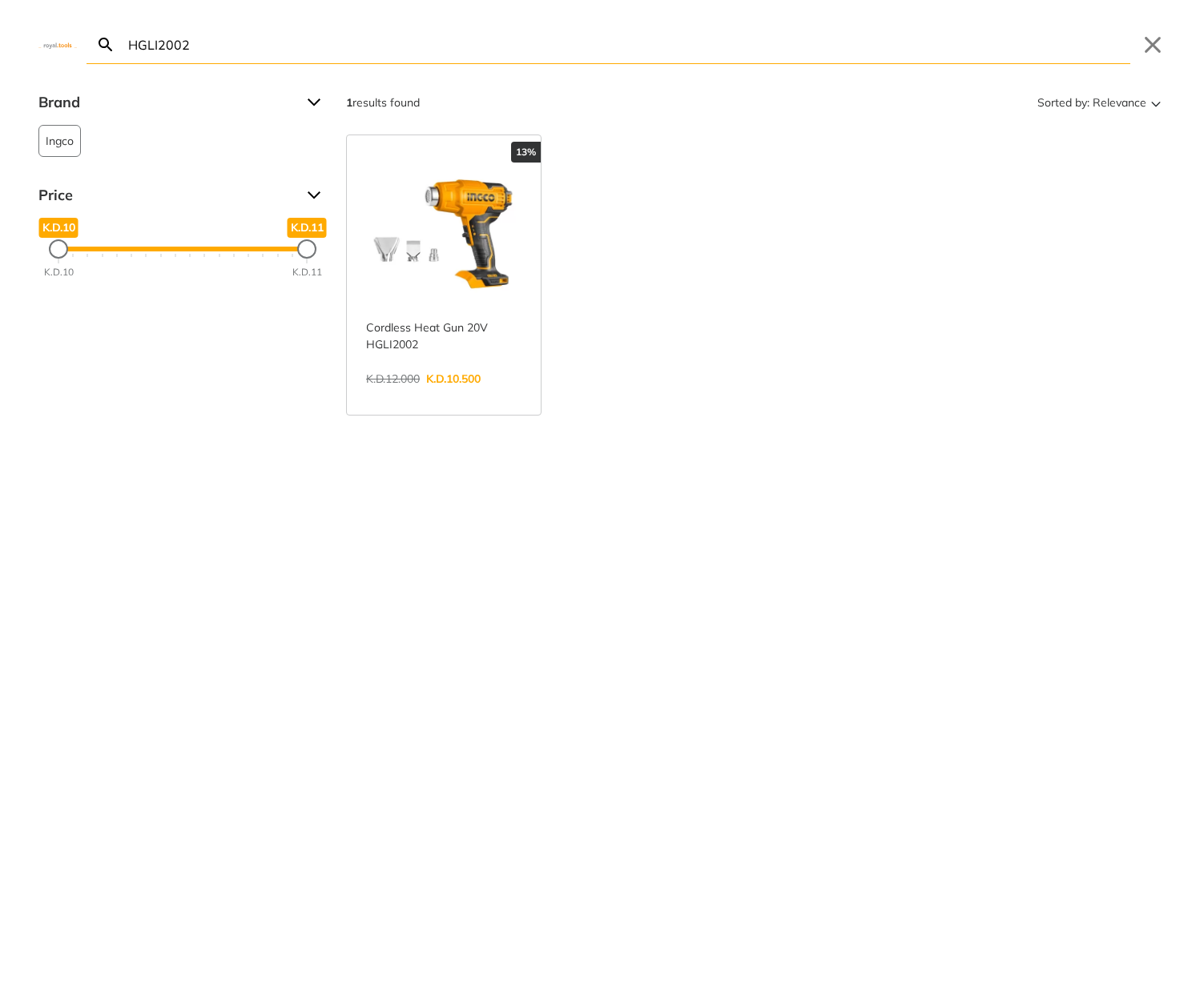
click at [606, 31] on input "HGLI2002" at bounding box center [627, 44] width 1005 height 38
paste input "SFPL710"
click at [781, 50] on input "SFPL710" at bounding box center [627, 44] width 1005 height 38
paste input "CGGLI2001"
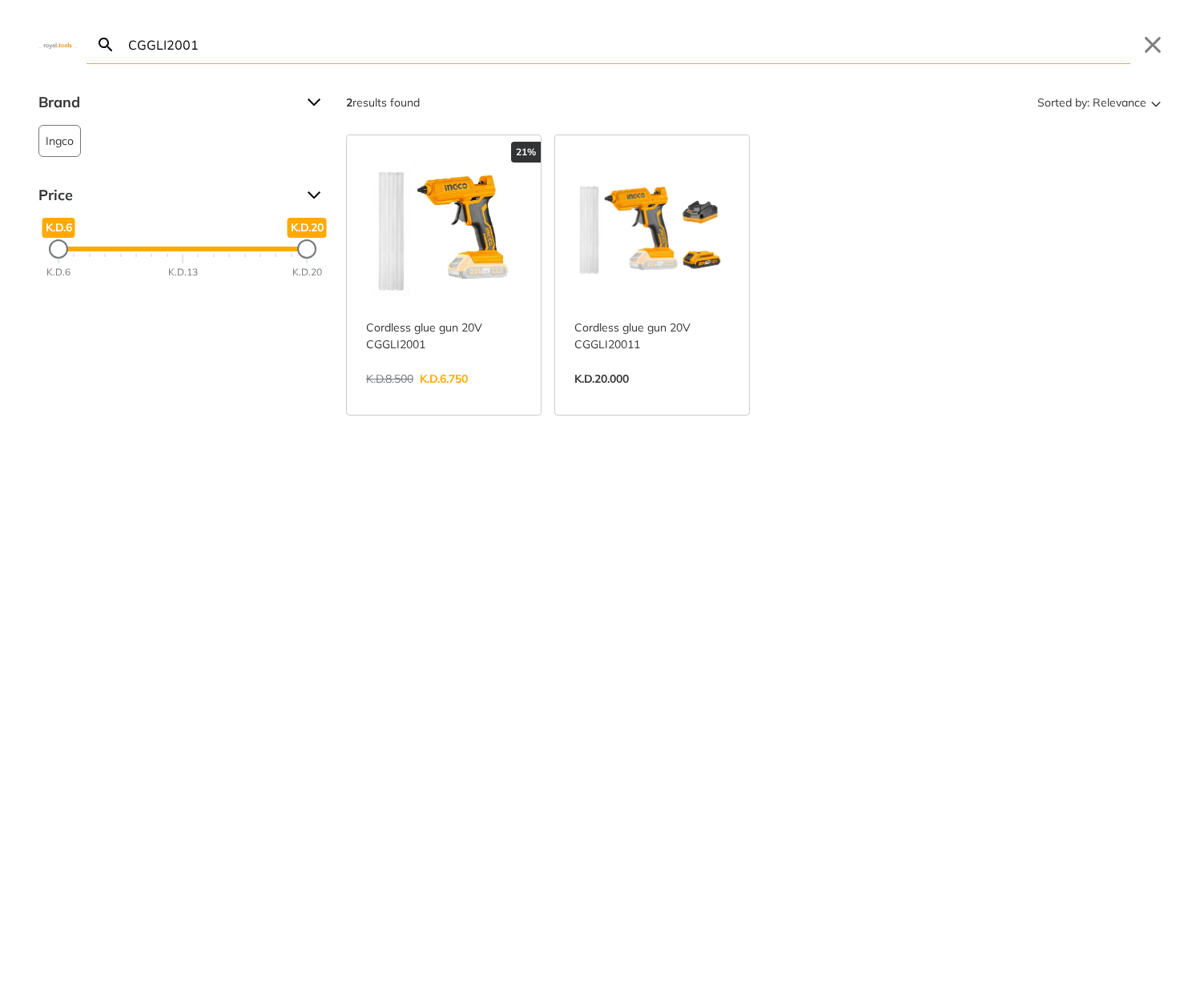
click at [509, 52] on input "CGGLI2001" at bounding box center [627, 44] width 1005 height 38
paste input "TS1161856"
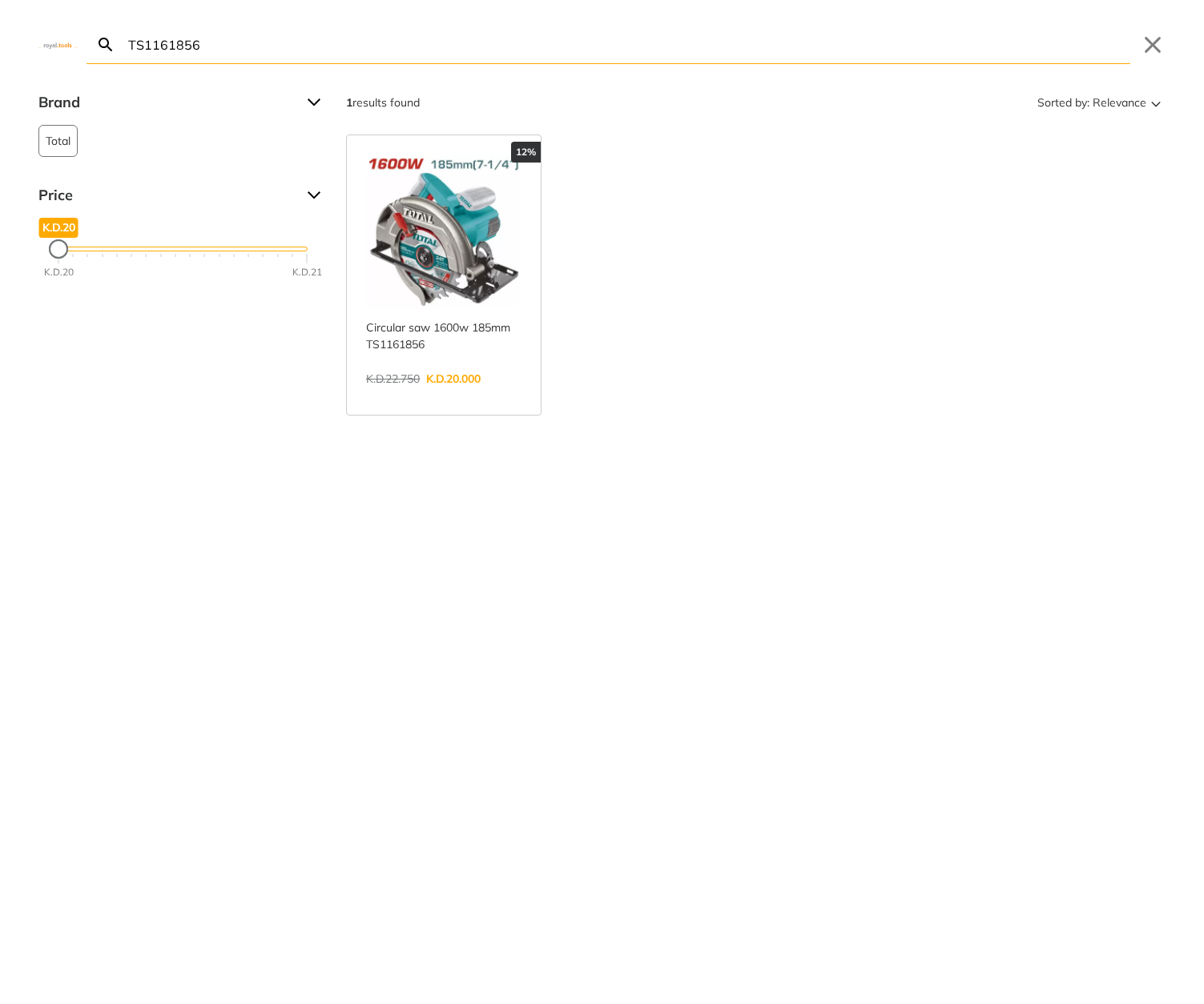
click at [1010, 56] on input "TS1161856" at bounding box center [627, 44] width 1005 height 38
paste input "CBNLI2008"
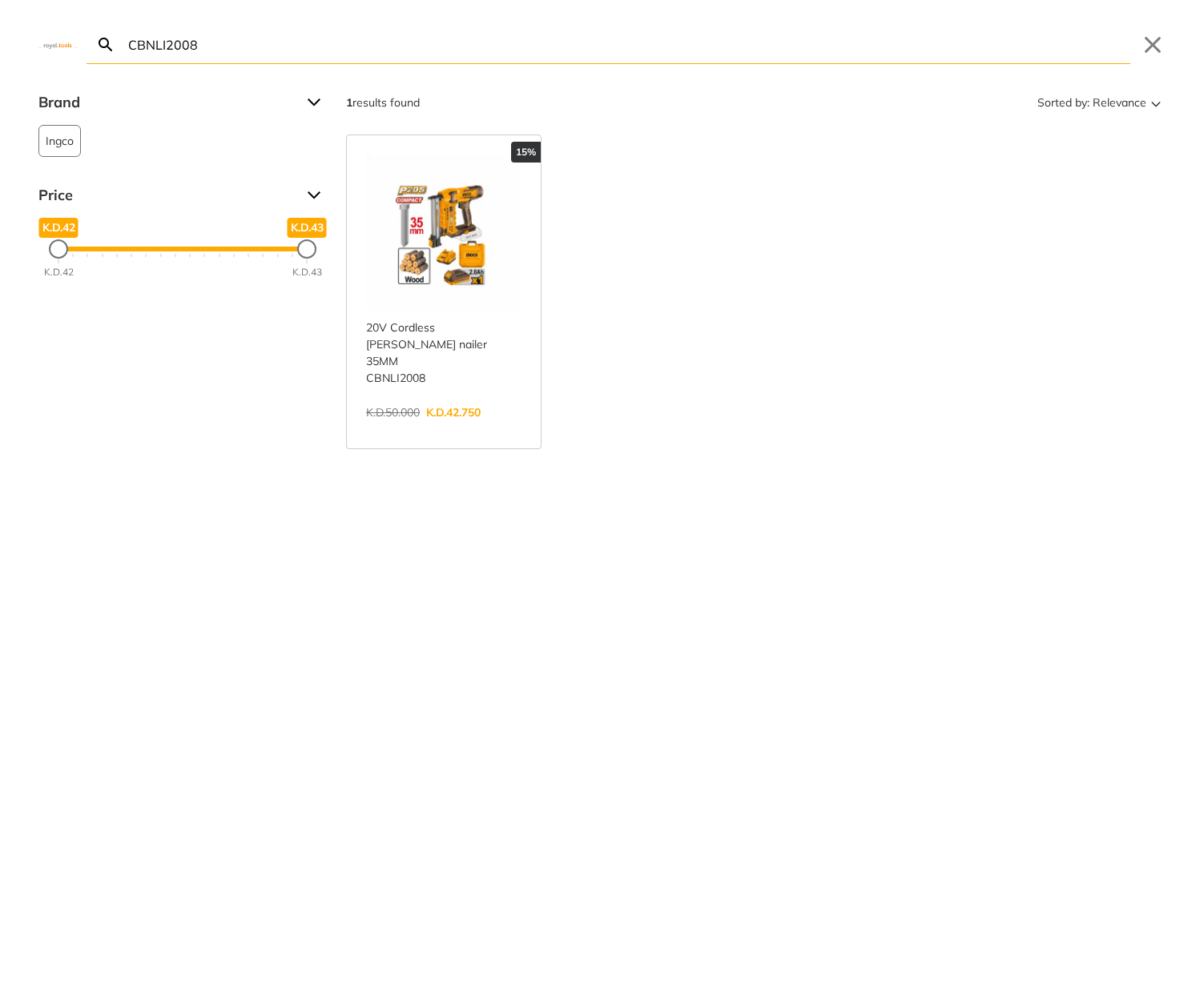
click at [809, 36] on input "CBNLI2008" at bounding box center [627, 44] width 1005 height 38
paste input "T14019"
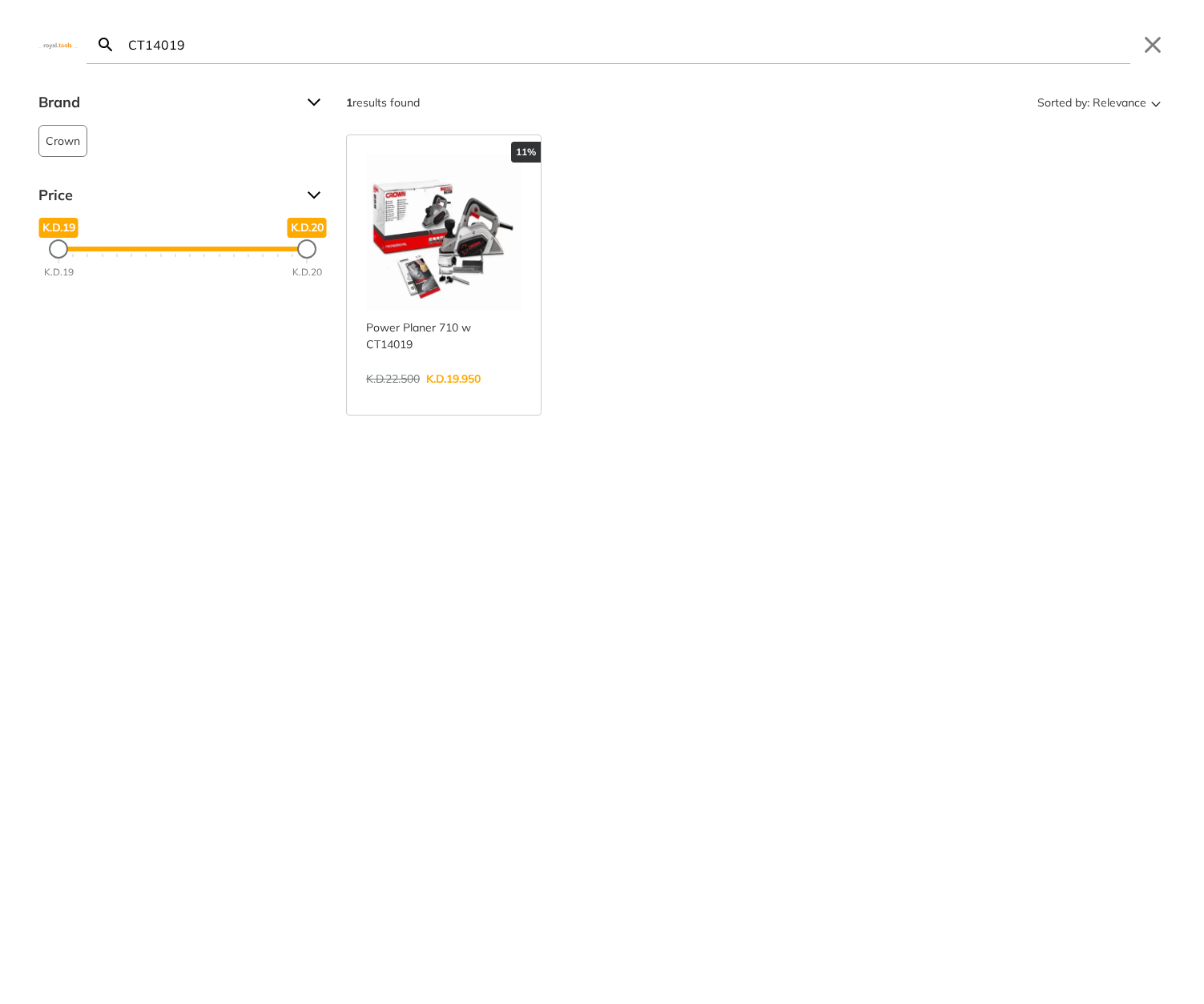
click at [865, 50] on input "CT14019" at bounding box center [627, 44] width 1005 height 38
paste input "DRLI2060152"
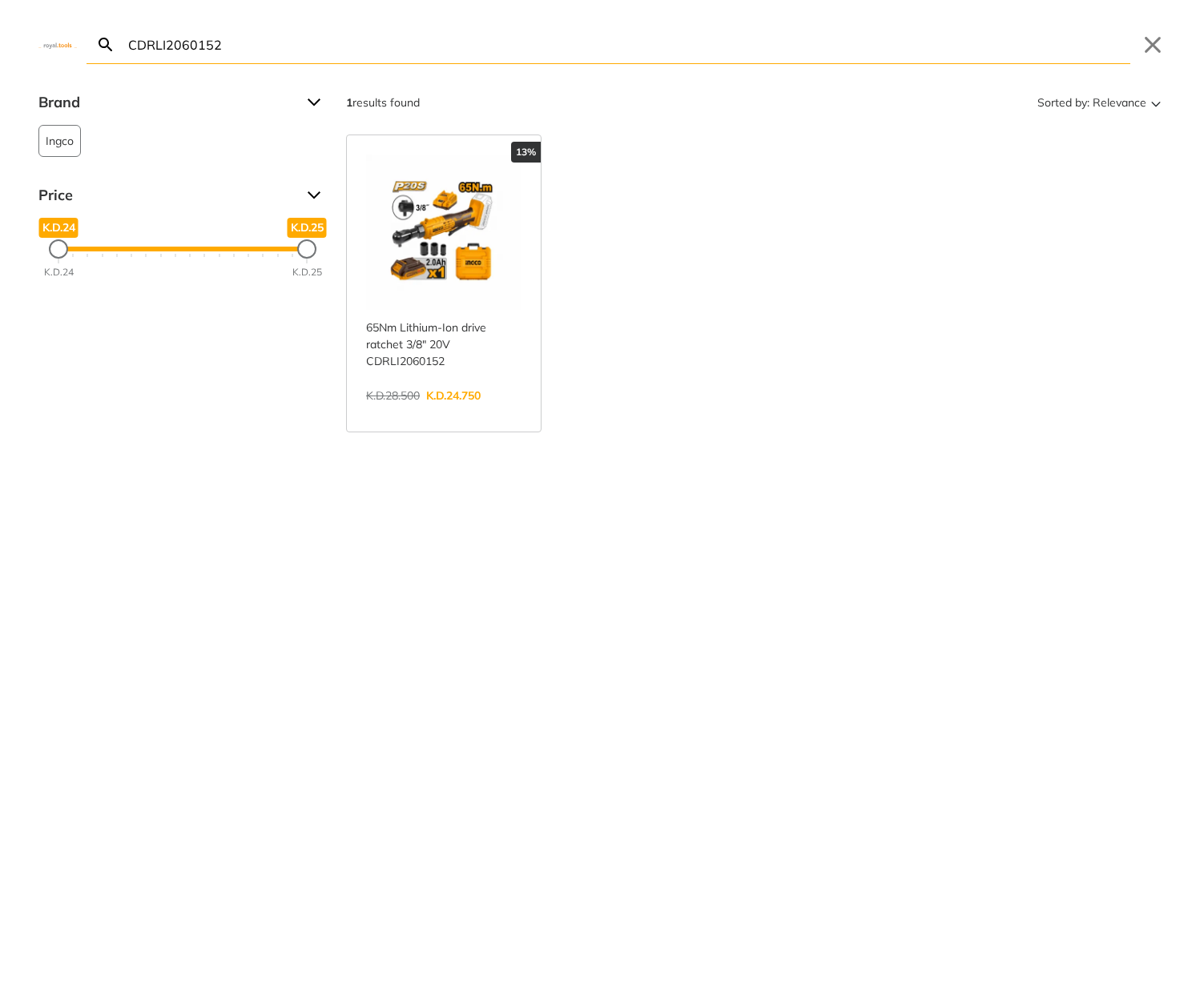
click at [929, 50] on input "CDRLI2060152" at bounding box center [627, 44] width 1005 height 38
paste input "IDLI20968"
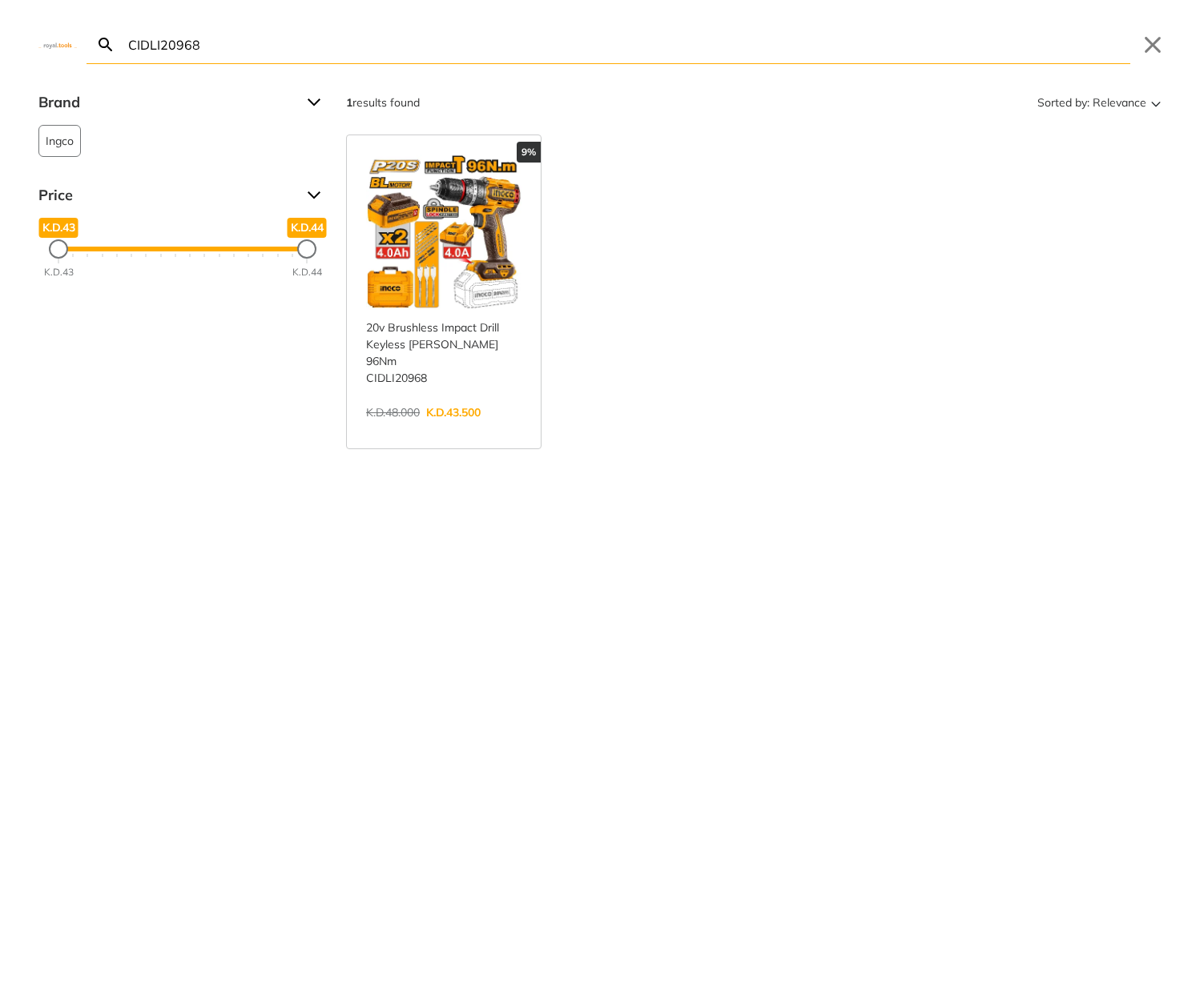
click at [193, 48] on input "CIDLI20968" at bounding box center [627, 44] width 1005 height 38
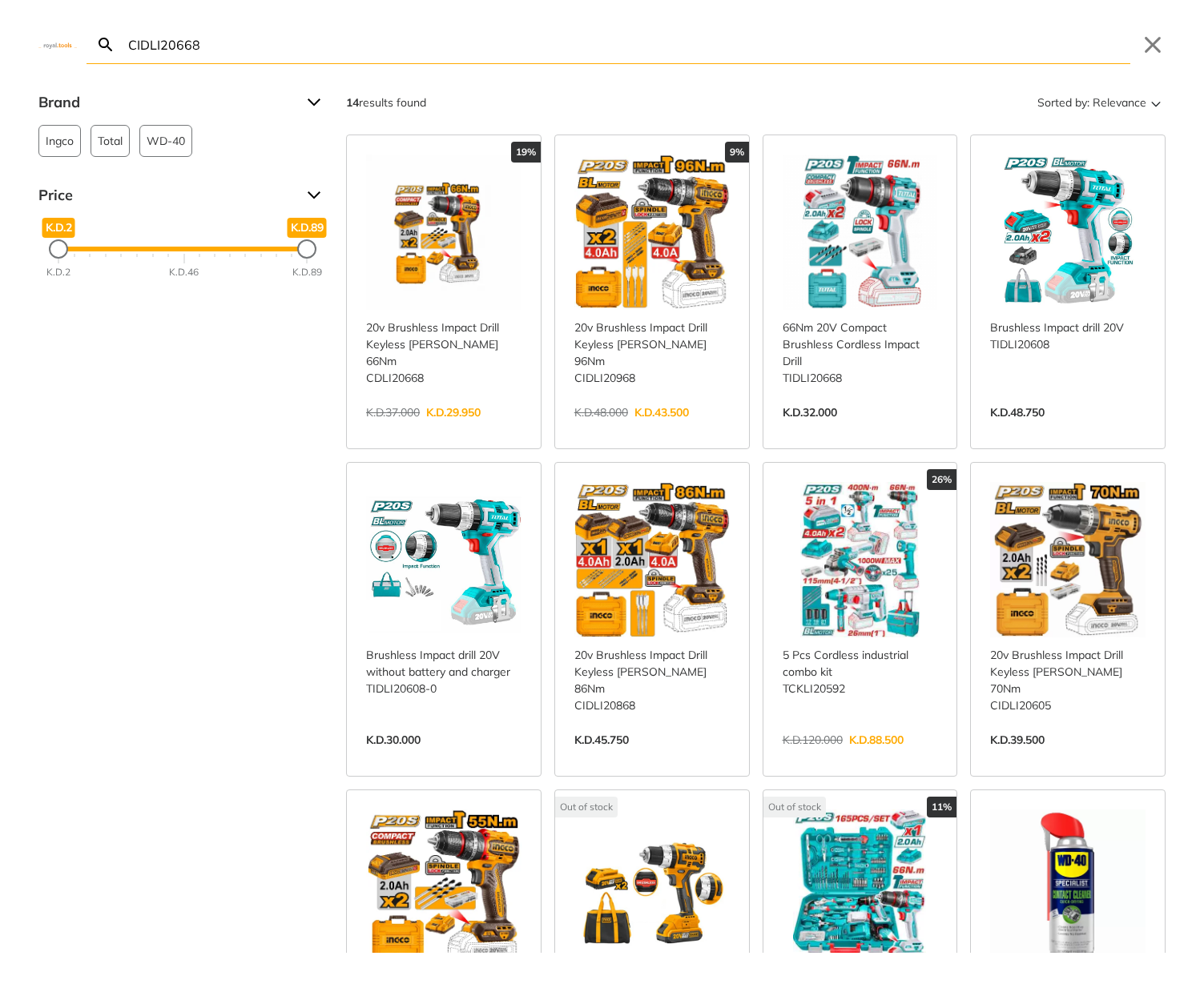
click at [820, 68] on div "CIDLI20668 Search Submit Close Brand Ingco 6 Total 5 WD-40 3 Price K.D.2 K.D.2 …" at bounding box center [602, 502] width 1204 height 1004
click at [809, 59] on input "CIDLI20668" at bounding box center [627, 44] width 1005 height 38
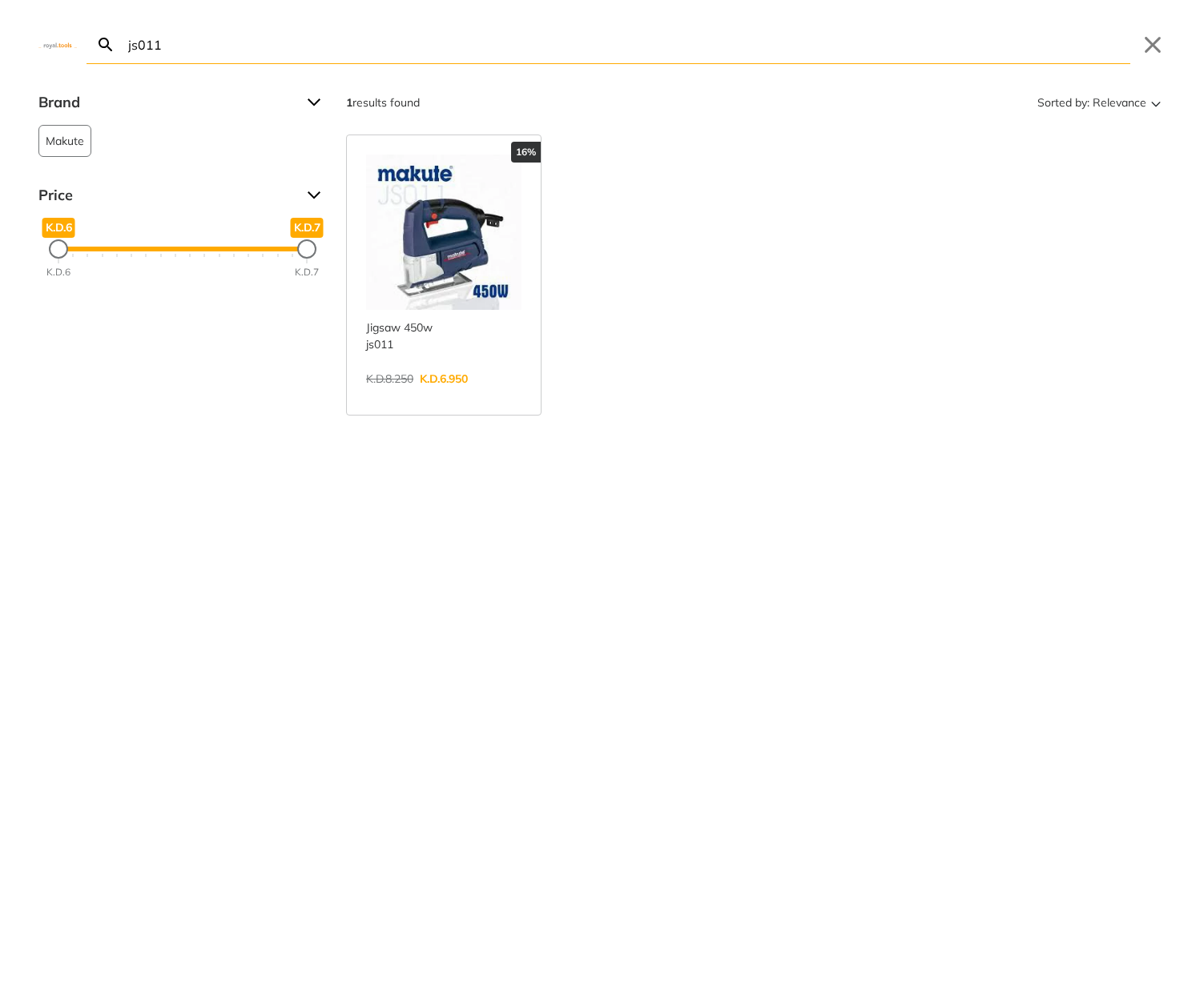
click at [835, 31] on input "js011" at bounding box center [627, 44] width 1005 height 38
paste input "MS53987"
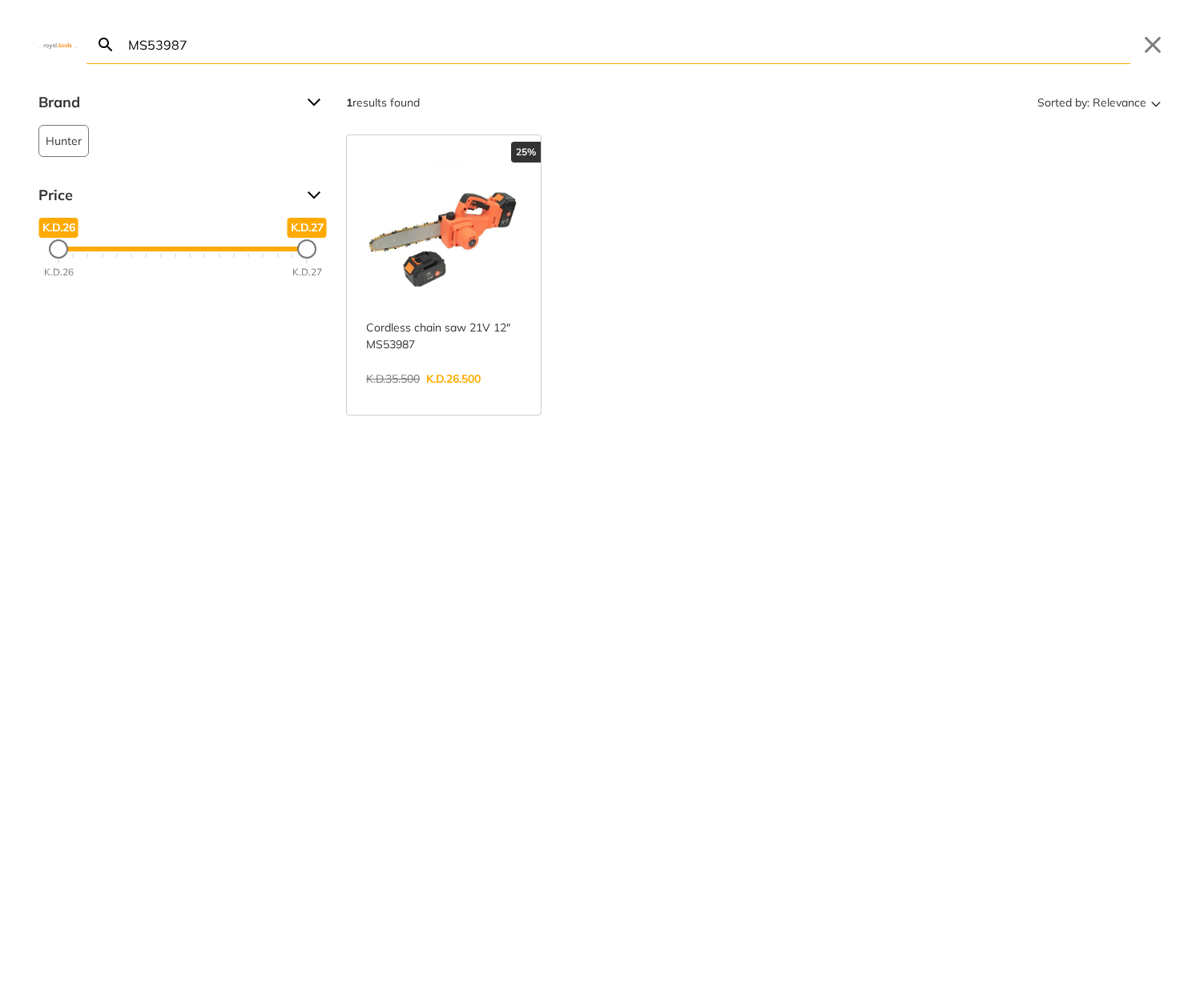
click at [305, 51] on input "MS53987" at bounding box center [627, 44] width 1005 height 38
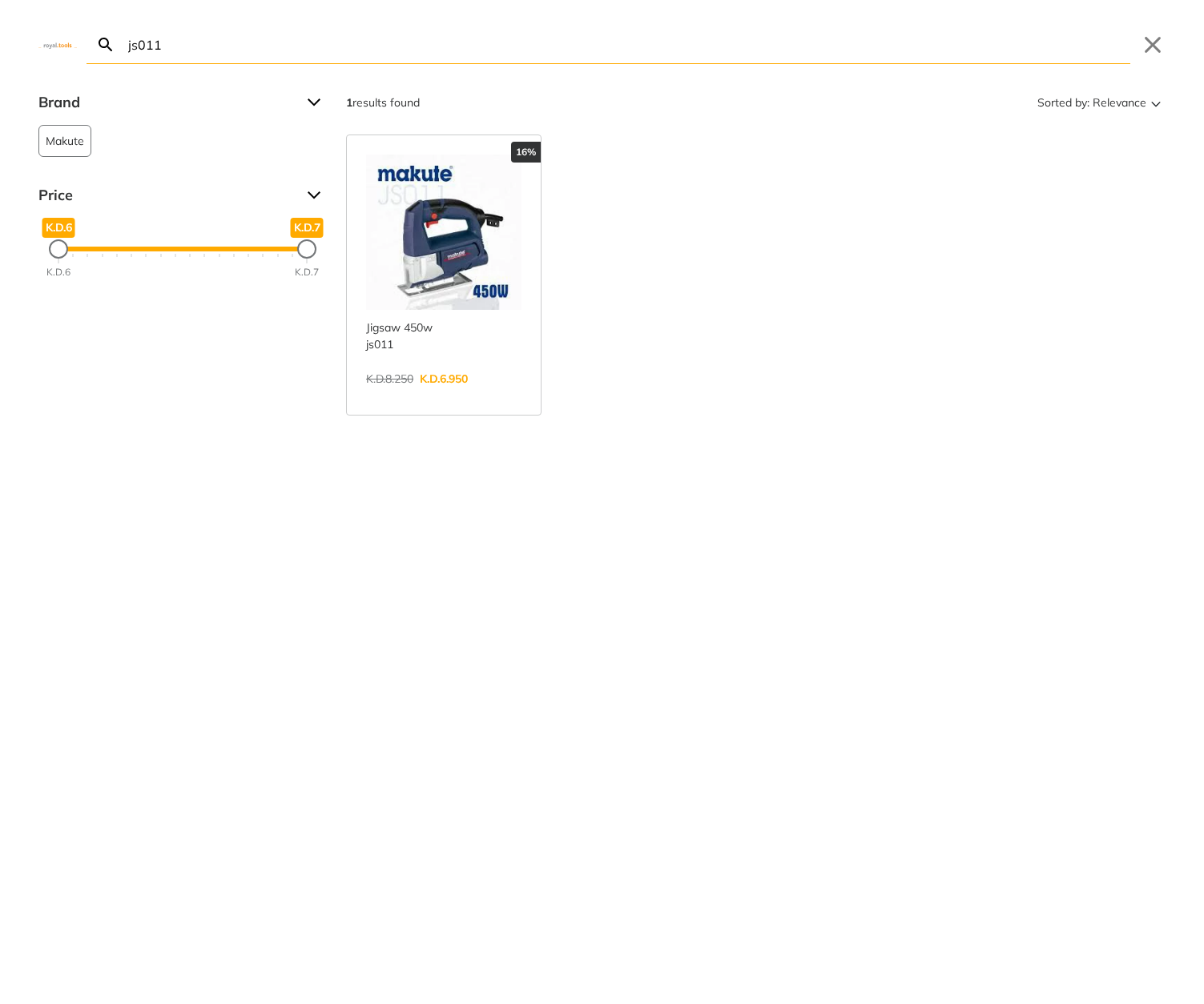
click at [139, 47] on input "js011" at bounding box center [627, 44] width 1005 height 38
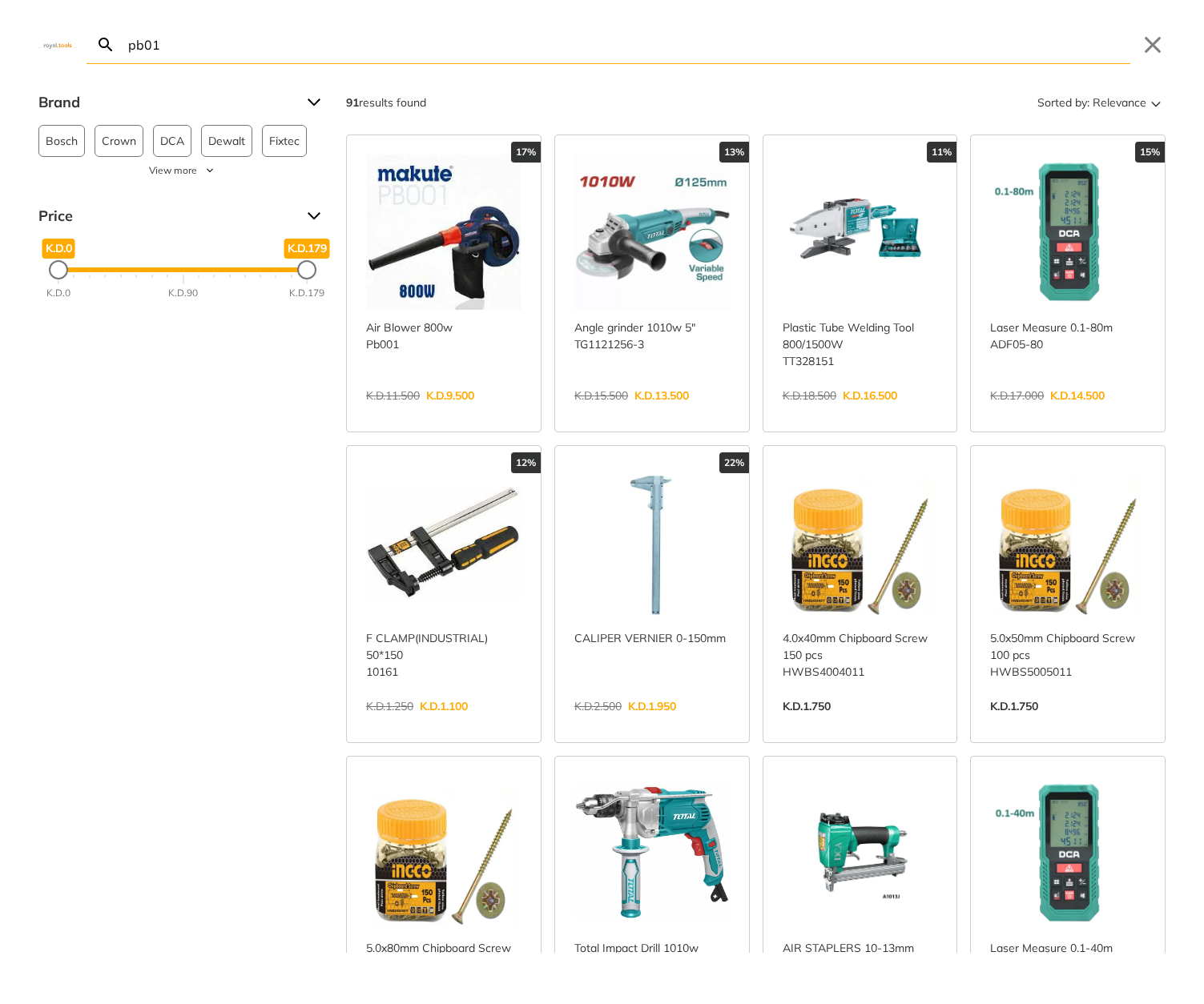
click at [483, 34] on input "pb01" at bounding box center [627, 44] width 1005 height 38
paste input "ADJZ1202E-12v"
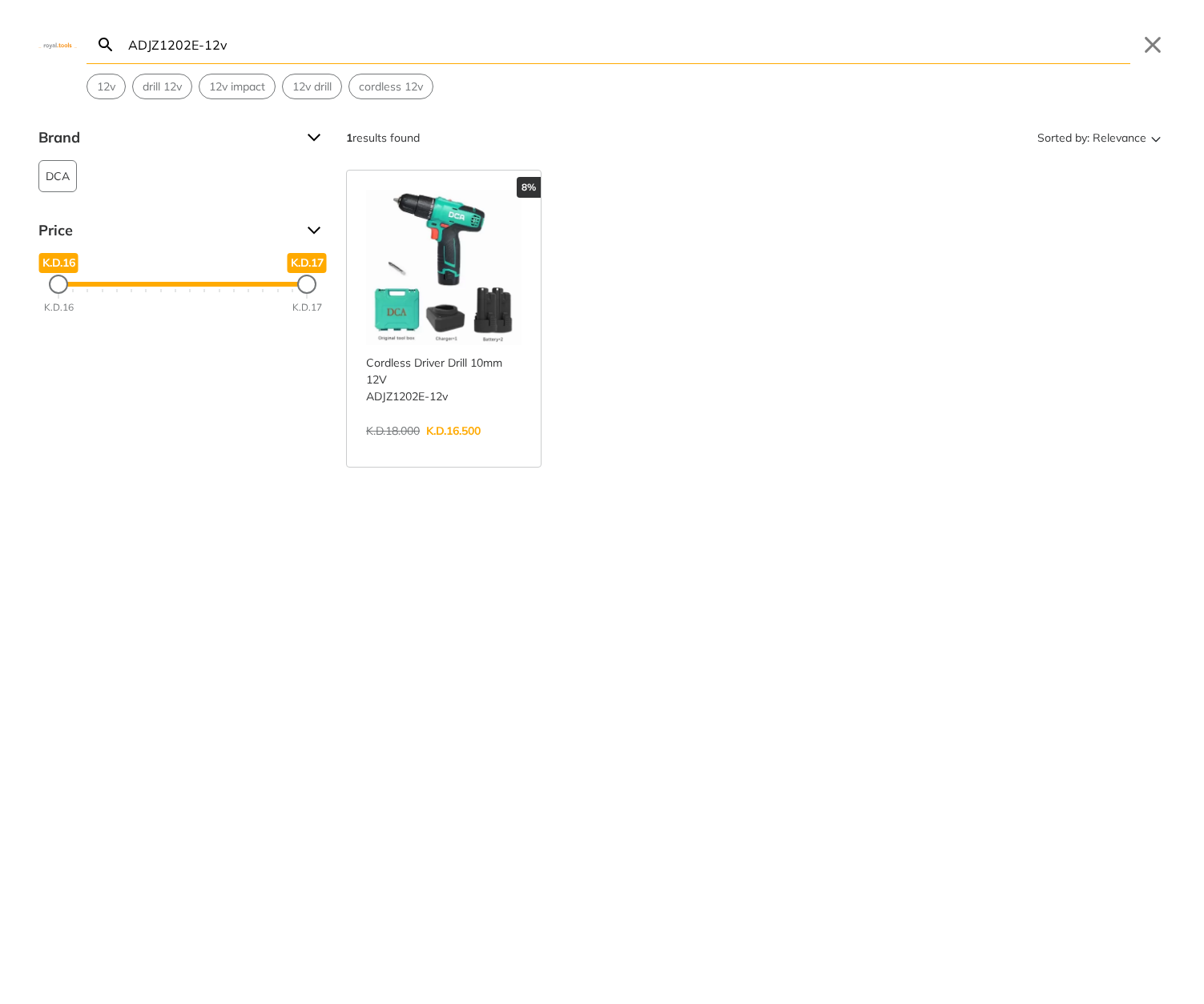
click at [760, 45] on input "ADJZ1202E-12v" at bounding box center [627, 44] width 1005 height 38
paste input "2050 AM"
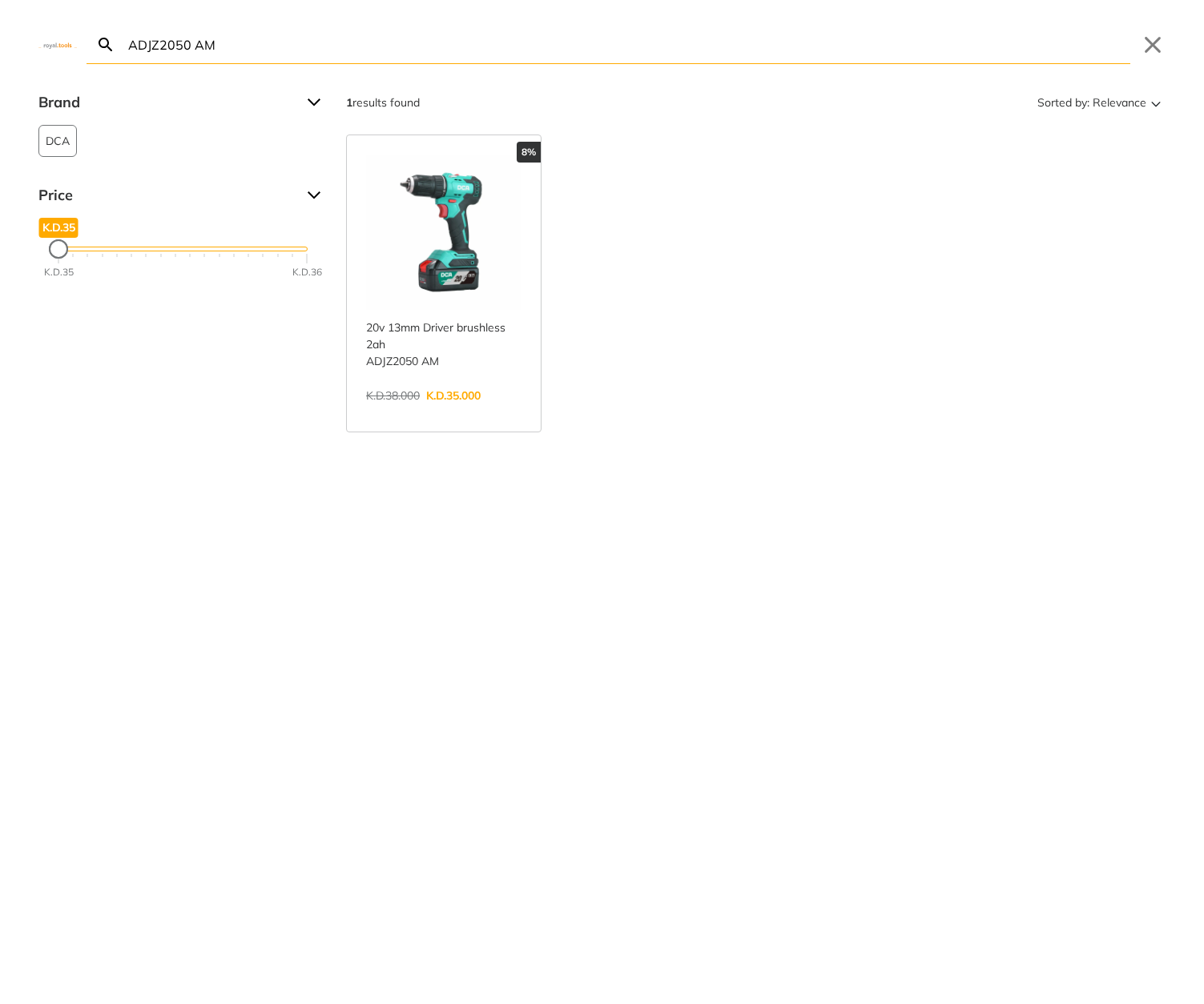
click at [766, 48] on input "ADJZ2050 AM" at bounding box center [627, 44] width 1005 height 38
paste input "CSDLI08025"
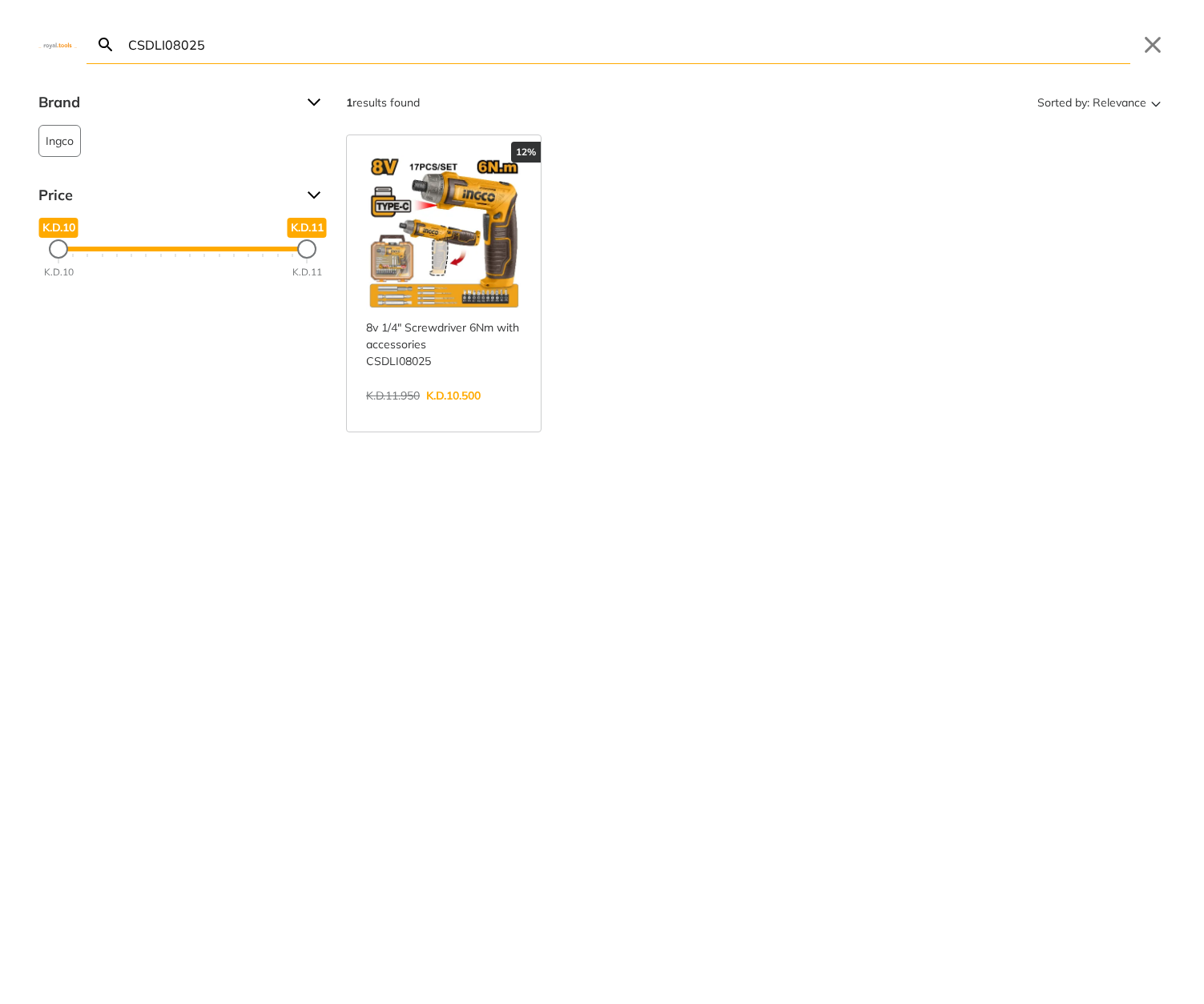
click at [896, 36] on input "CSDLI08025" at bounding box center [627, 44] width 1005 height 38
paste input "THT421441"
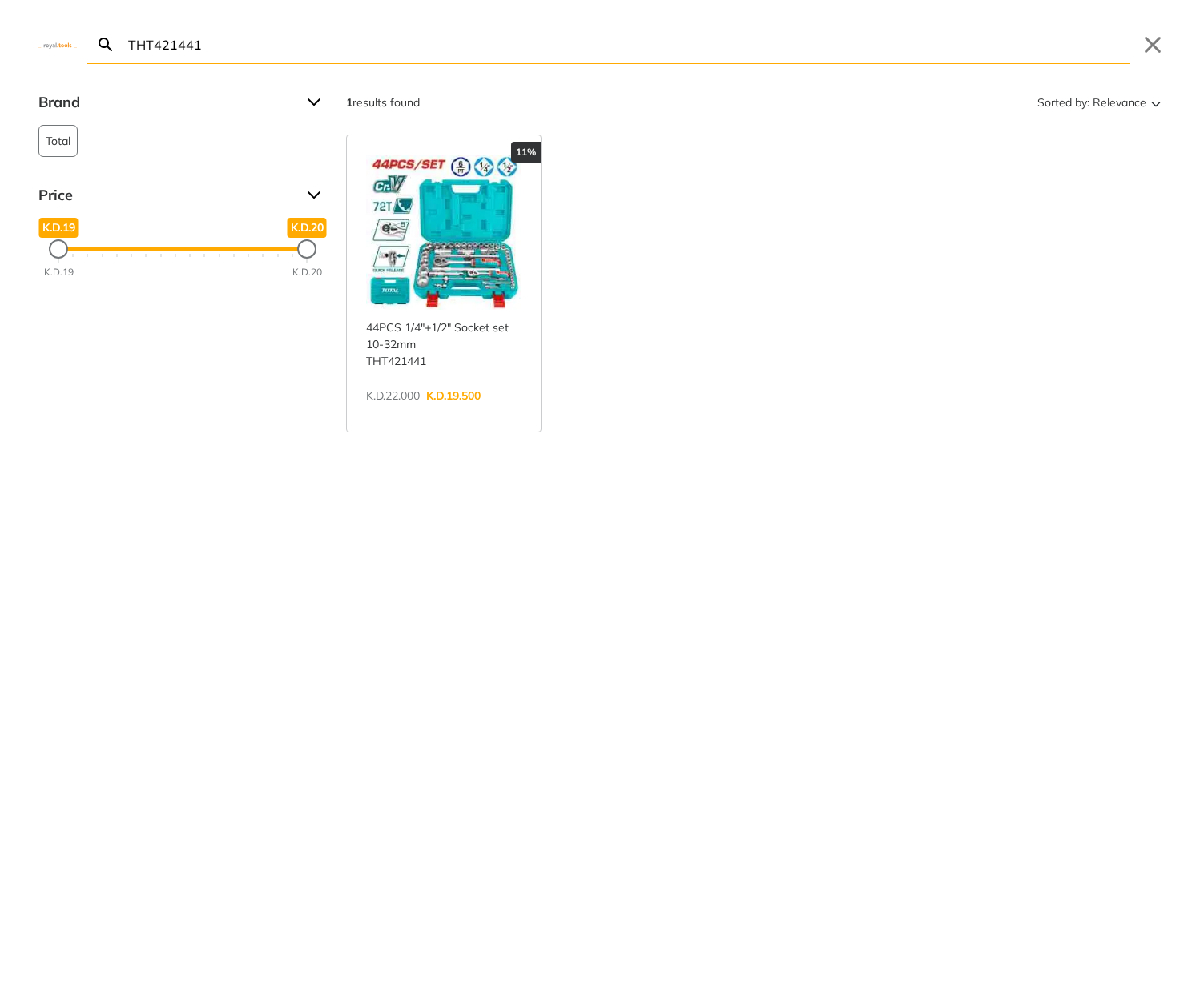
click at [700, 54] on input "THT421441" at bounding box center [627, 44] width 1005 height 38
paste input "CSDLI0402"
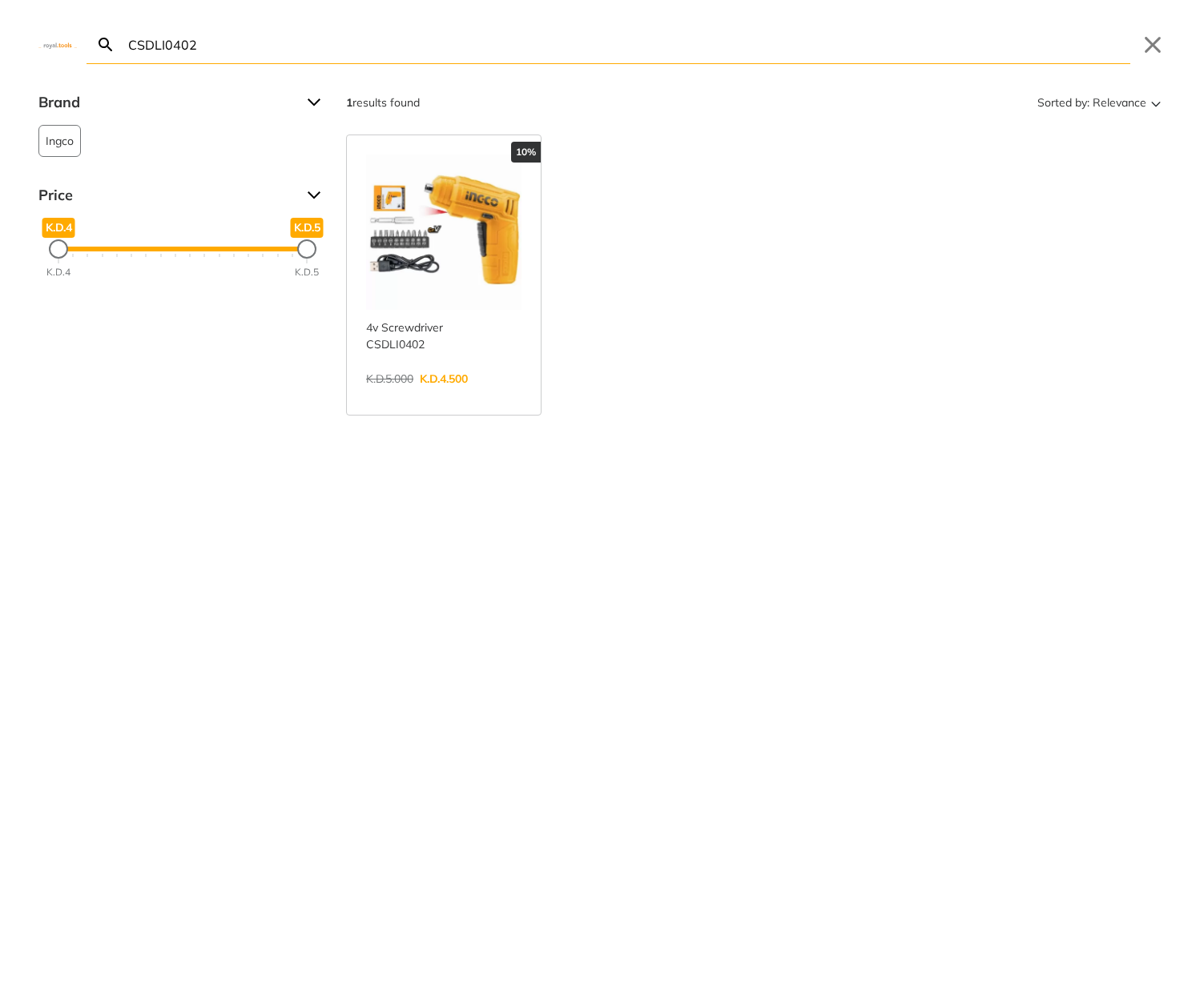
click at [501, 50] on input "CSDLI0402" at bounding box center [627, 44] width 1005 height 38
paste input "FHSDK47"
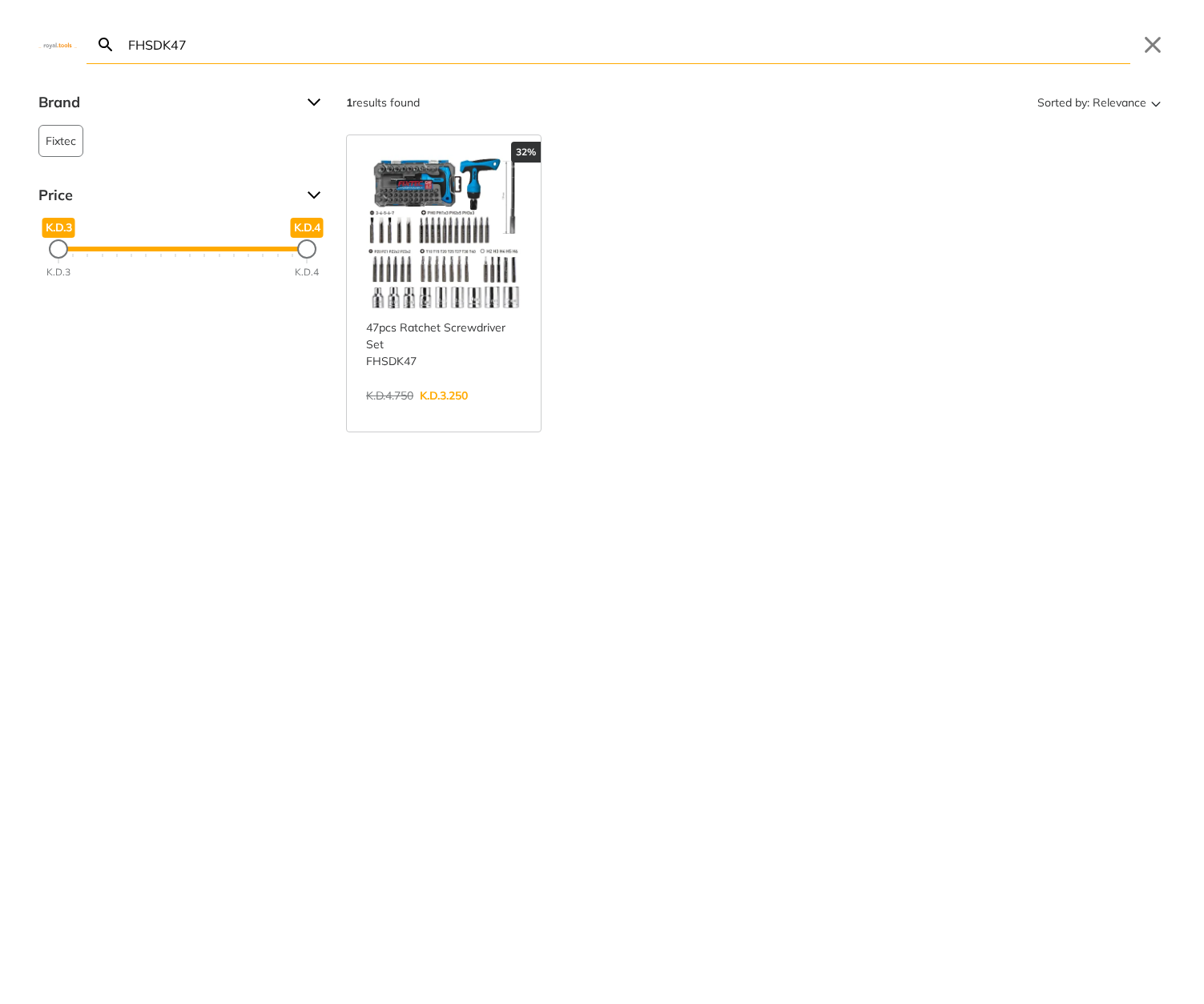
click at [883, 51] on input "FHSDK47" at bounding box center [627, 44] width 1005 height 38
paste input "HPWR16008"
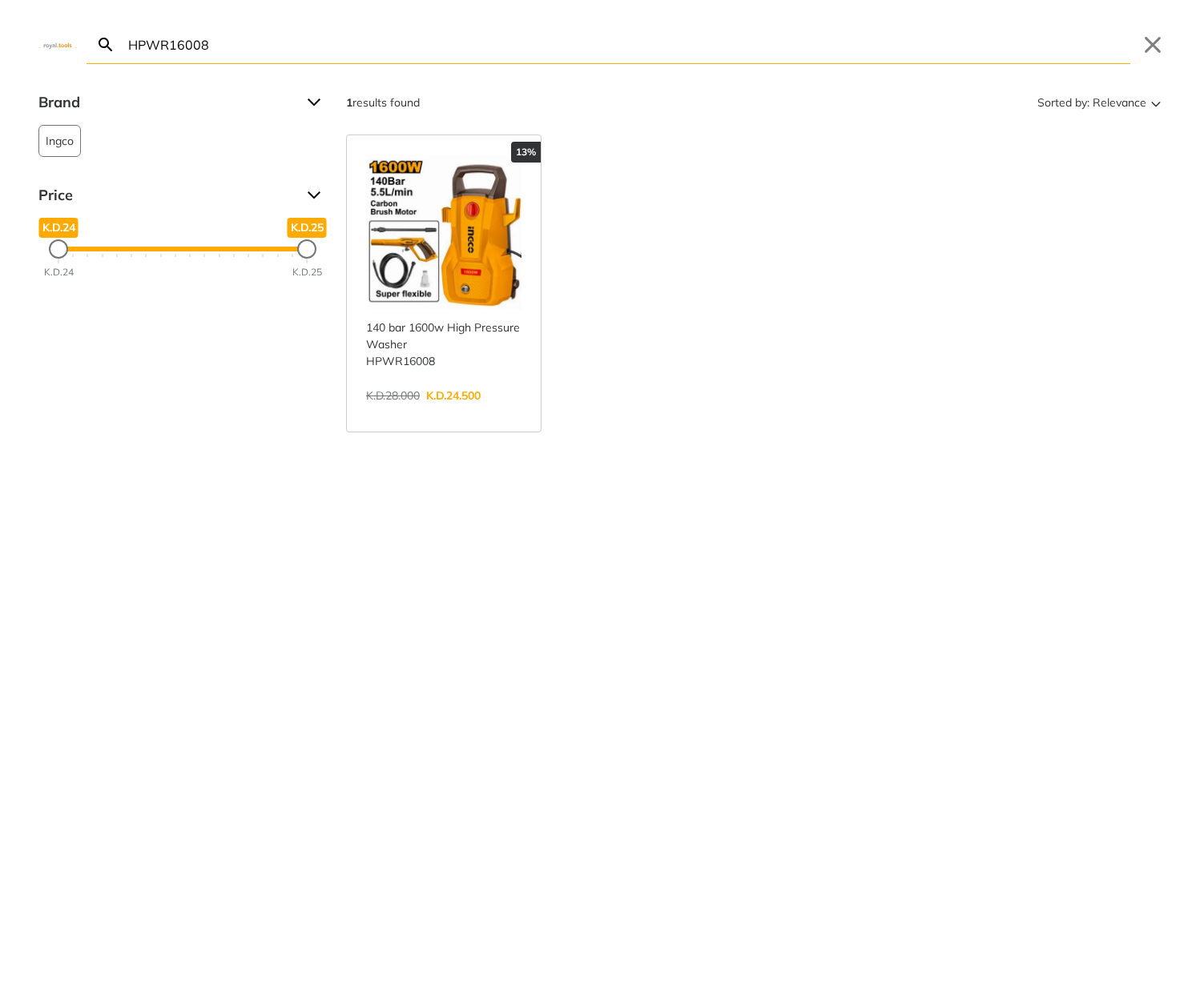
click at [781, 35] on input "HPWR16008" at bounding box center [627, 44] width 1005 height 38
paste input "CT44030"
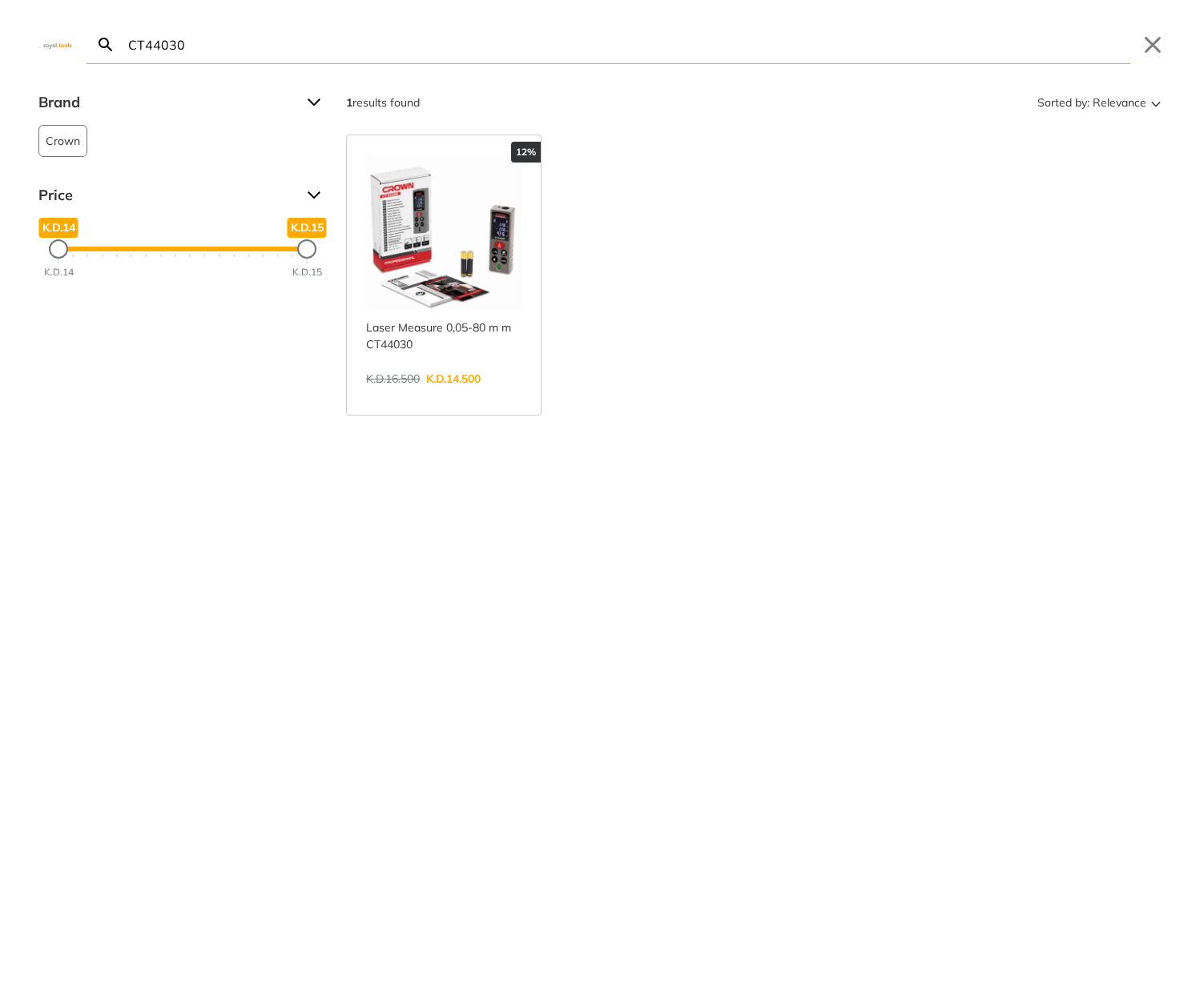
click at [894, 39] on input "CT44030" at bounding box center [627, 44] width 1005 height 38
paste input "TB4036"
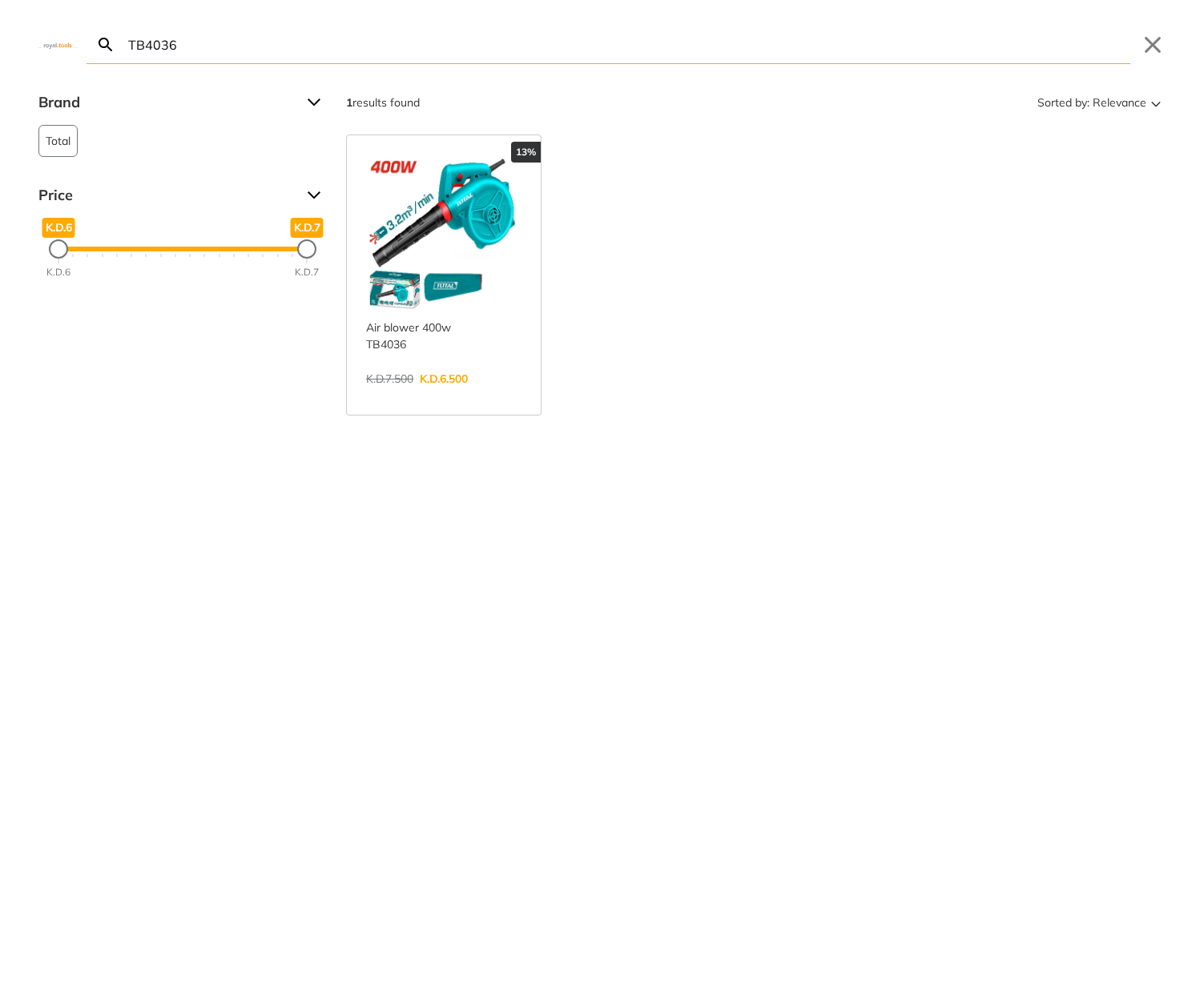
click at [947, 39] on input "TB4036" at bounding box center [627, 44] width 1005 height 38
paste input "CIDLI20968"
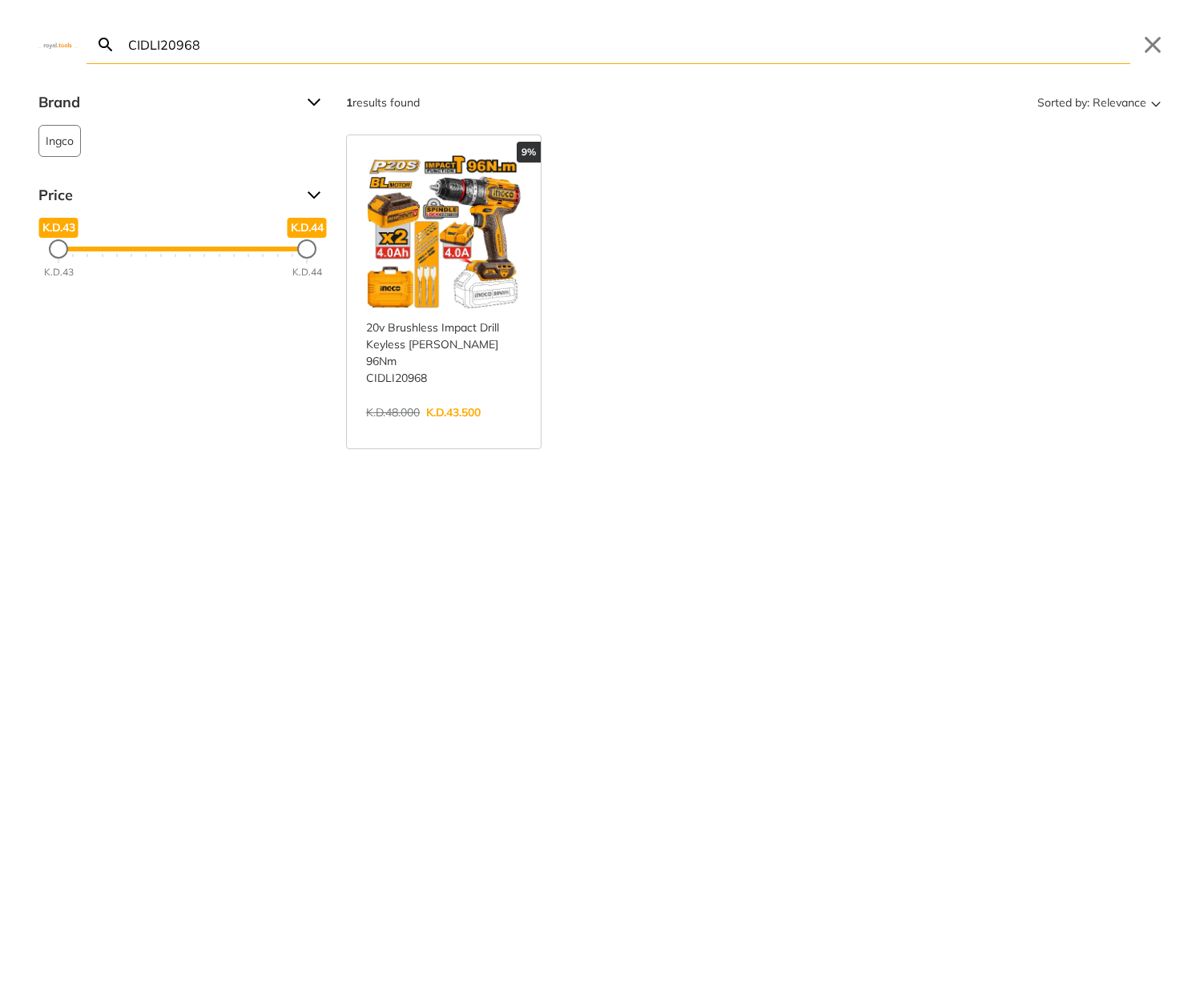
click at [912, 62] on input "CIDLI20968" at bounding box center [627, 44] width 1005 height 38
paste input "TACSD13571"
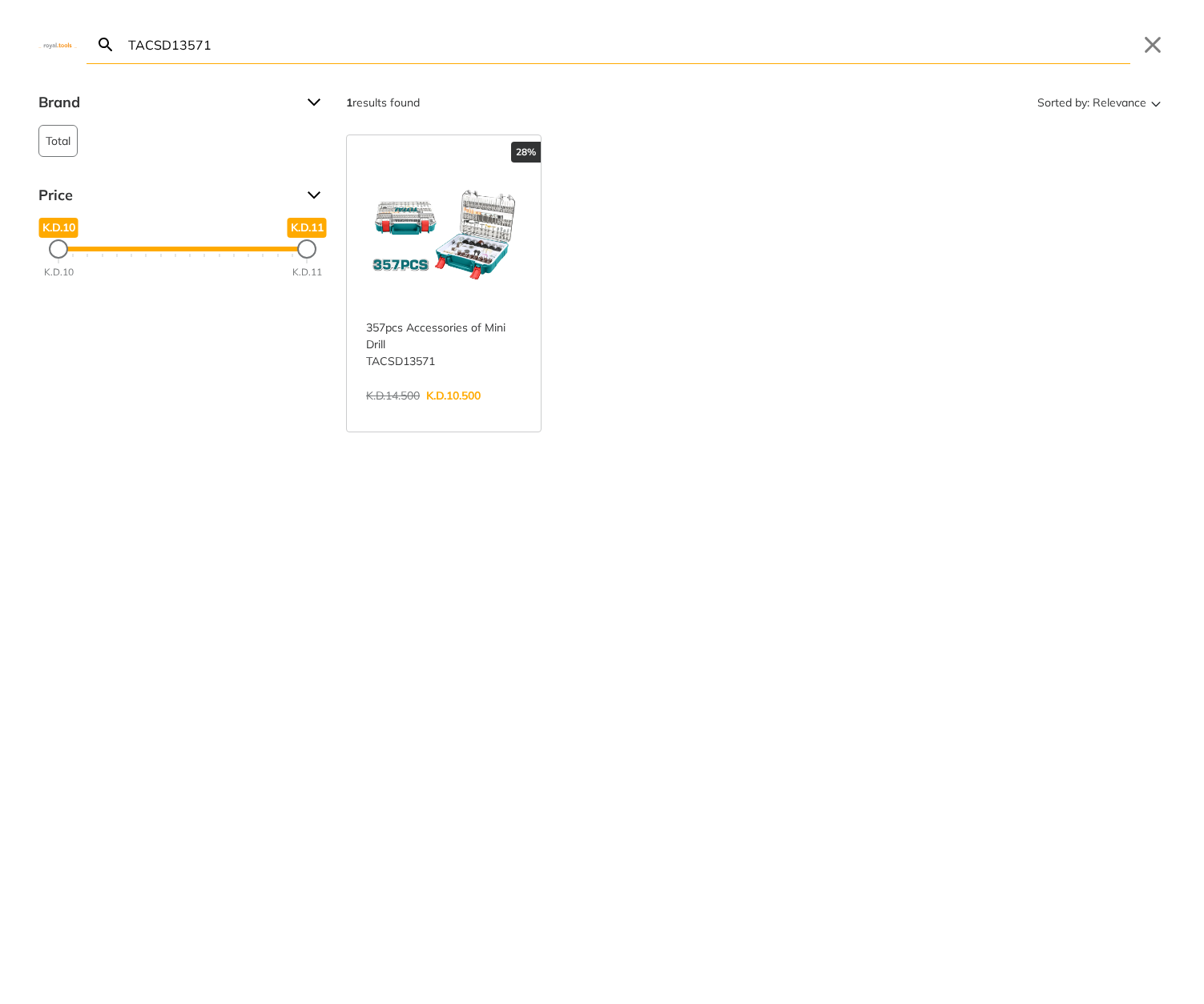
type input "TACSD13571"
click at [759, 67] on div "TACSD13571 Search Submit Close Brand Total 1 Price K.D.10 K.D.10 K.D.11 K.D.11 …" at bounding box center [602, 502] width 1204 height 1004
click at [760, 54] on input "TACSD13571" at bounding box center [627, 44] width 1005 height 38
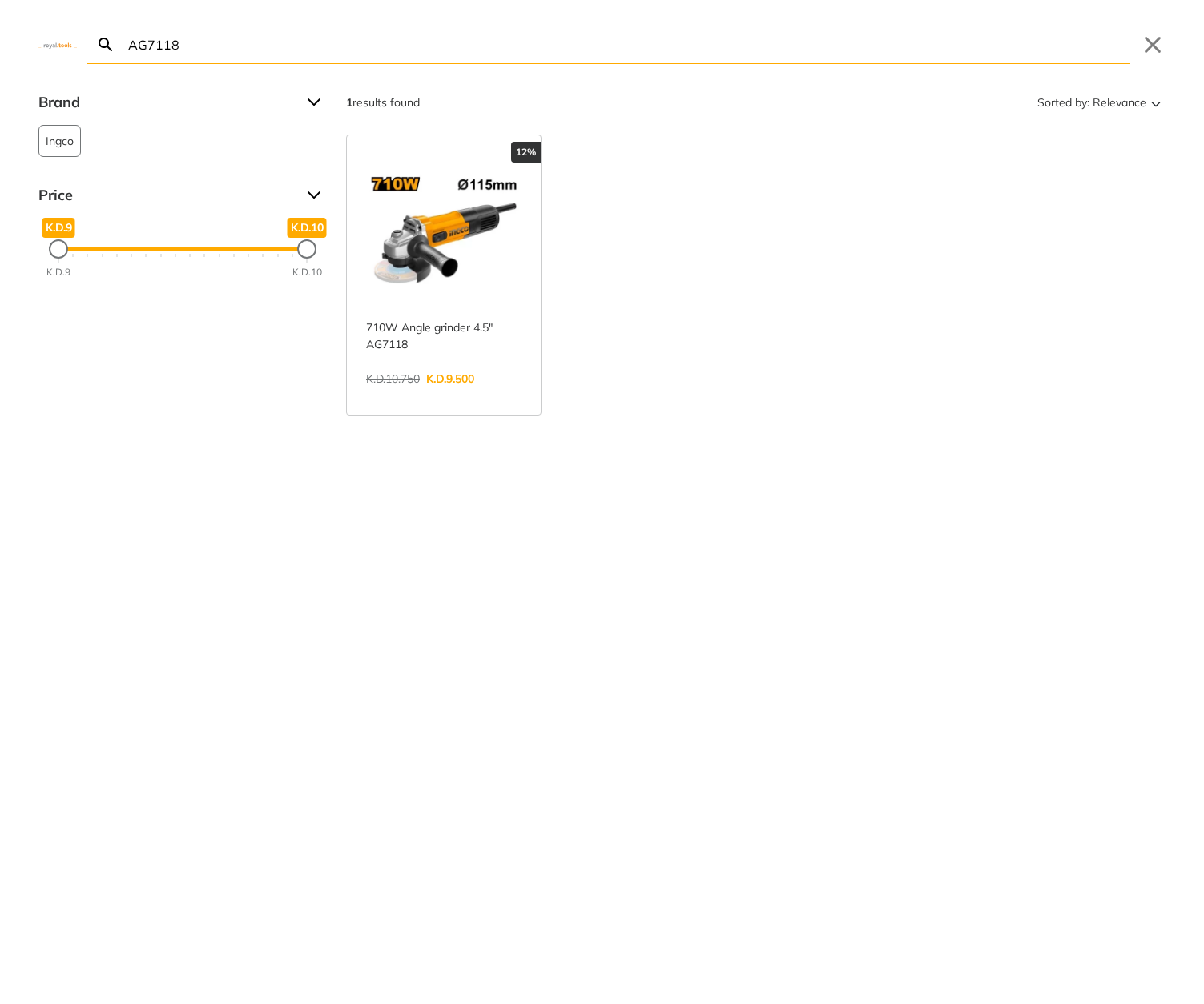
click at [824, 55] on input "AG7118" at bounding box center [627, 44] width 1005 height 38
paste input "TTAC2506"
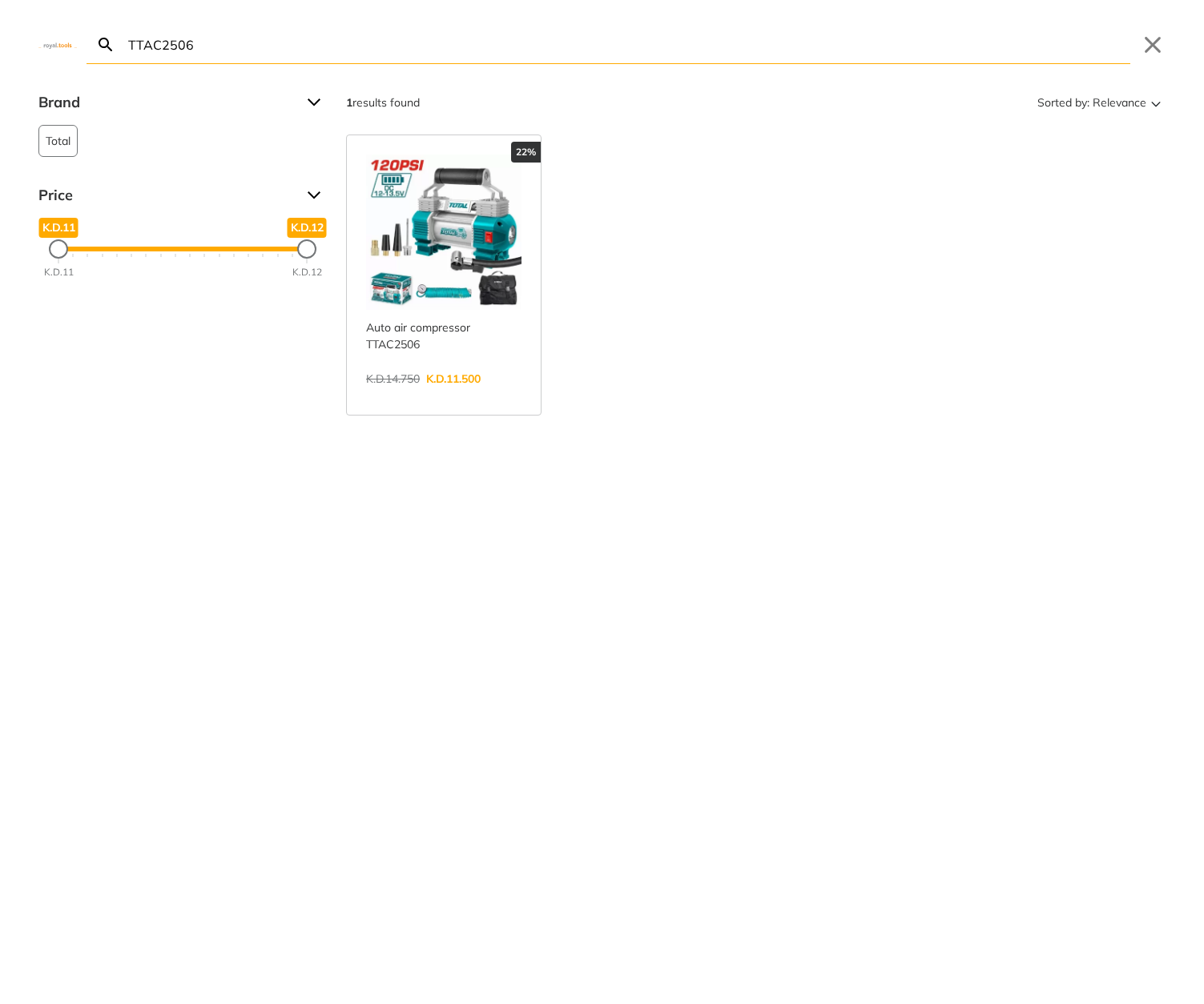
click at [790, 52] on input "TTAC2506" at bounding box center [627, 44] width 1005 height 38
paste input "CTVLI20015"
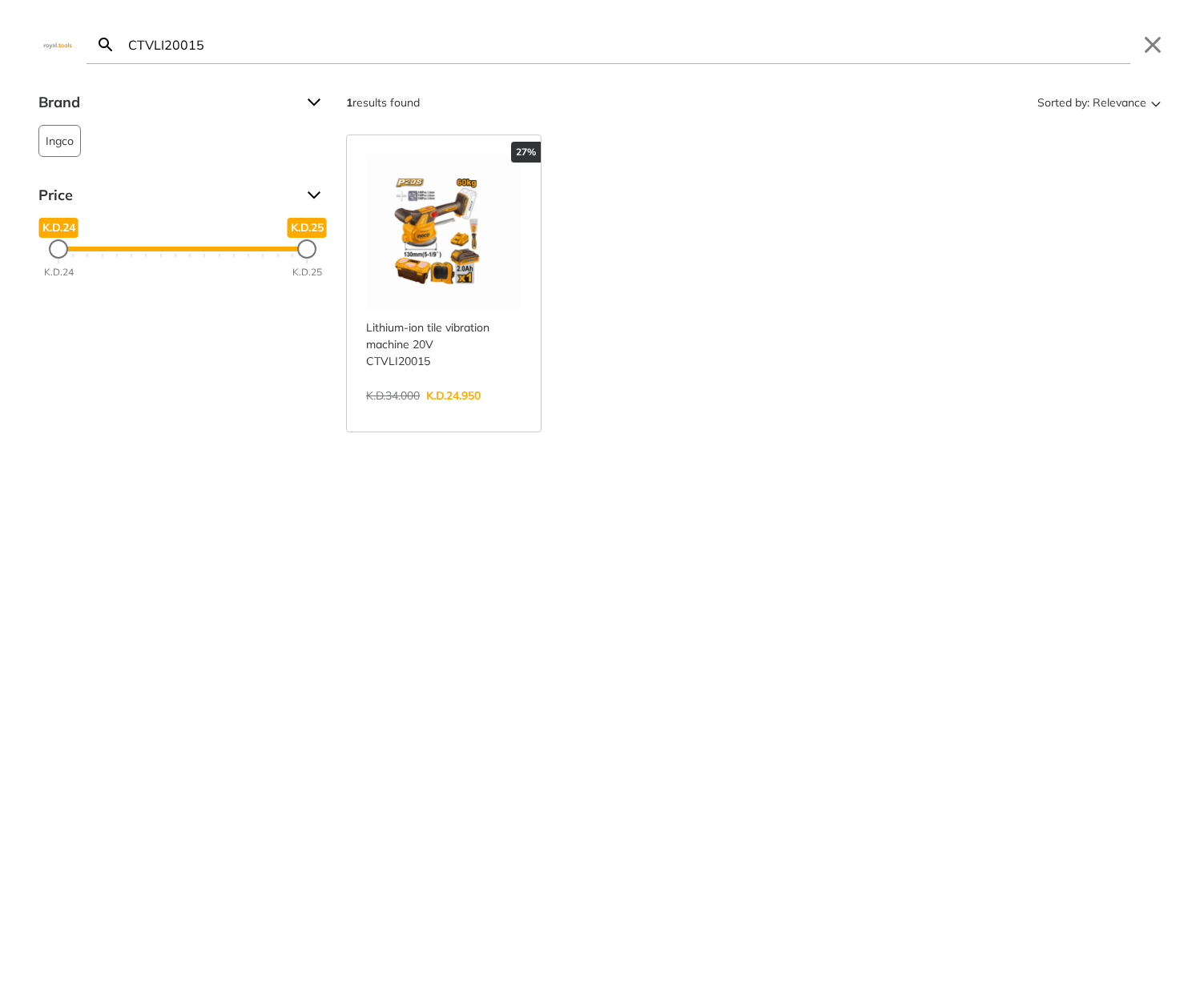
type input "CTVLI20015"
